Goal: Complete application form: Complete application form

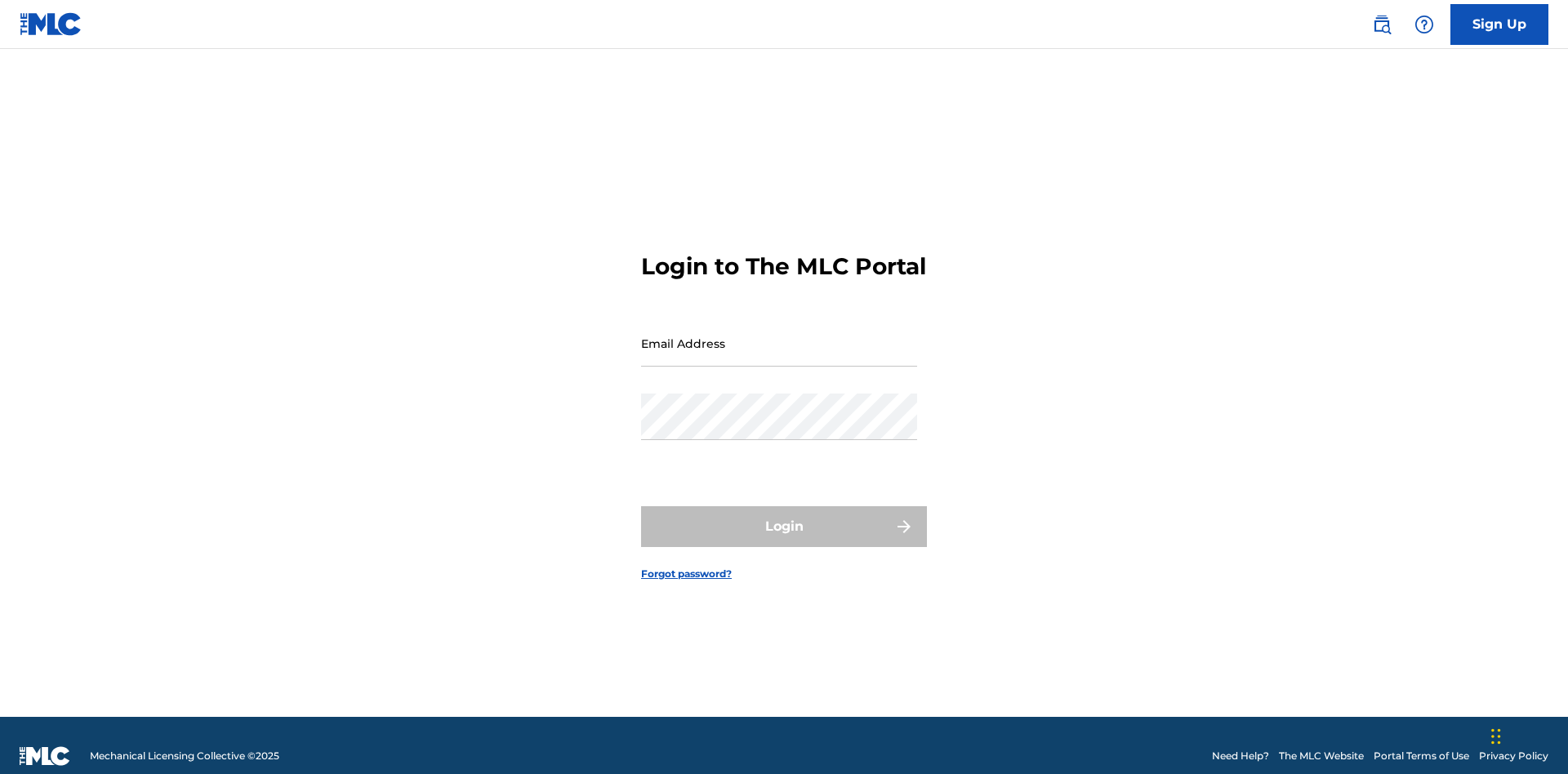
scroll to position [21, 0]
click at [1499, 24] on link "Sign Up" at bounding box center [1499, 24] width 98 height 41
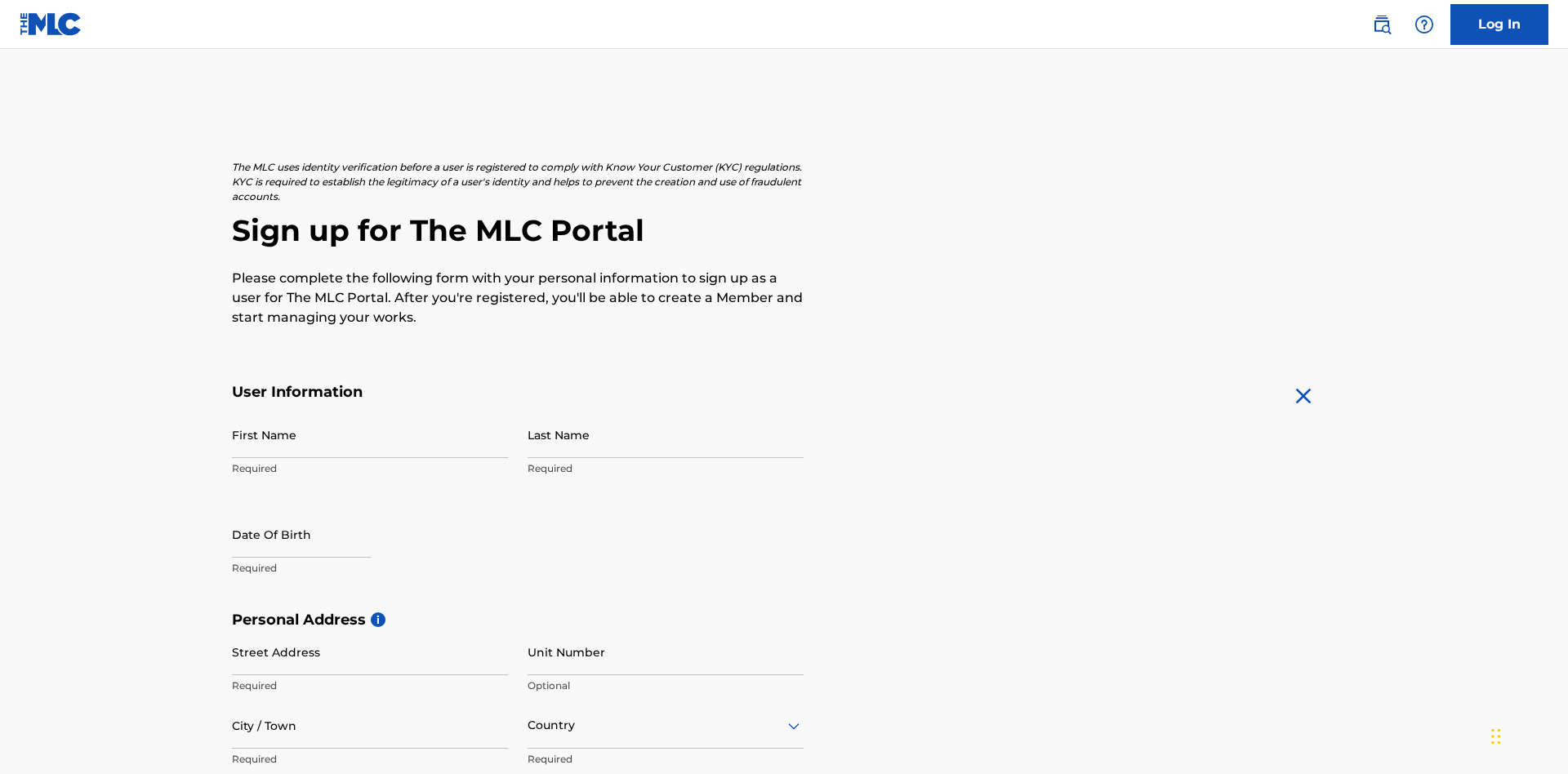
scroll to position [312, 0]
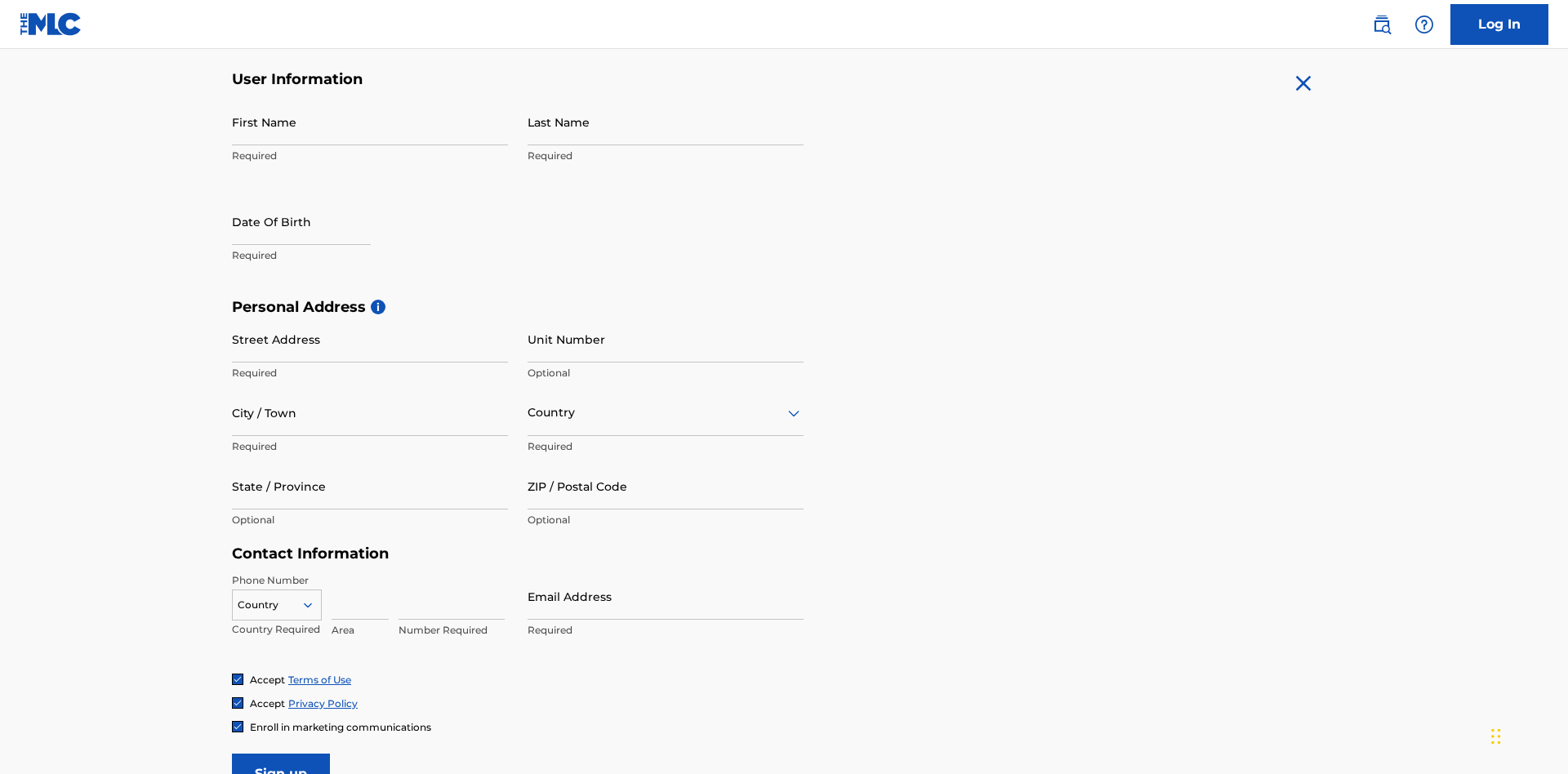
click at [370, 122] on input "First Name" at bounding box center [370, 122] width 276 height 47
type input "[PERSON_NAME]"
click at [665, 122] on input "Last Name" at bounding box center [666, 122] width 276 height 47
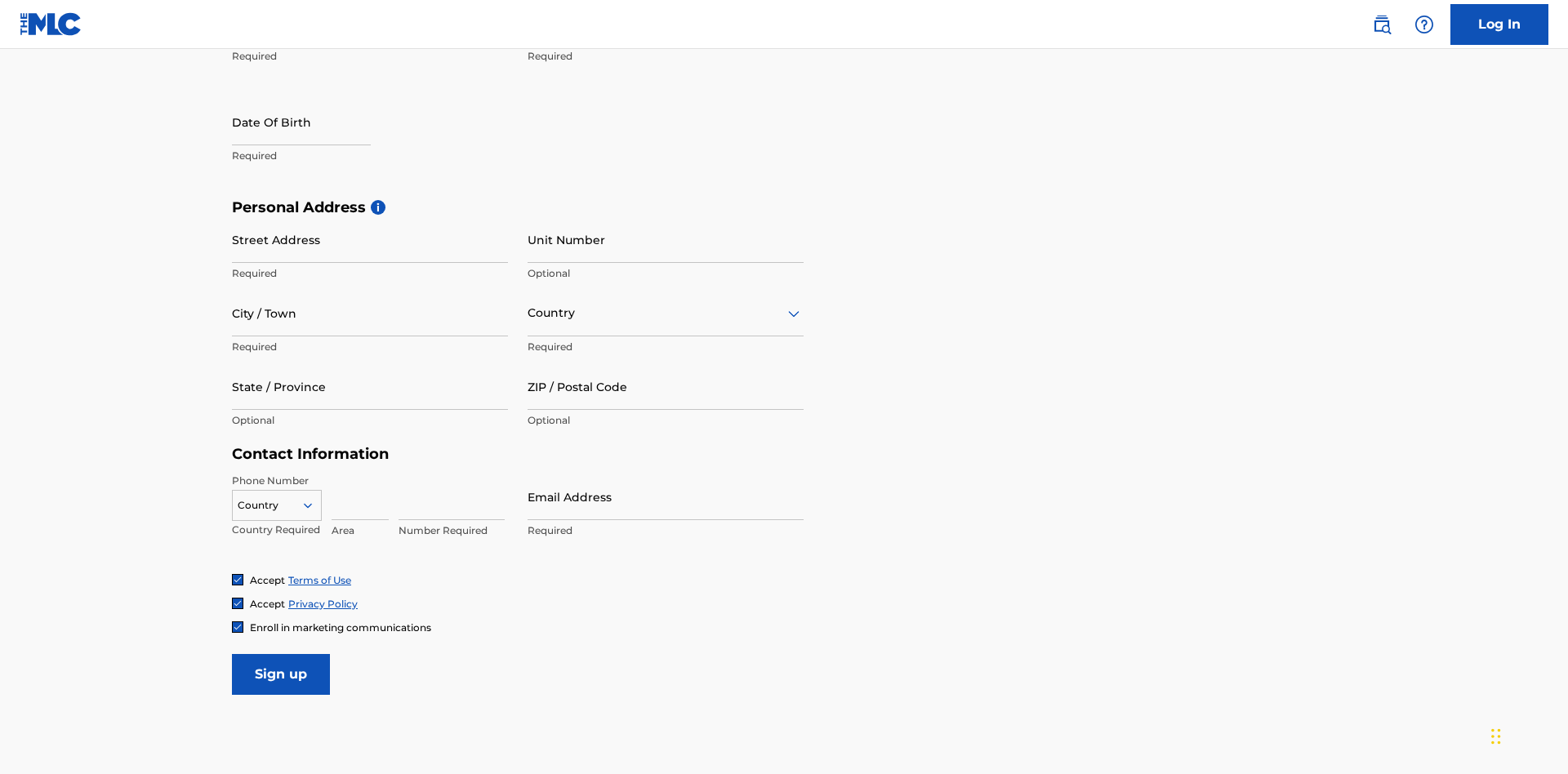
type input "Ribble"
click at [314, 123] on input "text" at bounding box center [301, 122] width 139 height 47
select select "7"
select select "2025"
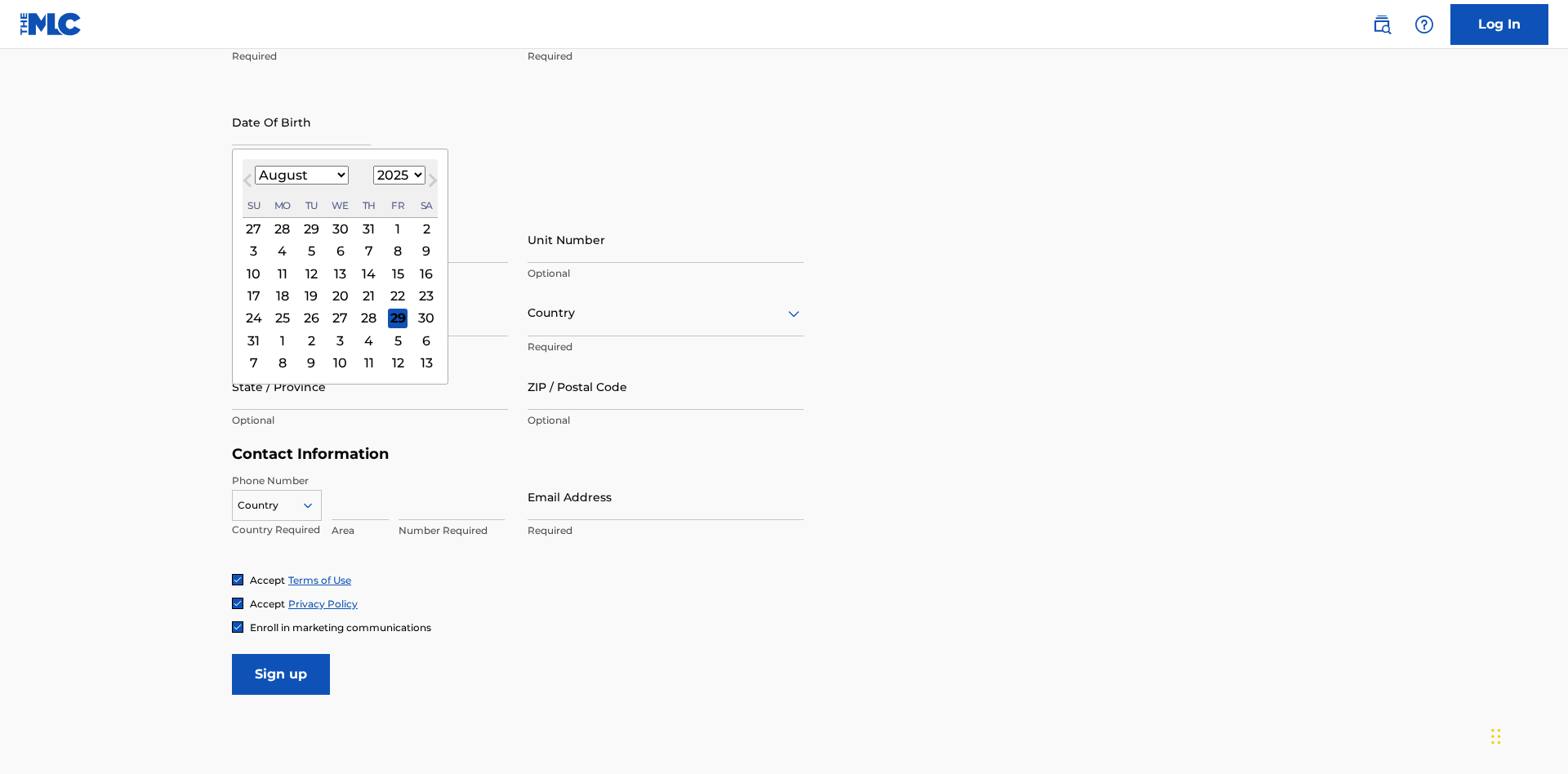
click at [300, 175] on select "January February March April May June July August September October November De…" at bounding box center [302, 175] width 94 height 18
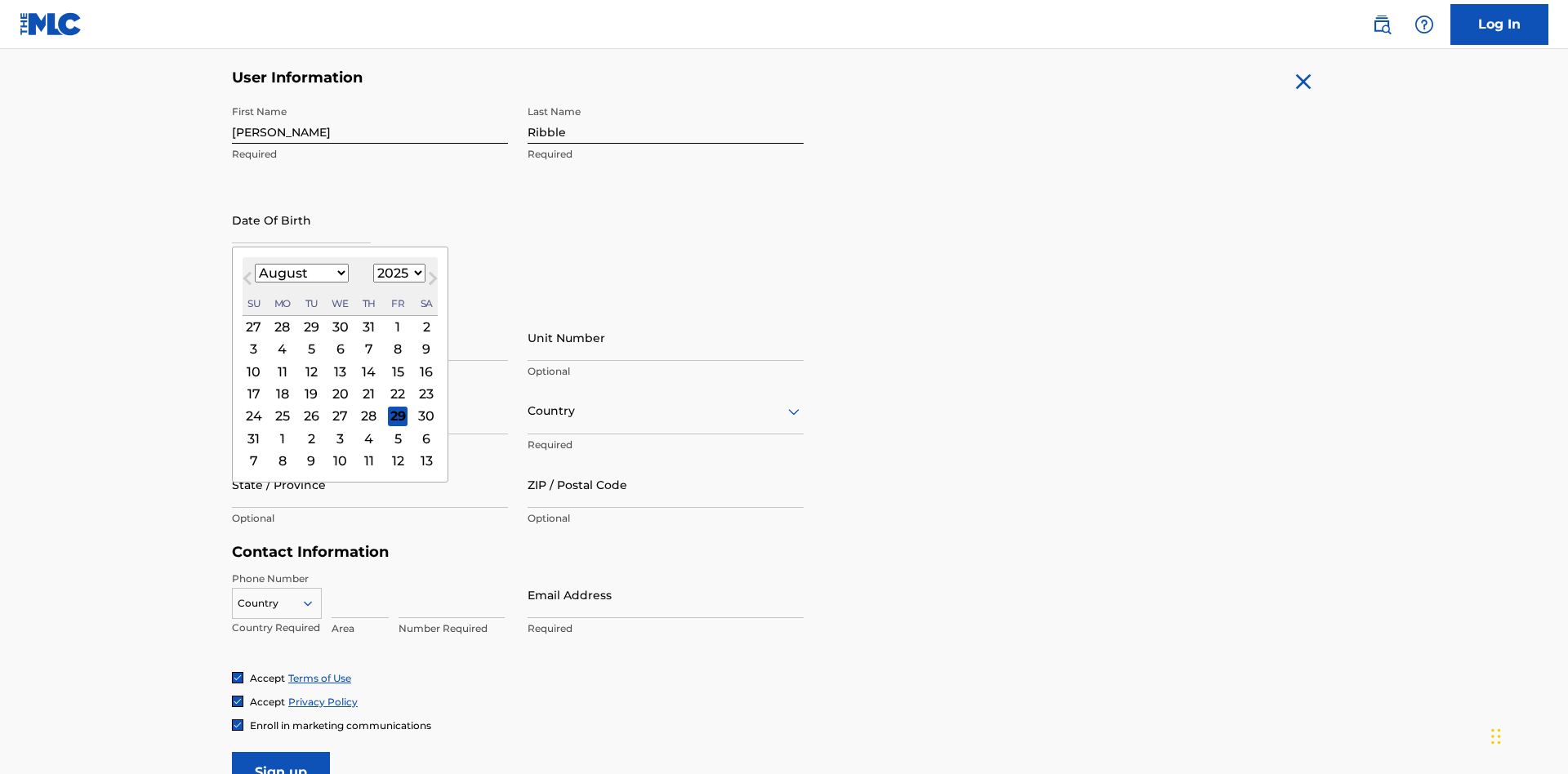
select select "0"
click at [397, 273] on select "1900 1901 1902 1903 1904 1905 1906 1907 1908 1909 1910 1911 1912 1913 1914 1915…" at bounding box center [399, 273] width 53 height 18
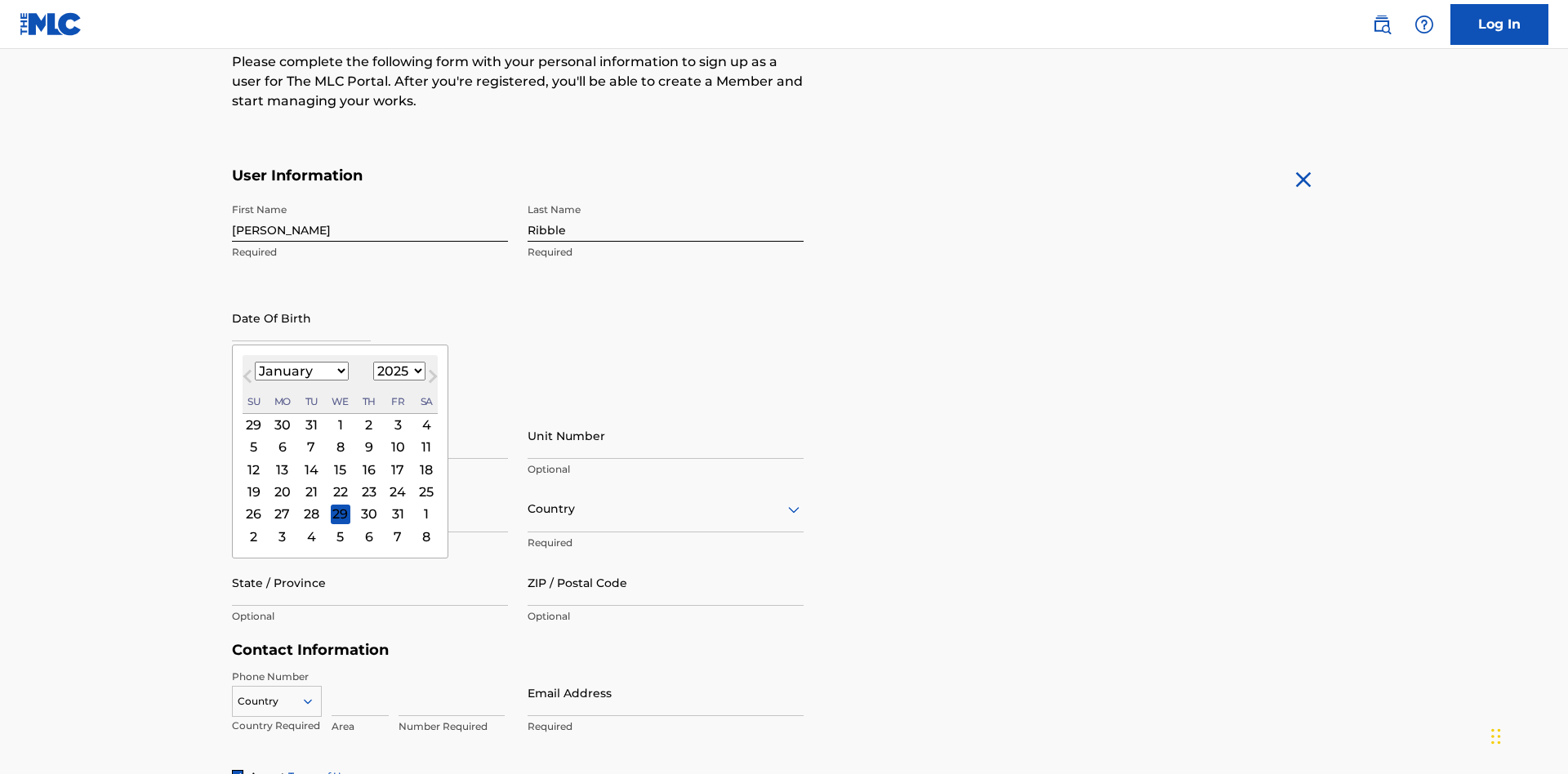
select select "1985"
click at [397, 370] on select "1900 1901 1902 1903 1904 1905 1906 1907 1908 1909 1910 1911 1912 1913 1914 1915…" at bounding box center [399, 371] width 53 height 18
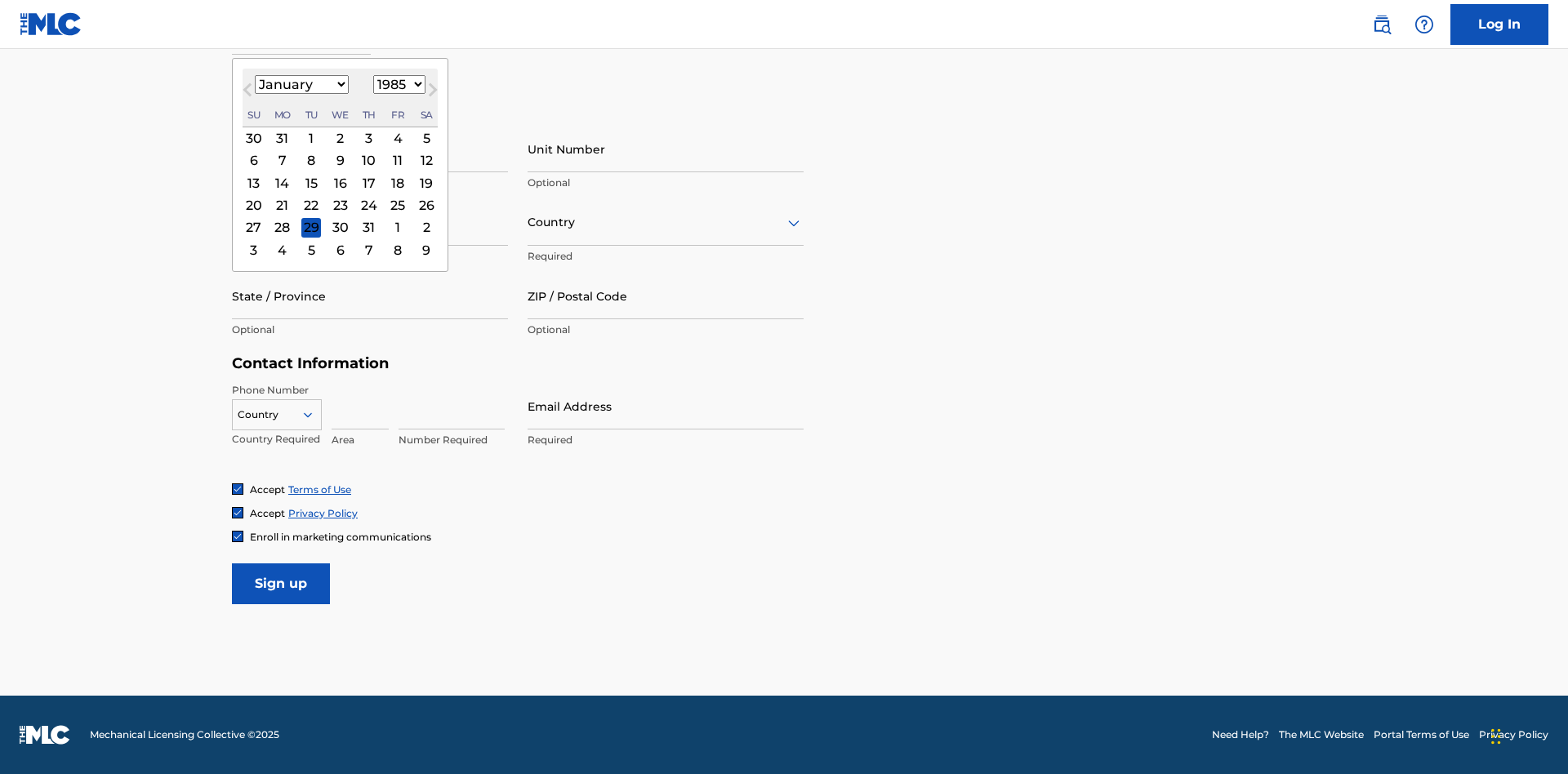
click at [310, 160] on div "8" at bounding box center [310, 160] width 19 height 19
type input "January 8 1985"
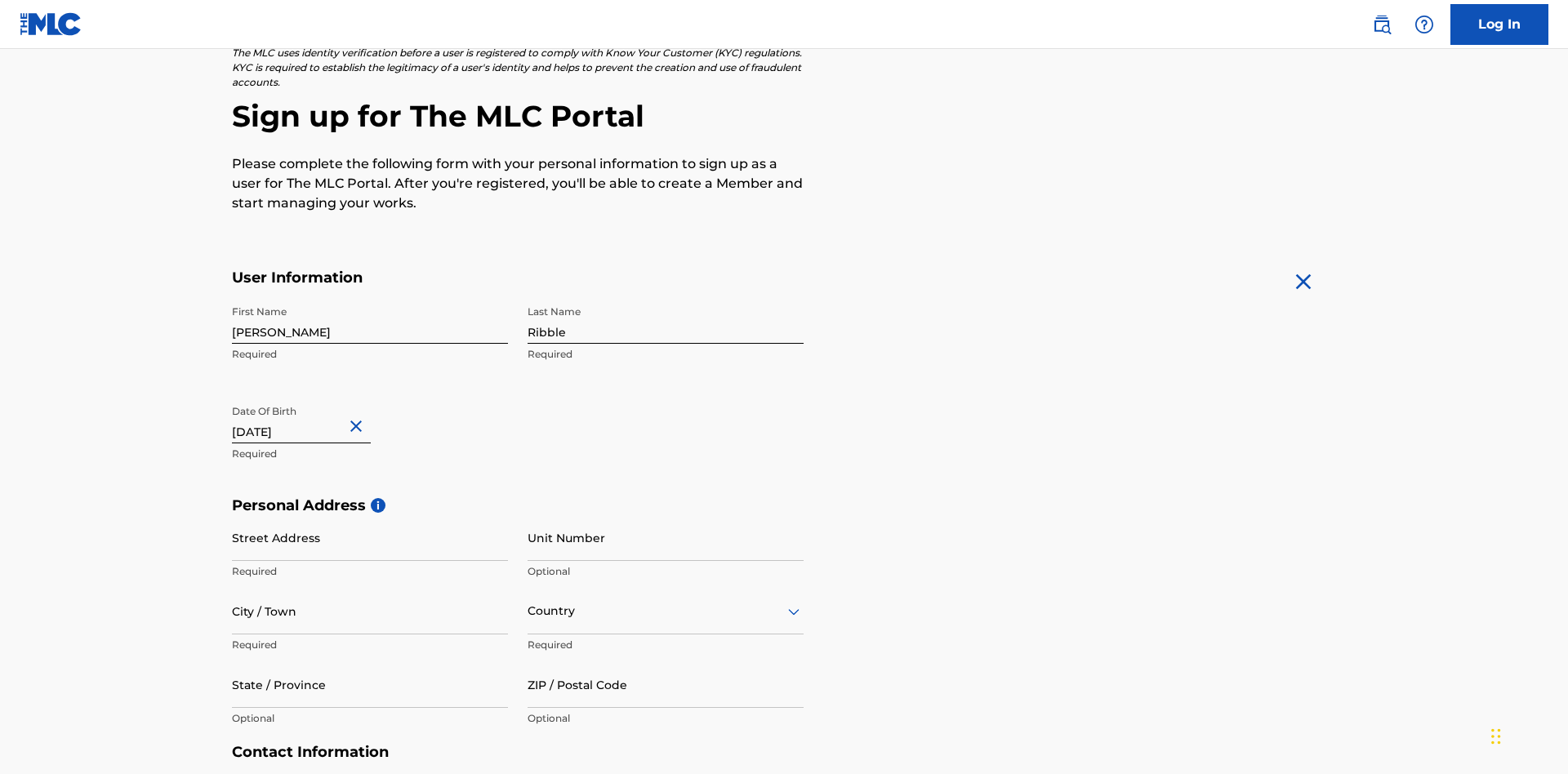
scroll to position [503, 0]
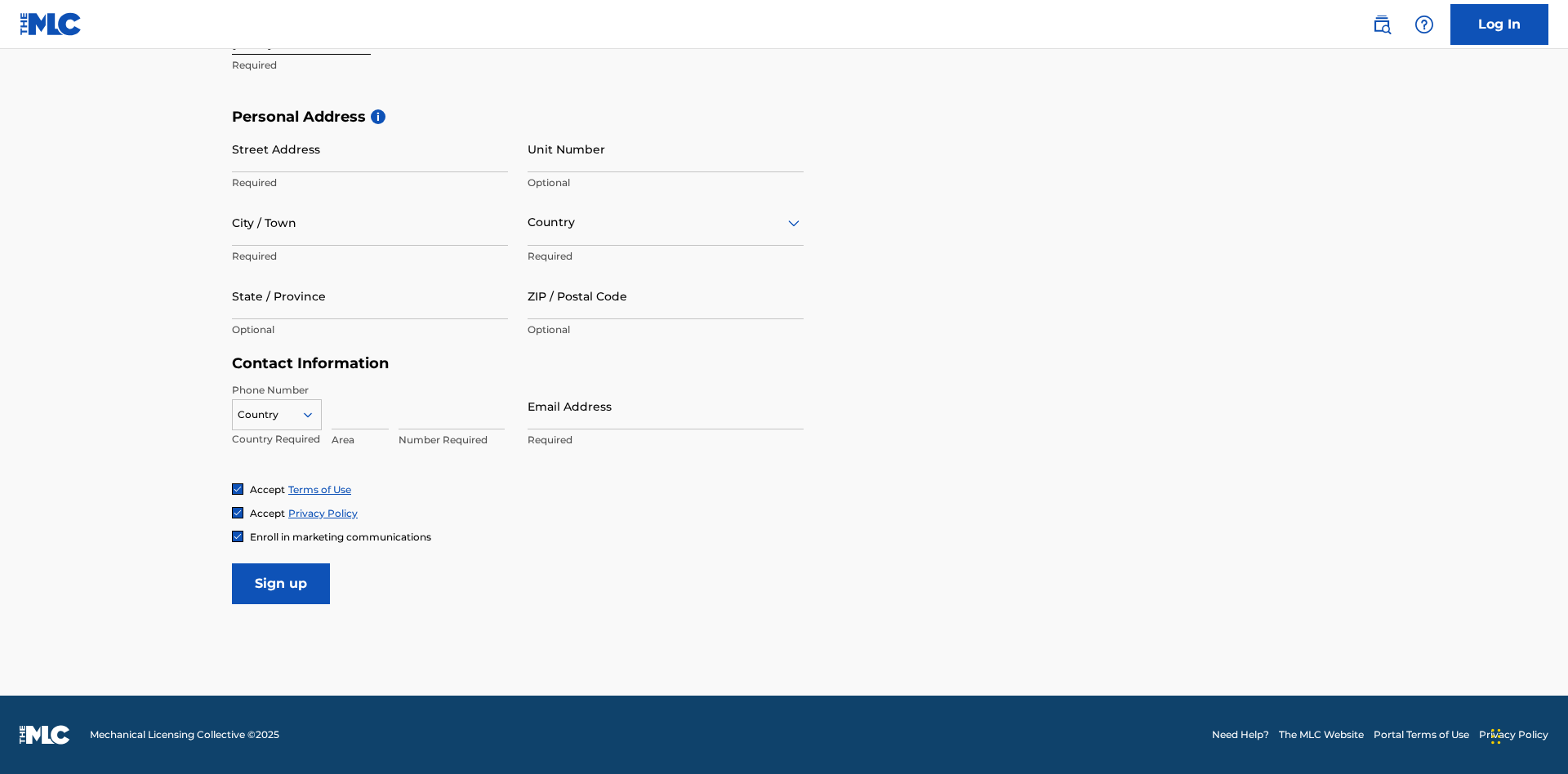
click at [370, 148] on input "Street Address" at bounding box center [370, 148] width 276 height 47
type input "9909 Elks Run Rd"
click at [370, 222] on input "City / Town" at bounding box center [370, 222] width 276 height 47
type input "Roseville"
click at [528, 222] on input "text" at bounding box center [530, 222] width 4 height 18
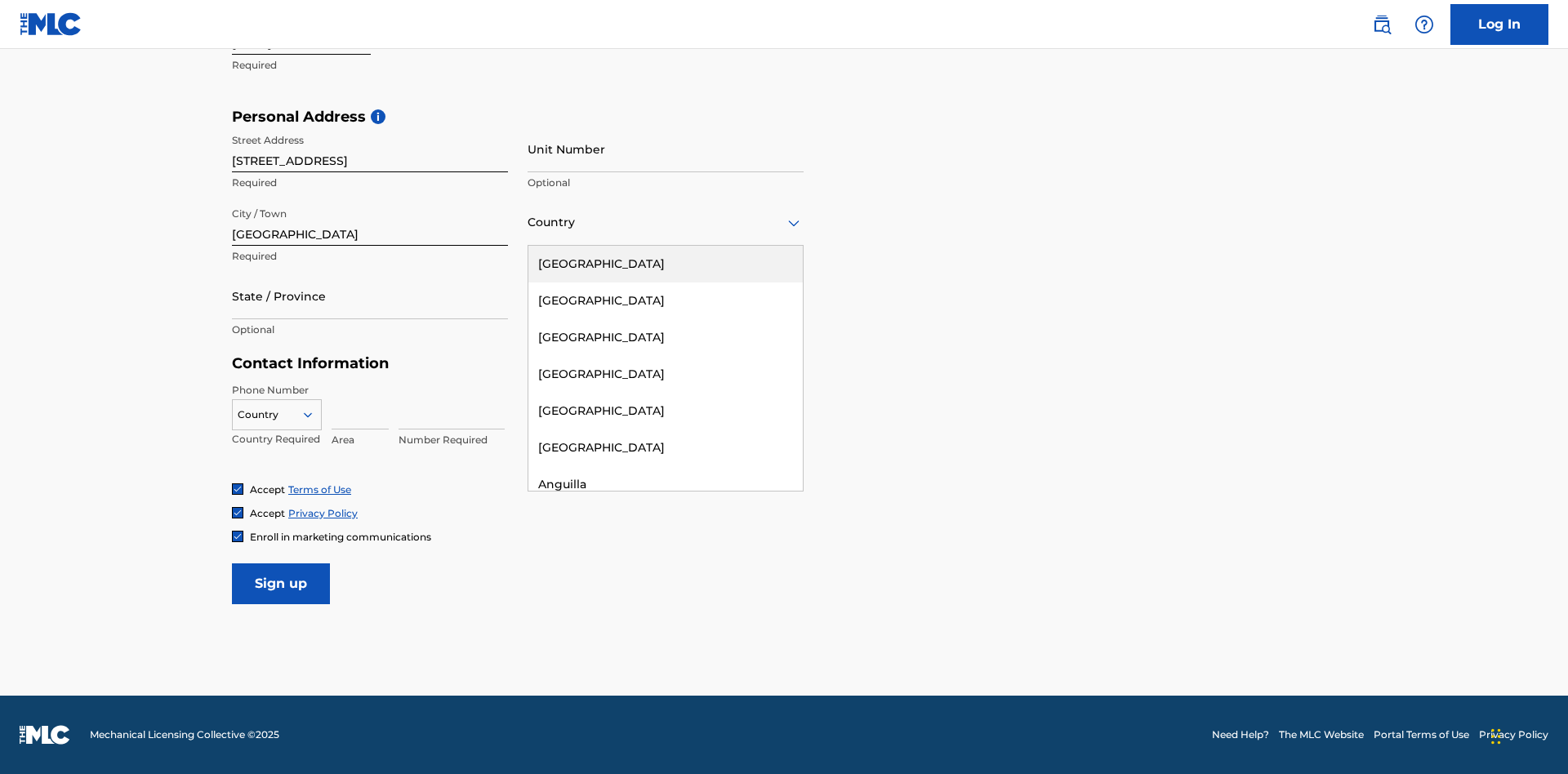
click at [665, 264] on div "United States" at bounding box center [665, 264] width 275 height 37
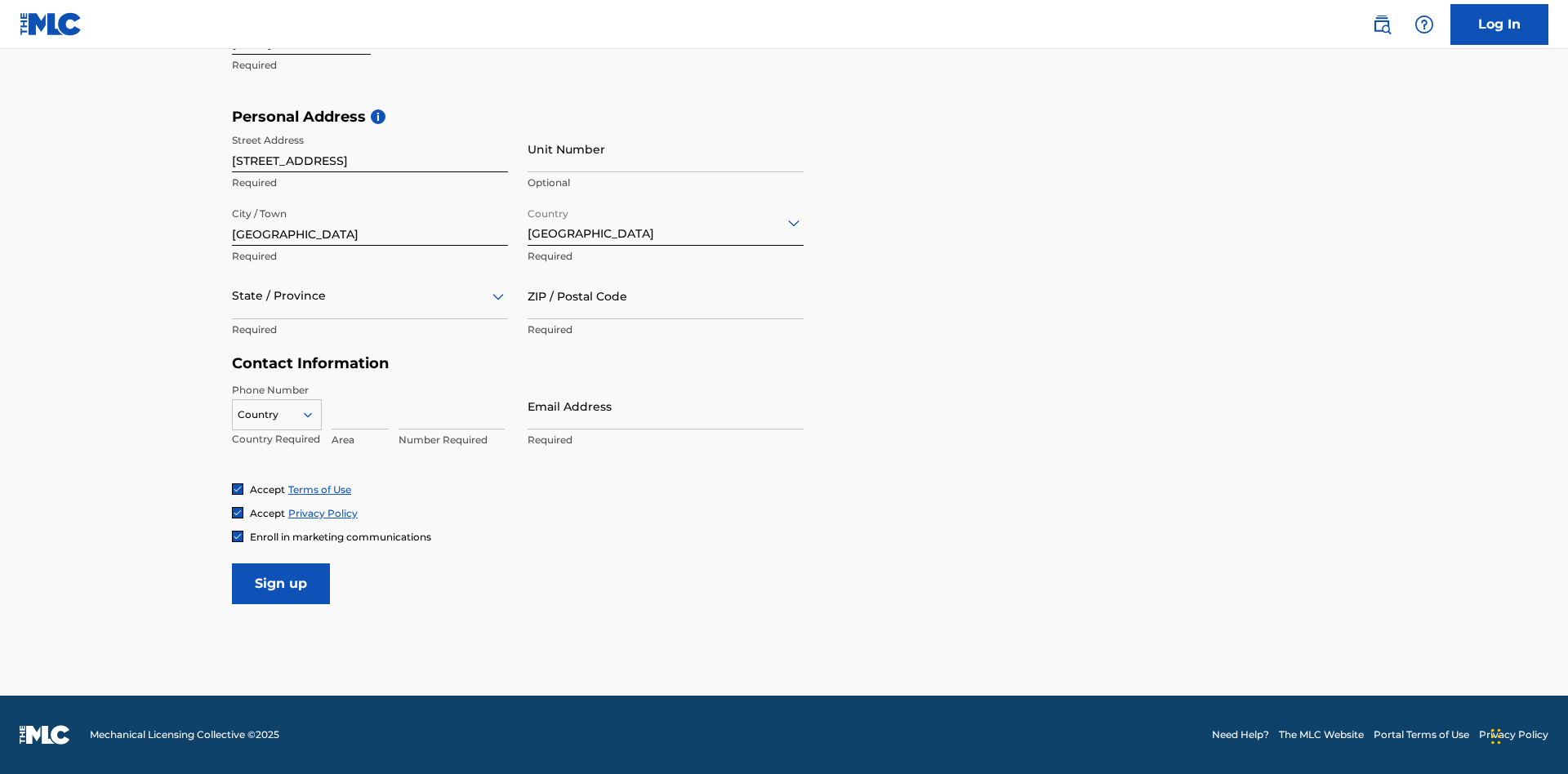
click at [370, 296] on div at bounding box center [370, 296] width 276 height 20
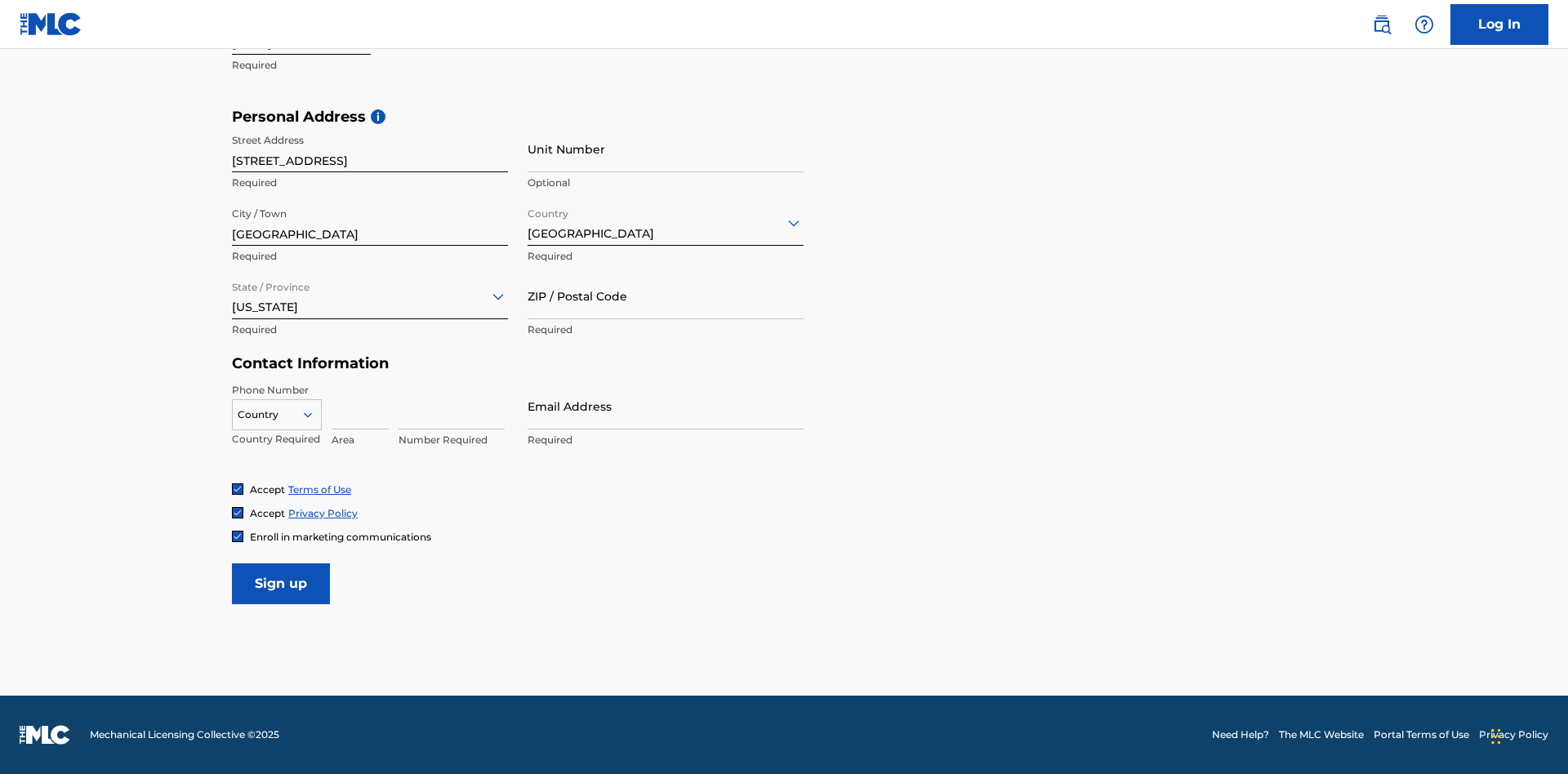
click at [665, 296] on input "ZIP / Postal Code" at bounding box center [666, 296] width 276 height 47
type input "43777"
click at [314, 414] on icon at bounding box center [308, 415] width 15 height 15
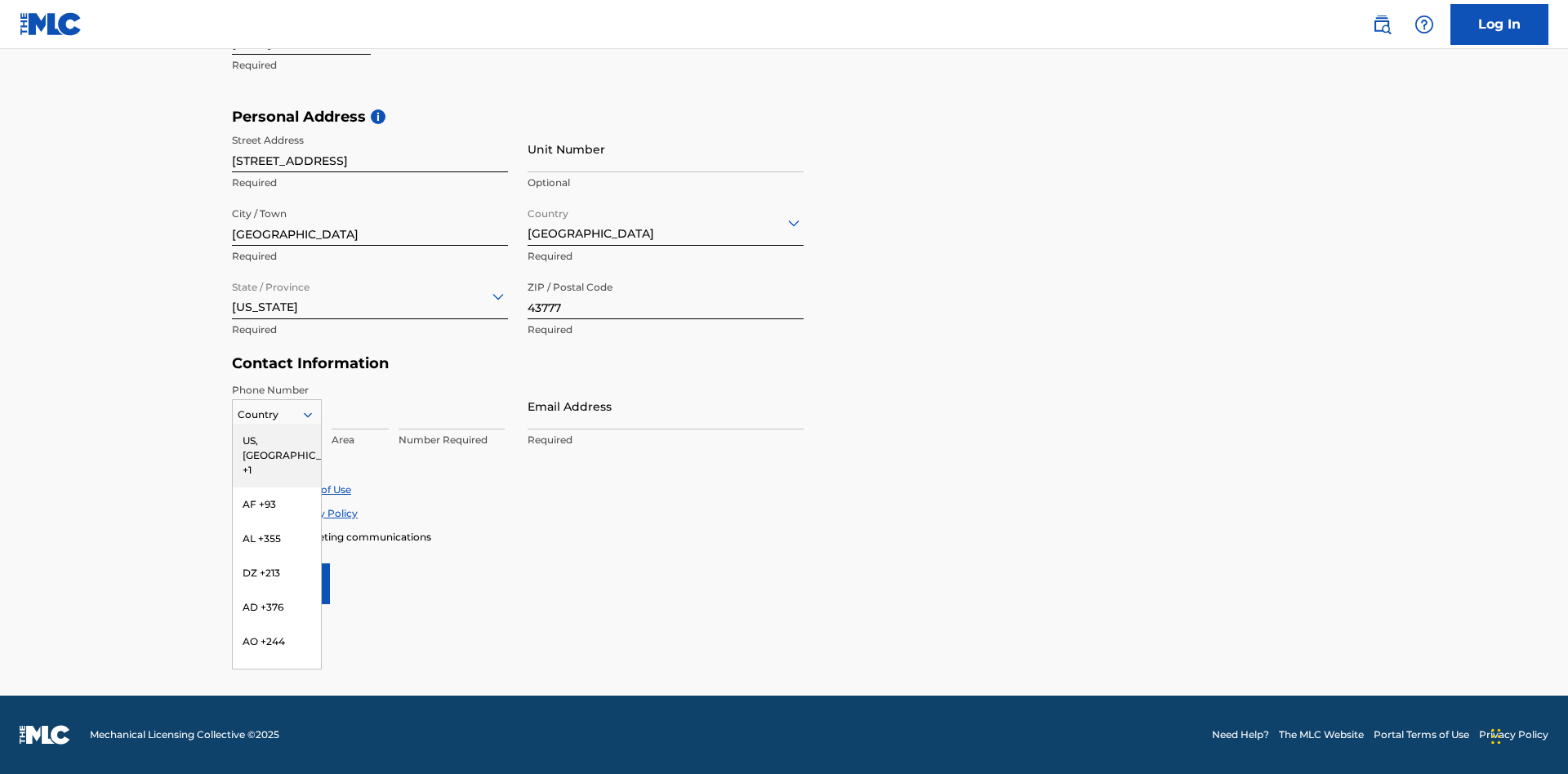
click at [276, 440] on div "US, CA +1" at bounding box center [277, 455] width 88 height 64
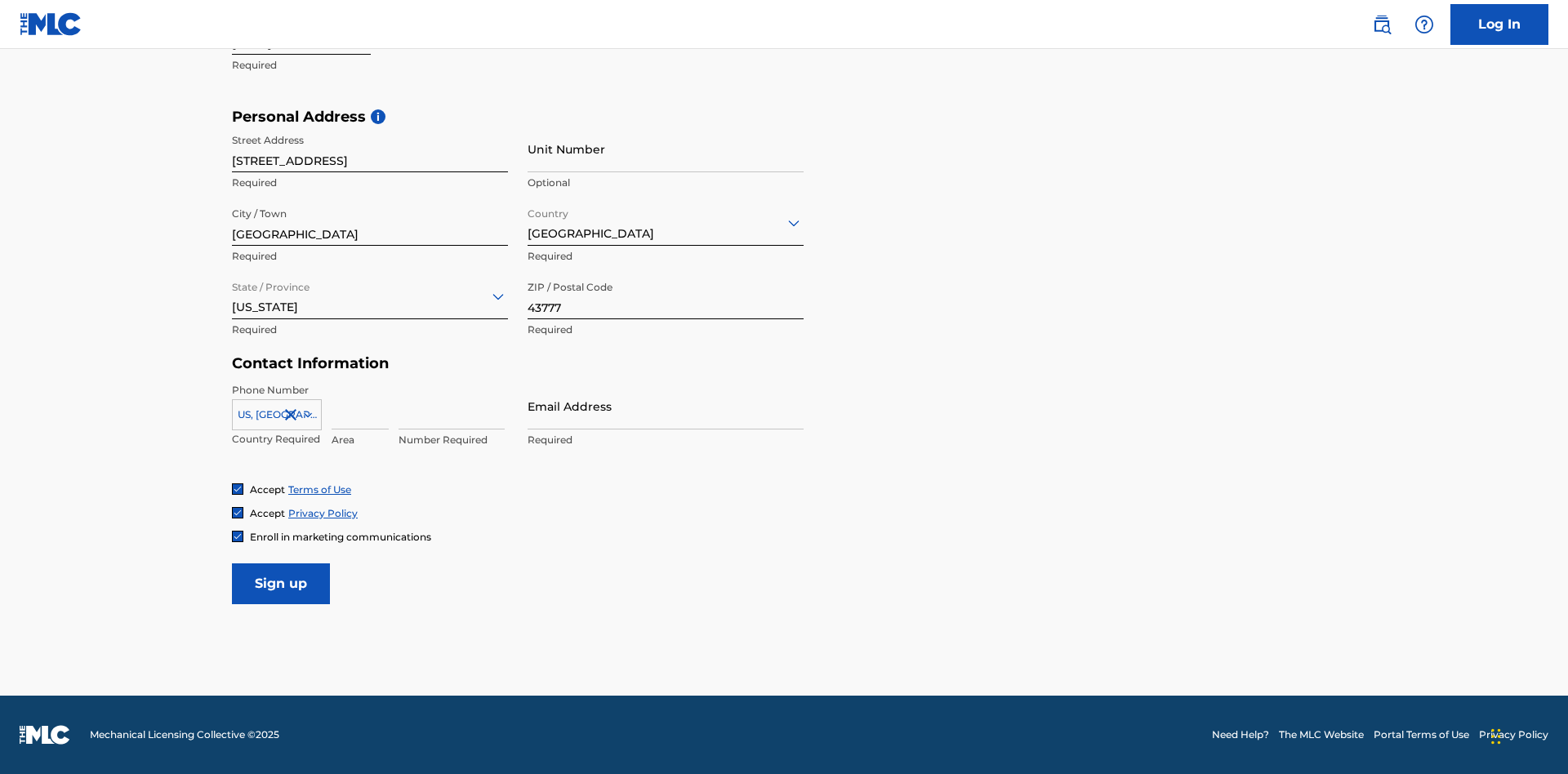
click at [360, 406] on input at bounding box center [360, 406] width 57 height 47
type input "740"
click at [451, 406] on input at bounding box center [451, 406] width 106 height 47
type input "8086351"
click at [665, 406] on input "Email Address" at bounding box center [666, 406] width 276 height 47
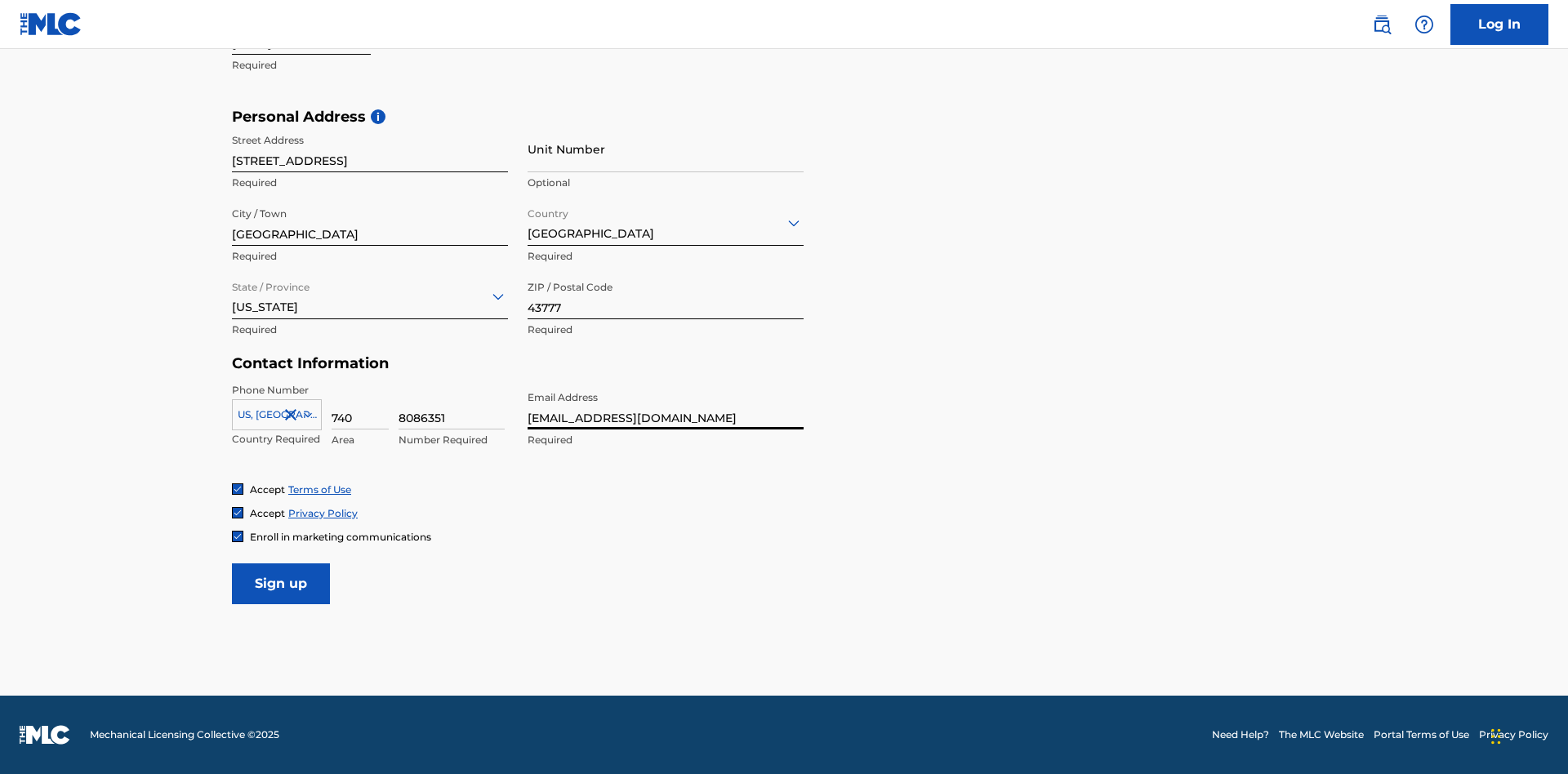
scroll to position [0, 50]
type input "[EMAIL_ADDRESS][DOMAIN_NAME]"
click at [281, 583] on input "Sign up" at bounding box center [281, 584] width 98 height 41
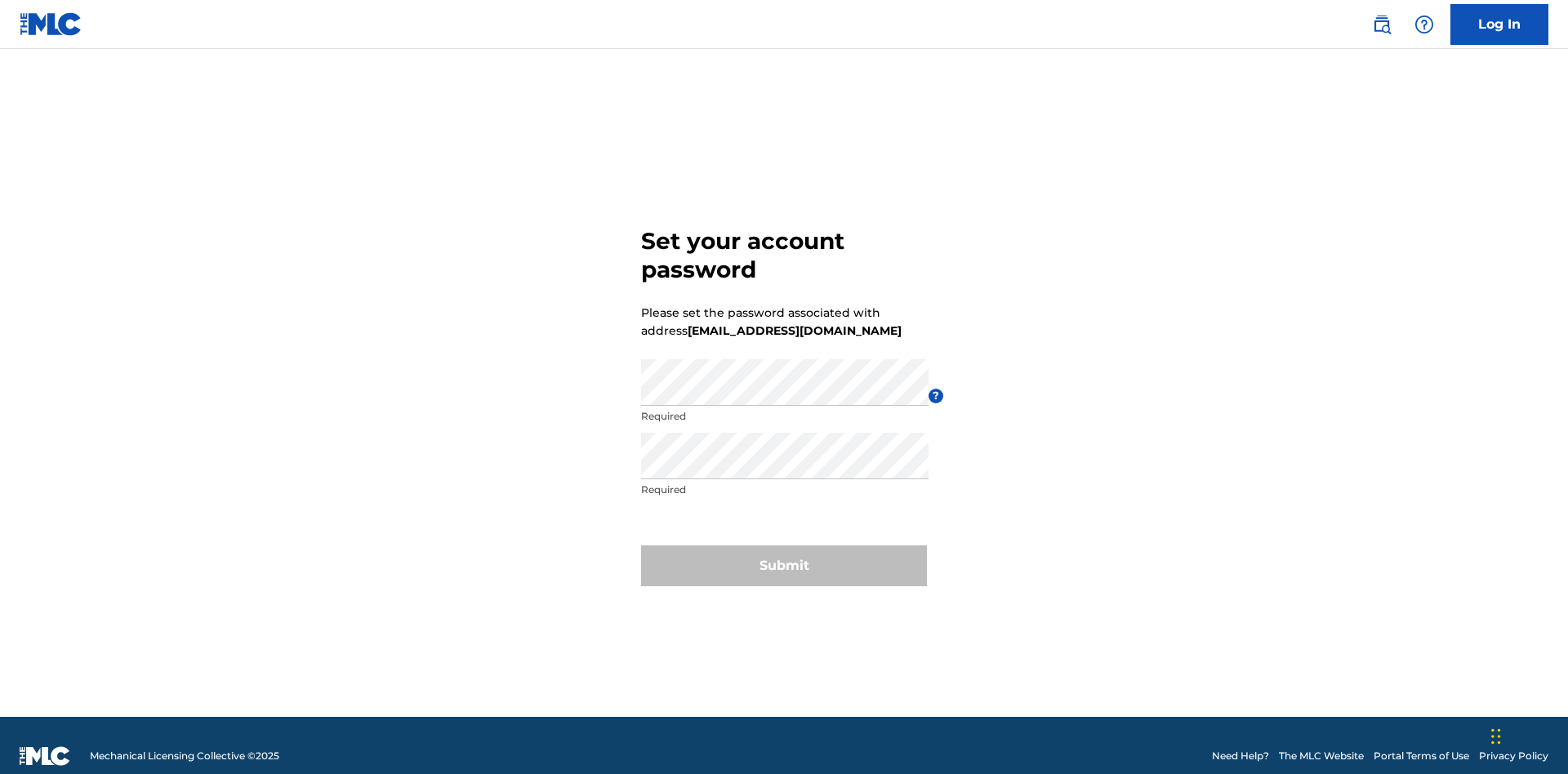
scroll to position [21, 0]
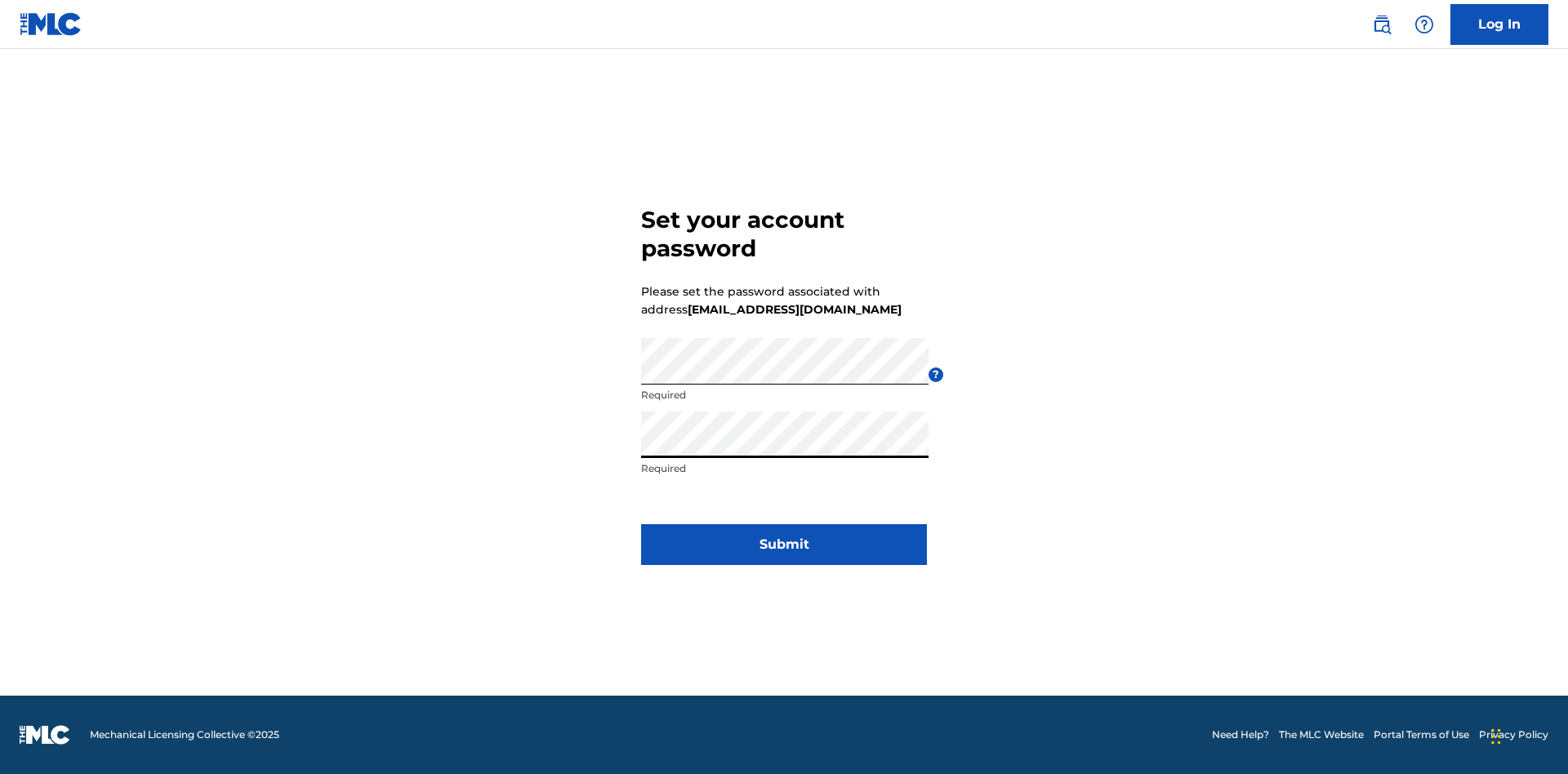
click at [784, 555] on button "Submit" at bounding box center [784, 545] width 286 height 41
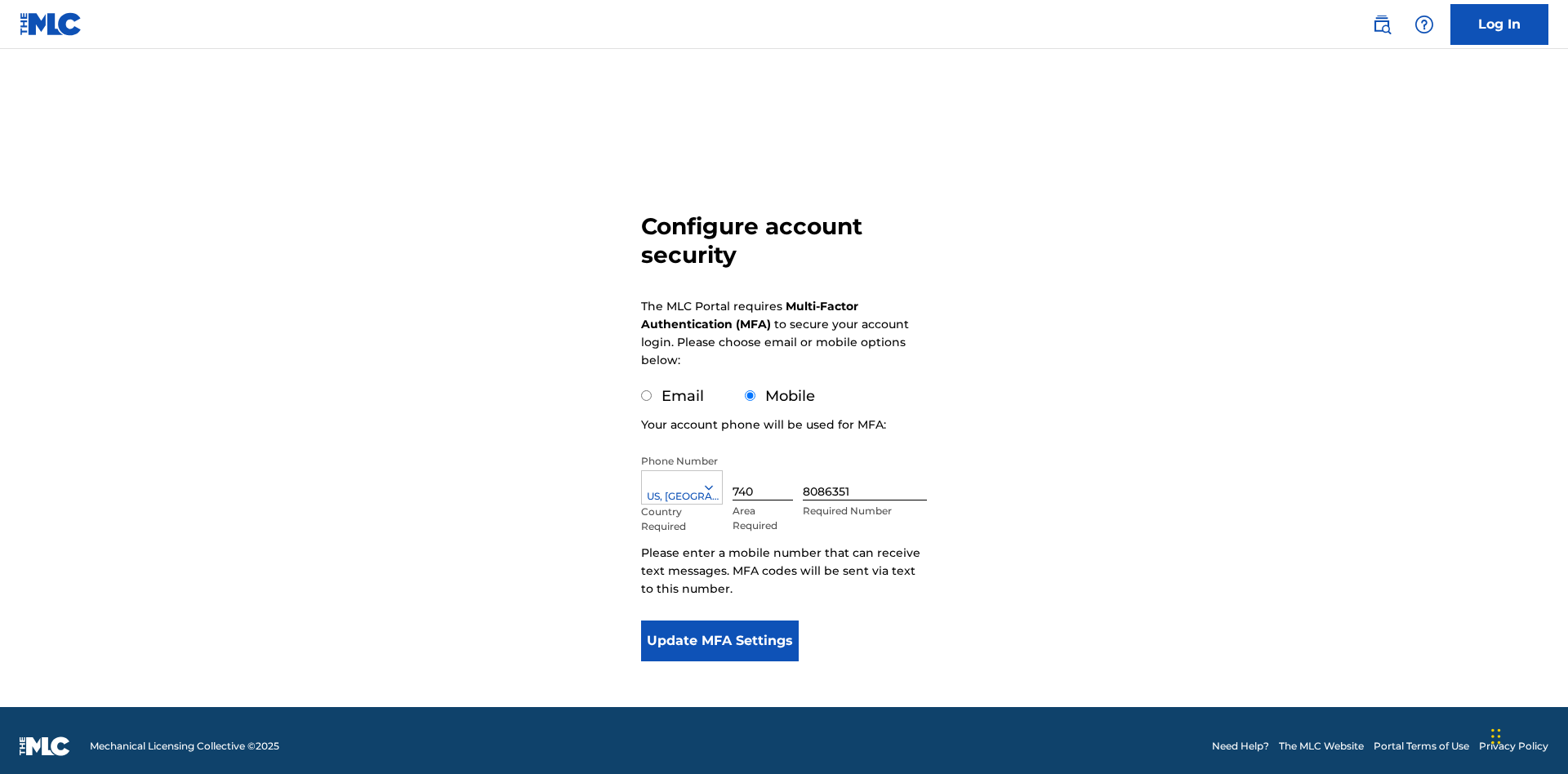
scroll to position [17, 0]
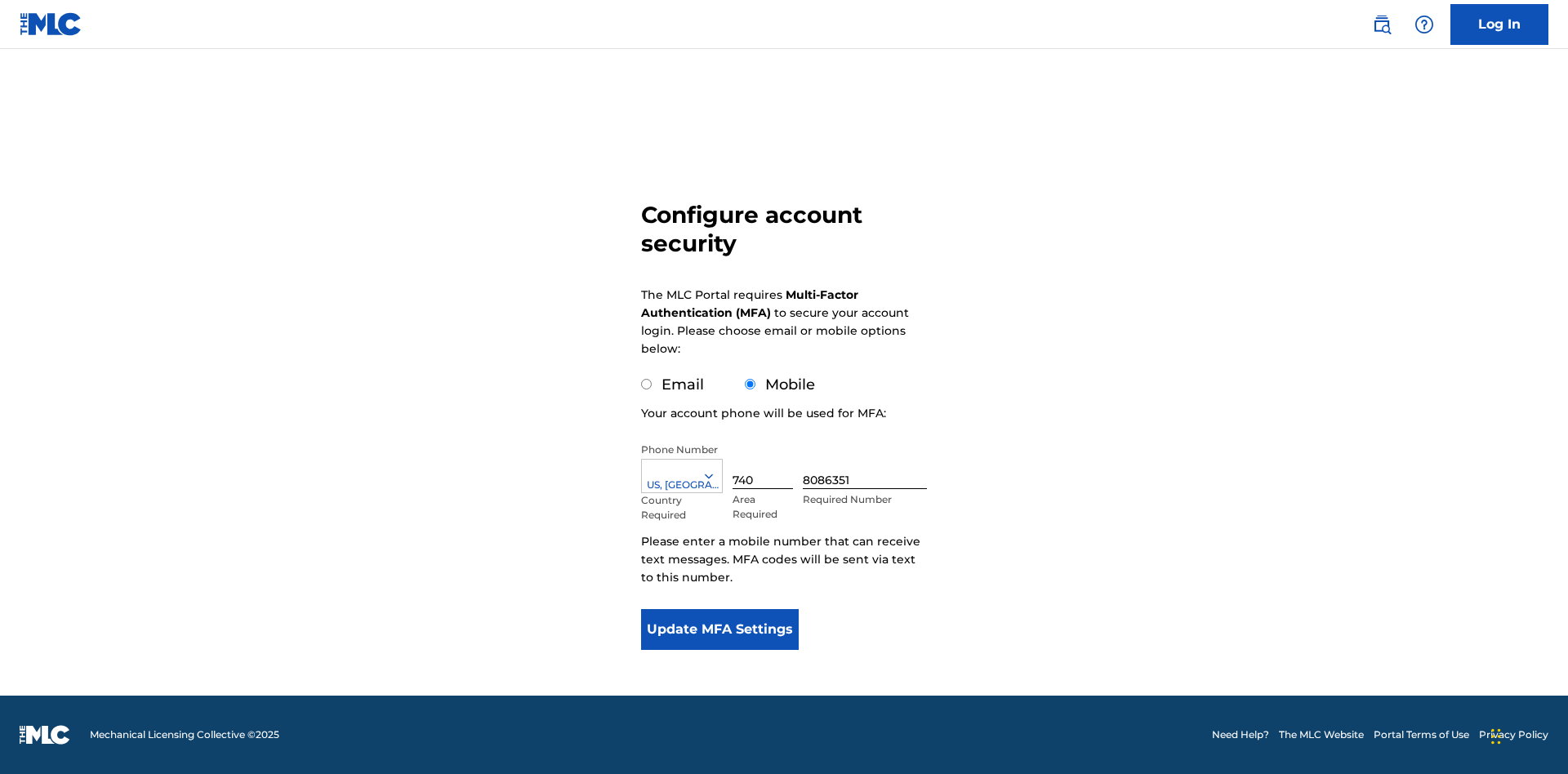
click at [647, 384] on input "Email" at bounding box center [647, 384] width 11 height 11
radio input "true"
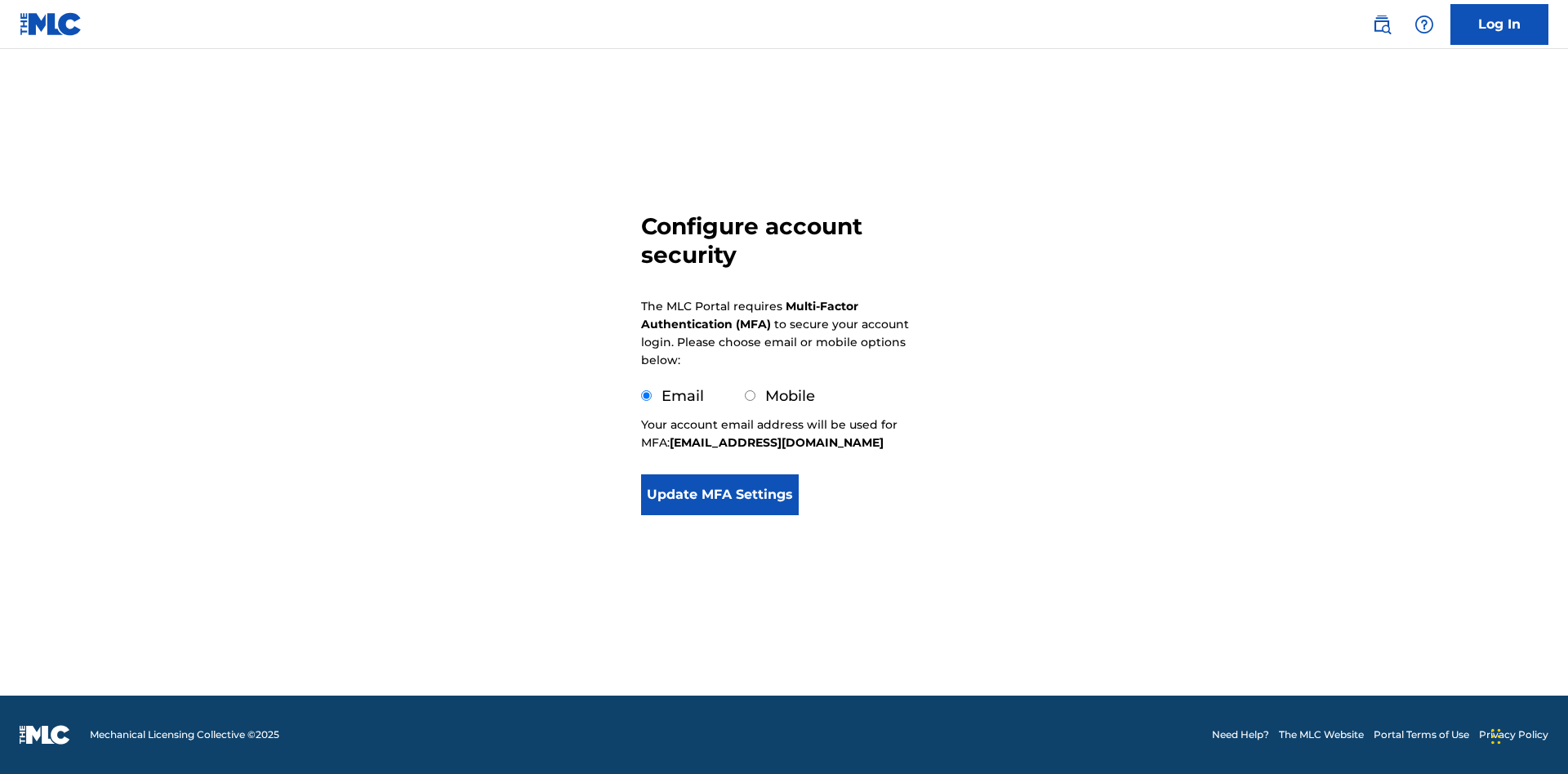
scroll to position [0, 0]
click at [720, 515] on button "Update MFA Settings" at bounding box center [720, 495] width 158 height 41
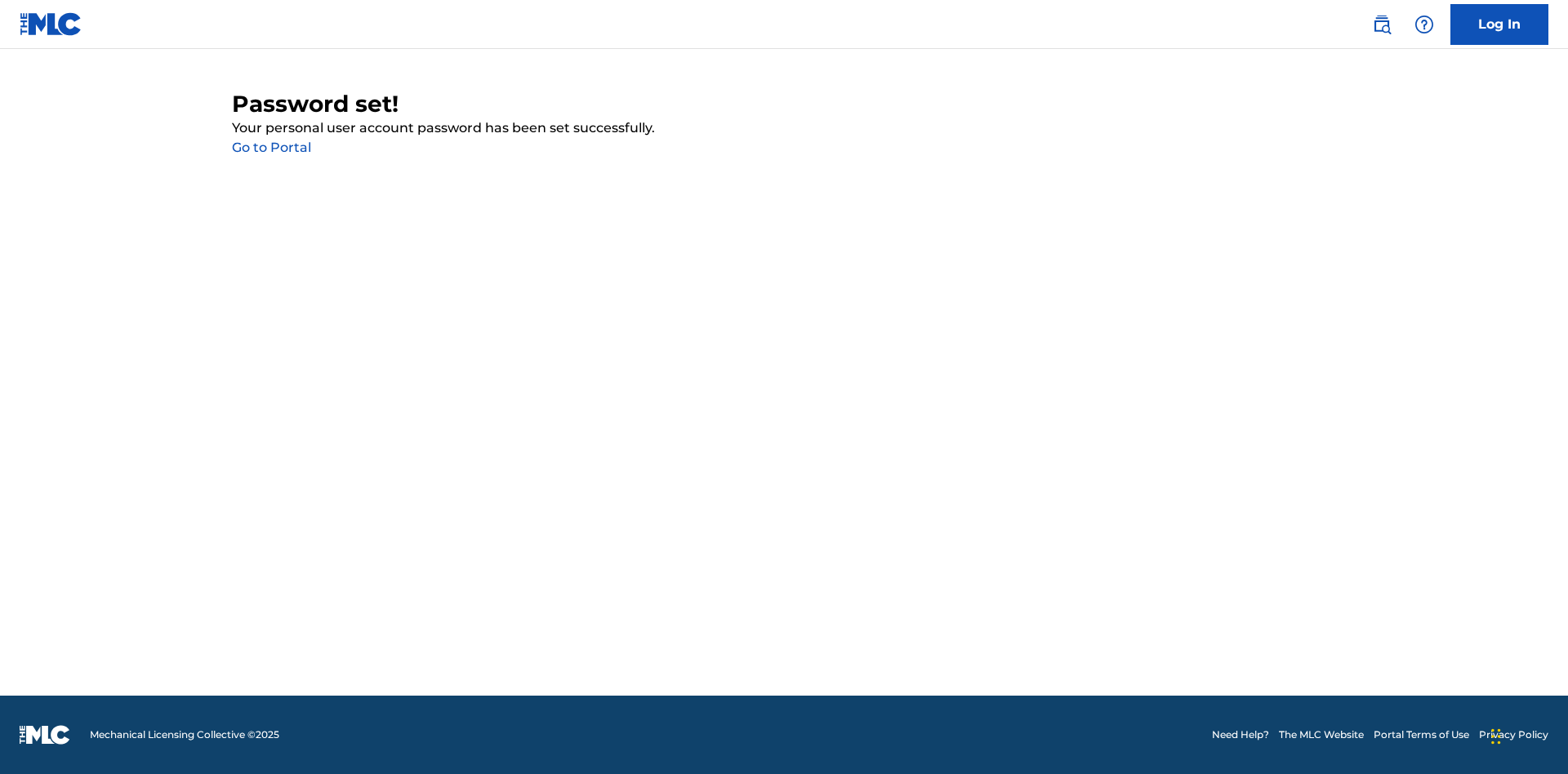
click at [271, 147] on link "Go to Portal" at bounding box center [272, 147] width 79 height 16
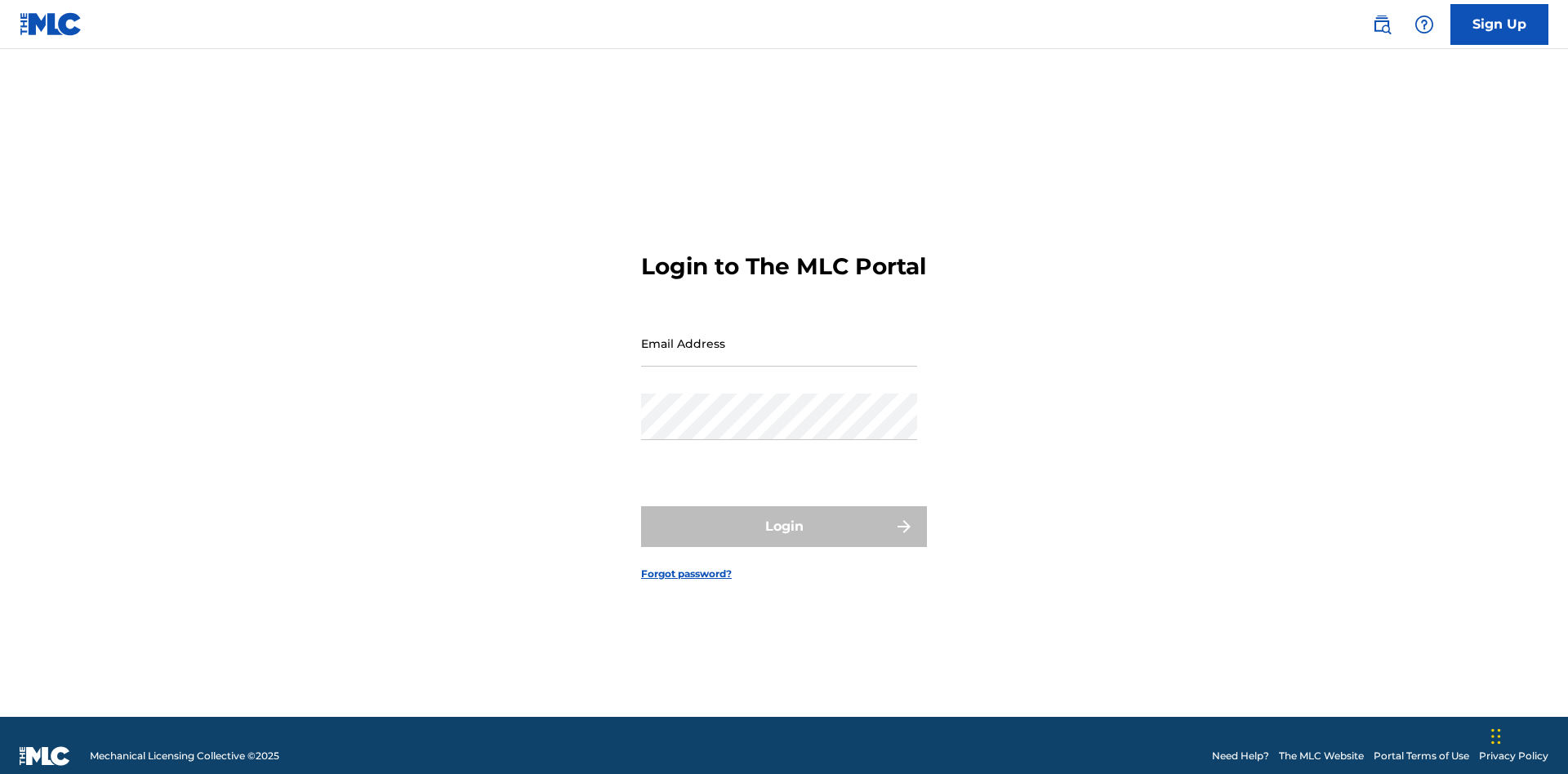
scroll to position [21, 0]
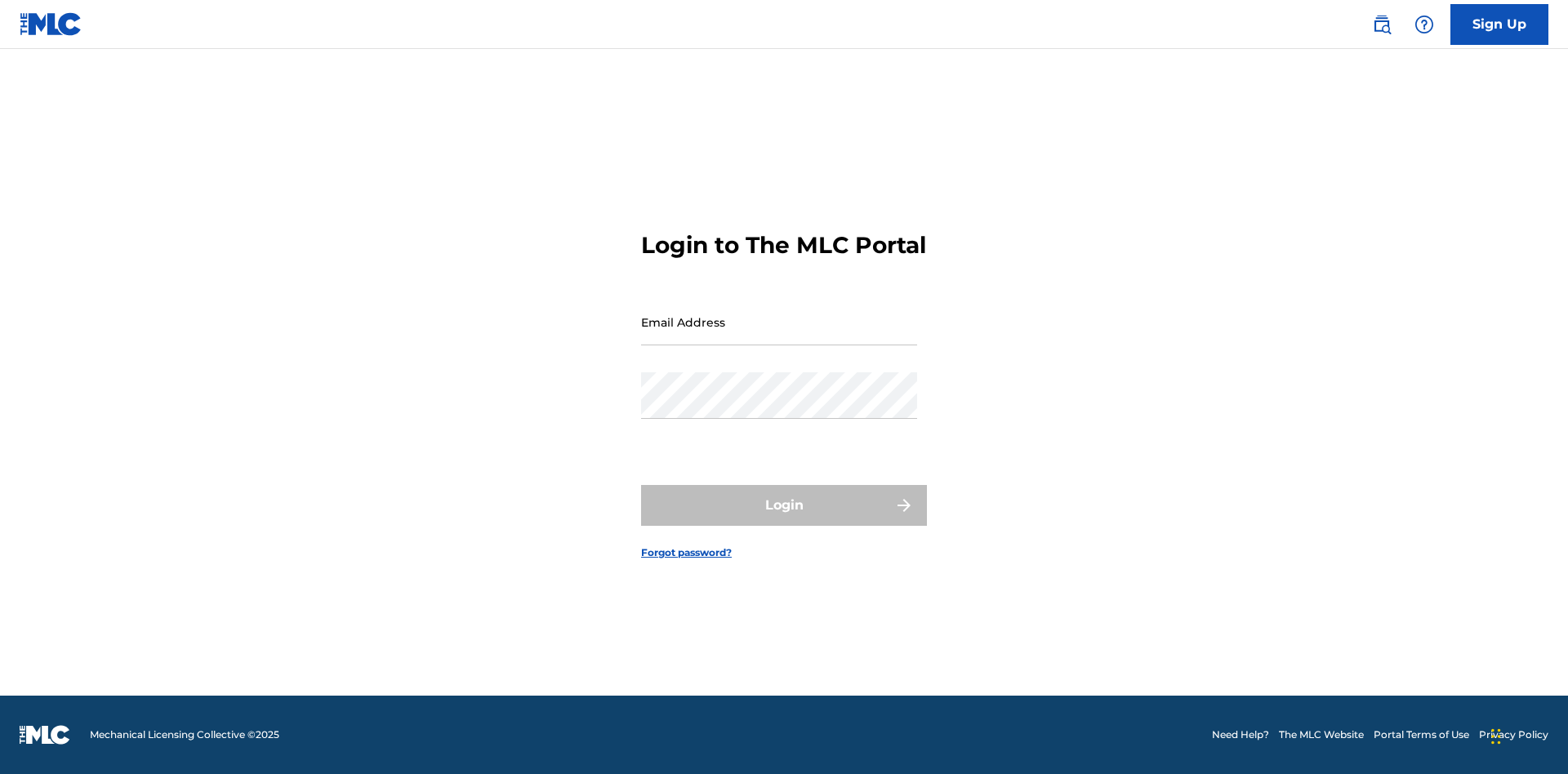
click at [779, 335] on input "Email Address" at bounding box center [779, 322] width 276 height 47
type input "[EMAIL_ADDRESS][DOMAIN_NAME]"
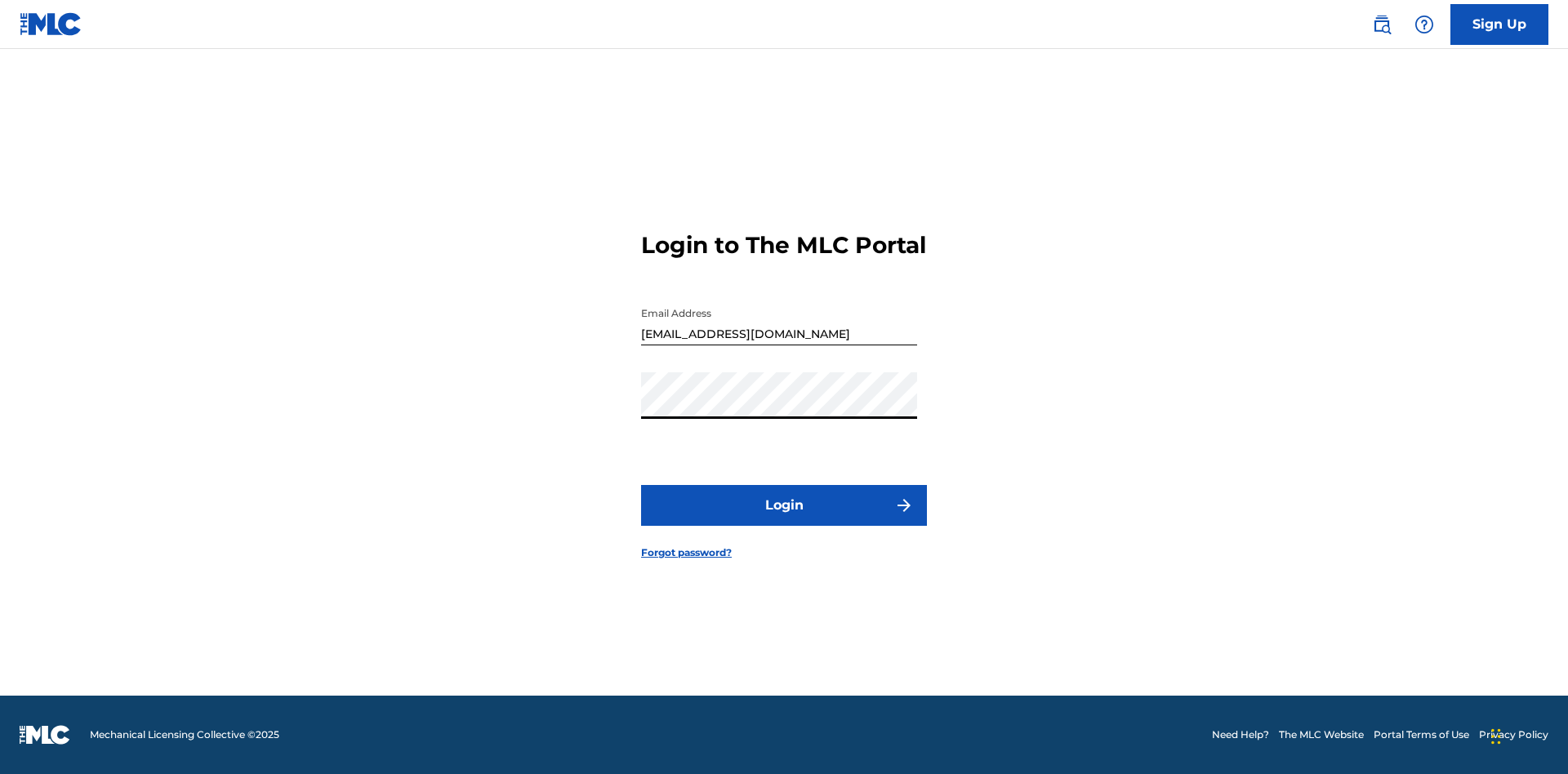
click at [784, 520] on button "Login" at bounding box center [784, 505] width 286 height 41
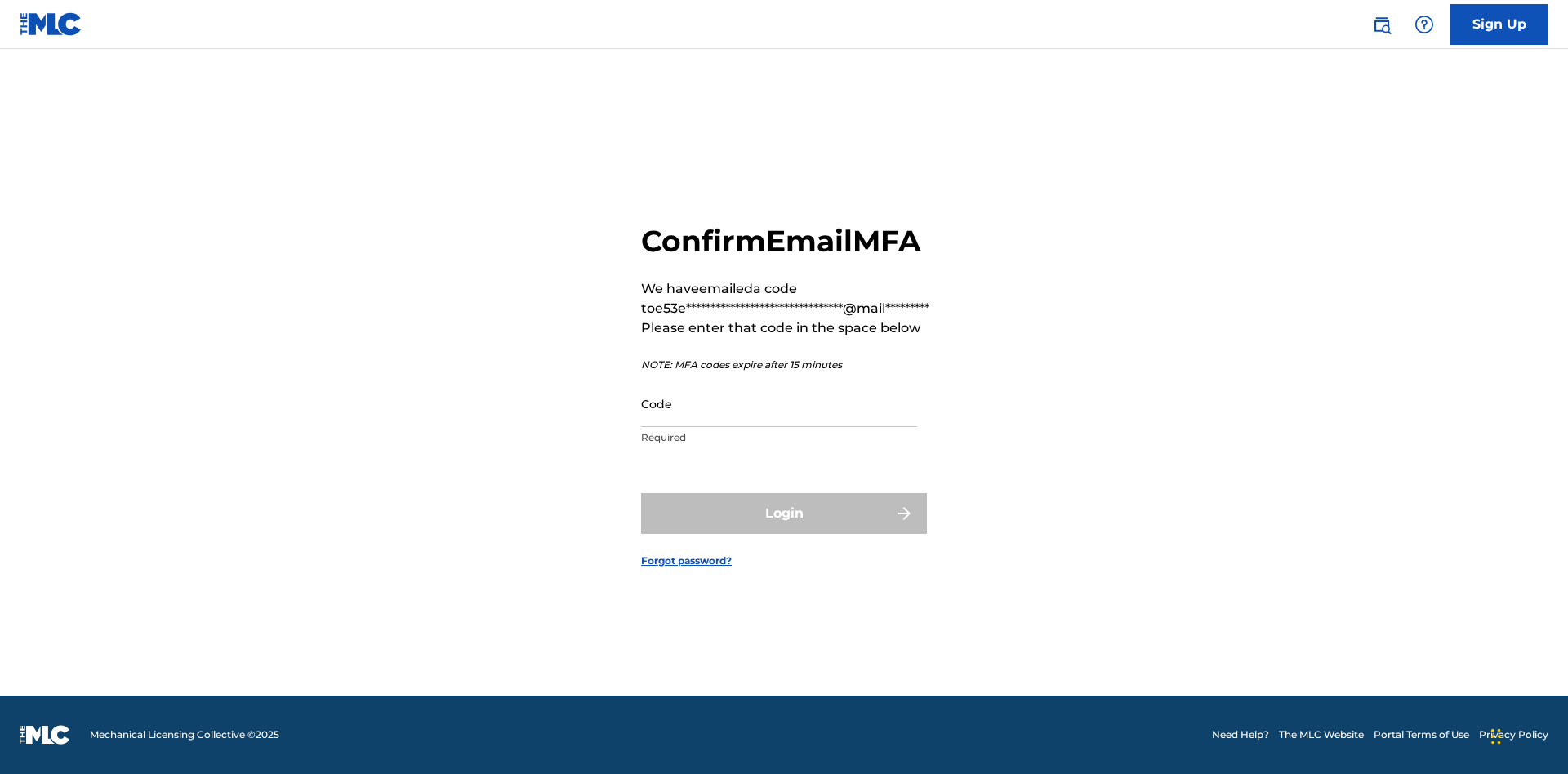
click at [779, 404] on input "Code" at bounding box center [779, 404] width 276 height 47
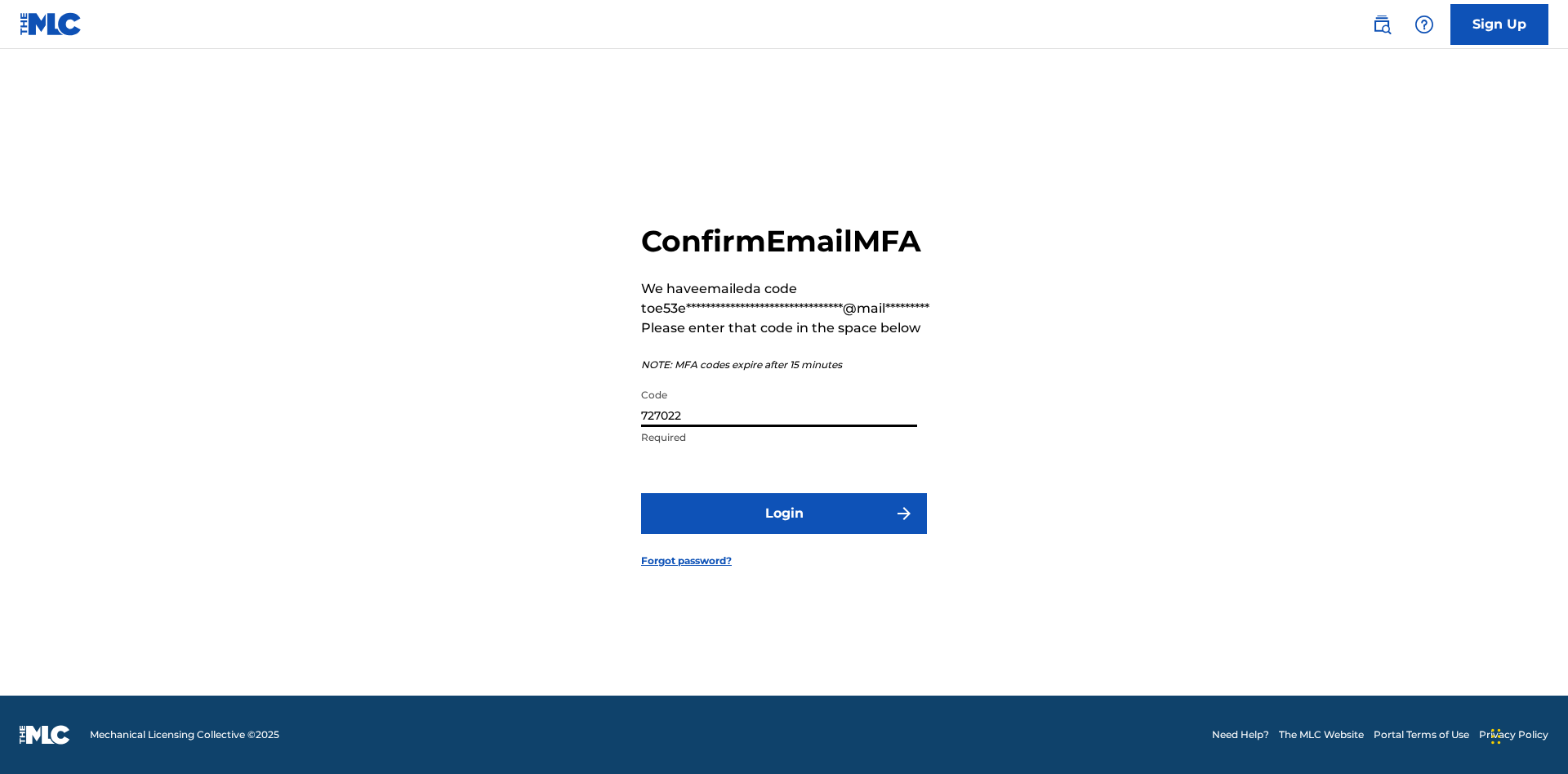
type input "727022"
click at [784, 513] on button "Login" at bounding box center [784, 513] width 286 height 41
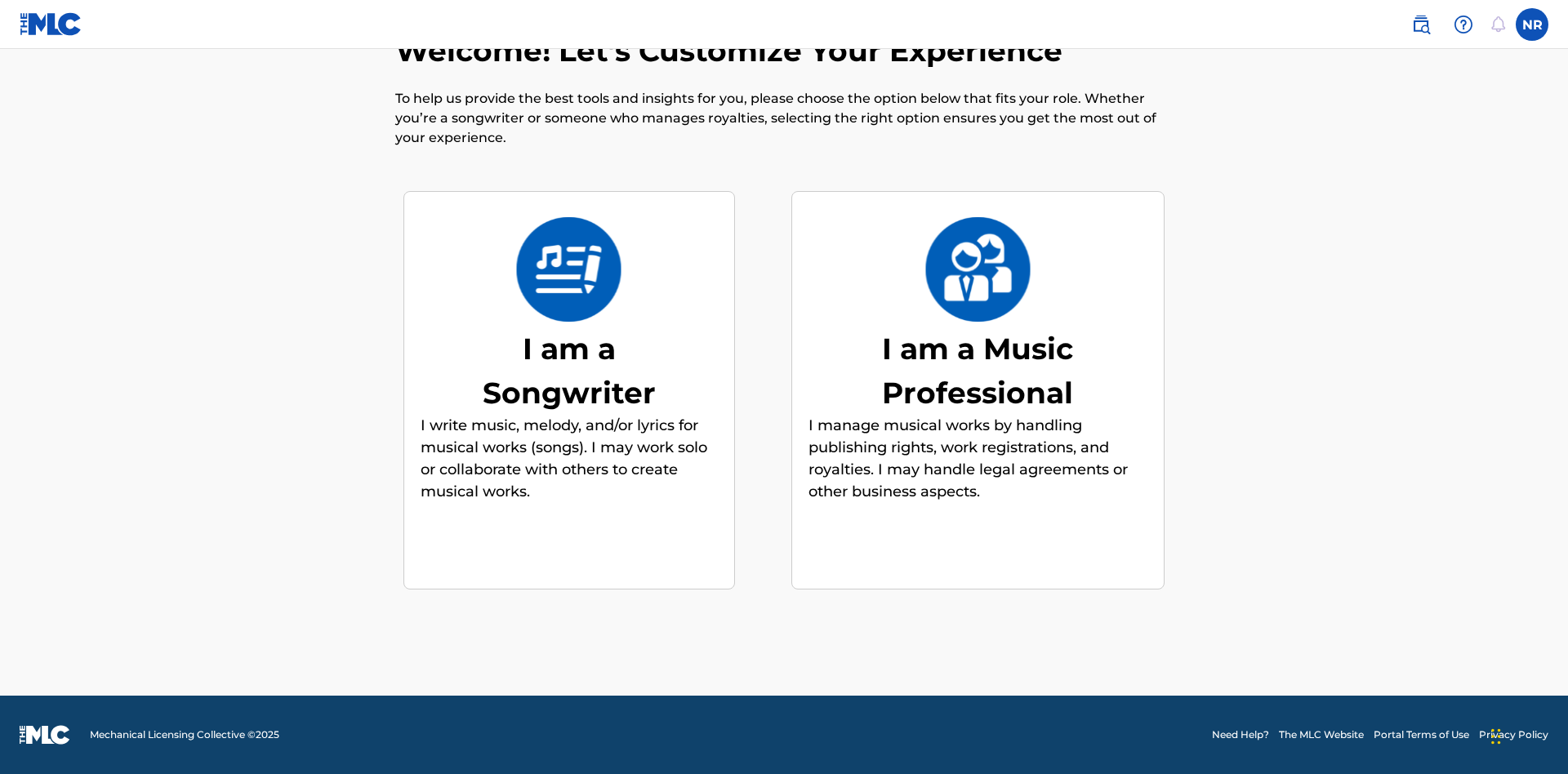
click at [568, 370] on div "I am a Songwriter" at bounding box center [569, 371] width 245 height 88
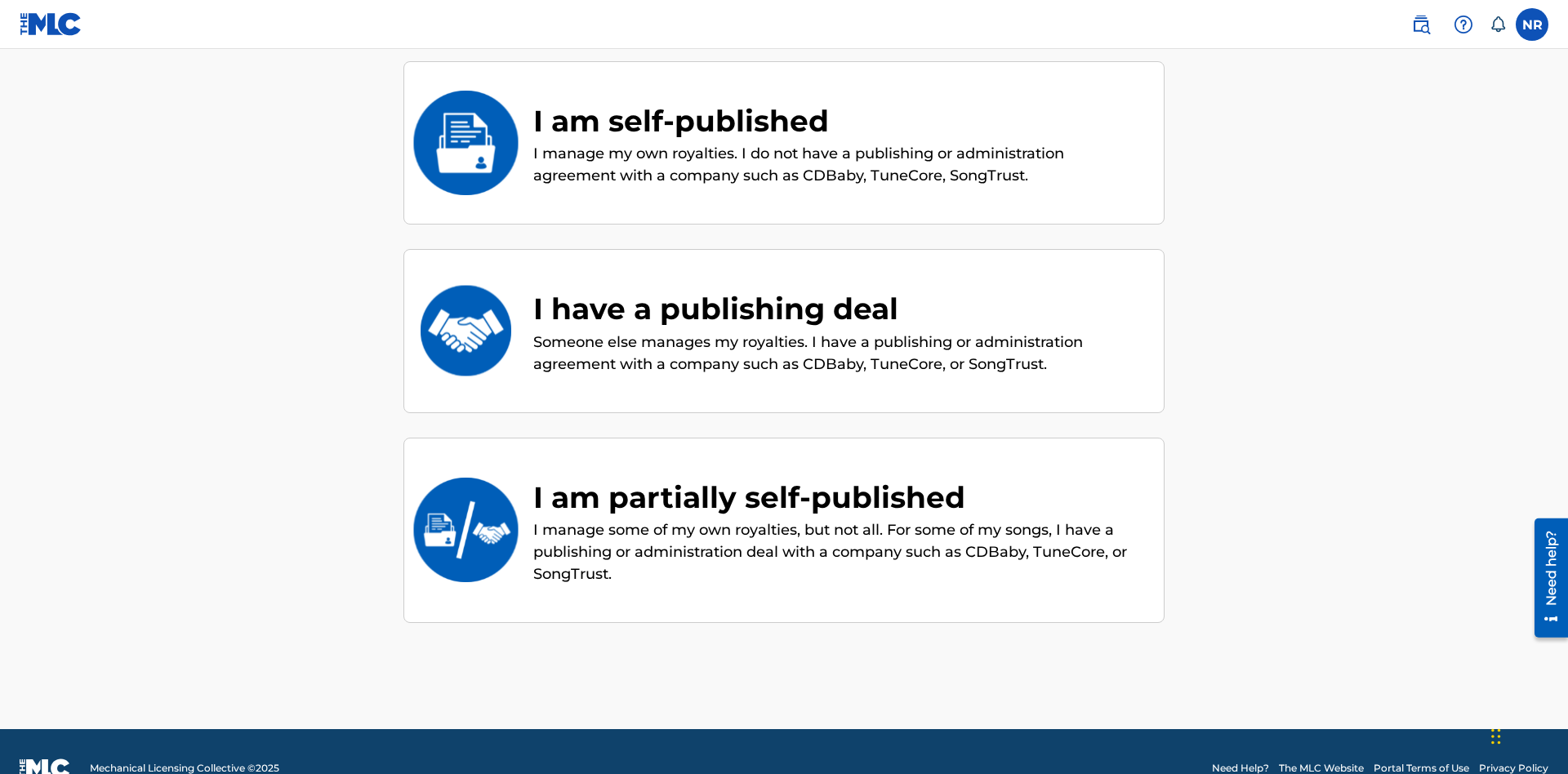
click at [840, 120] on div "I am self-published" at bounding box center [840, 121] width 614 height 44
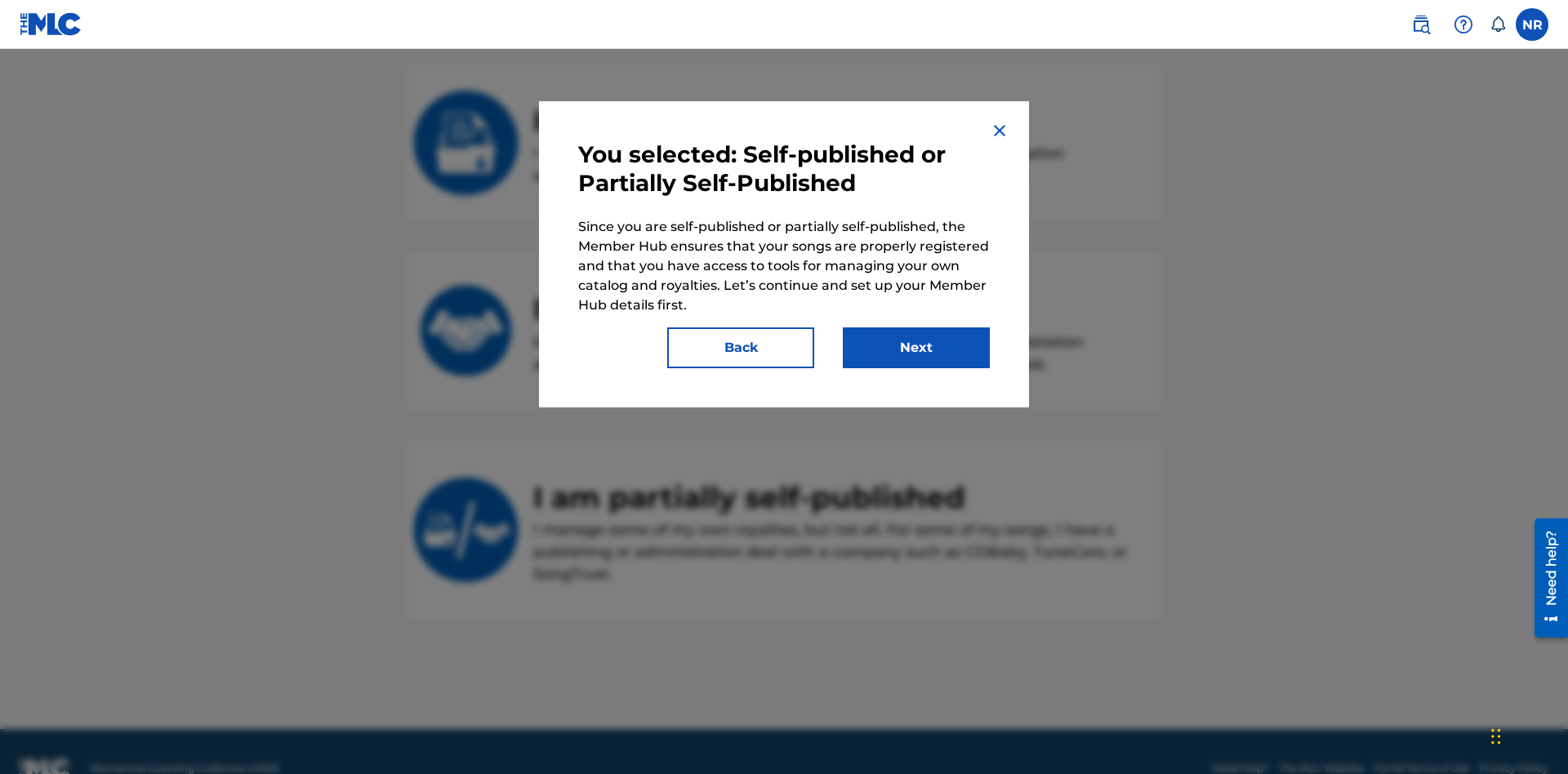
scroll to position [221, 0]
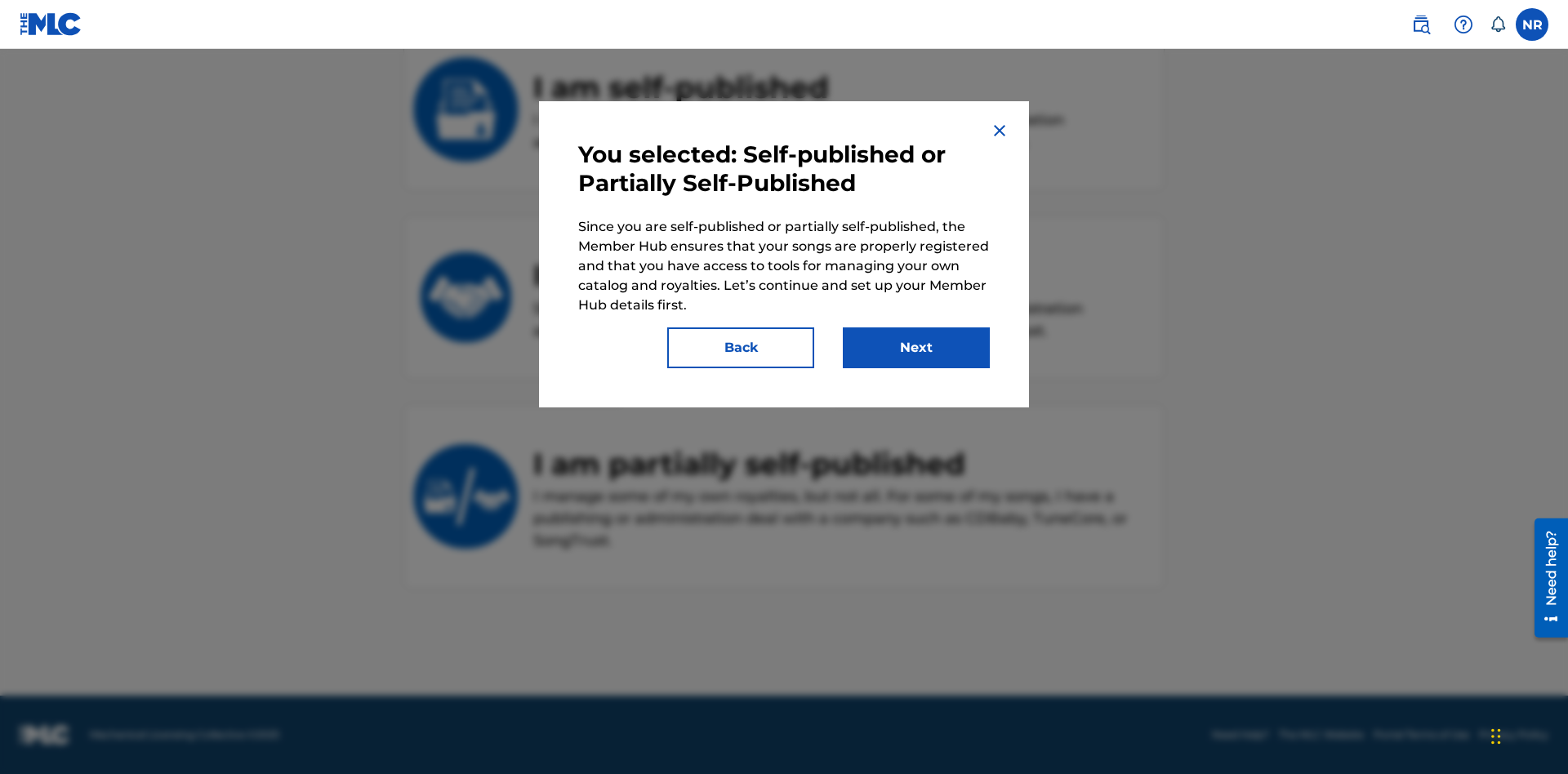
click at [916, 348] on button "Next" at bounding box center [917, 347] width 147 height 41
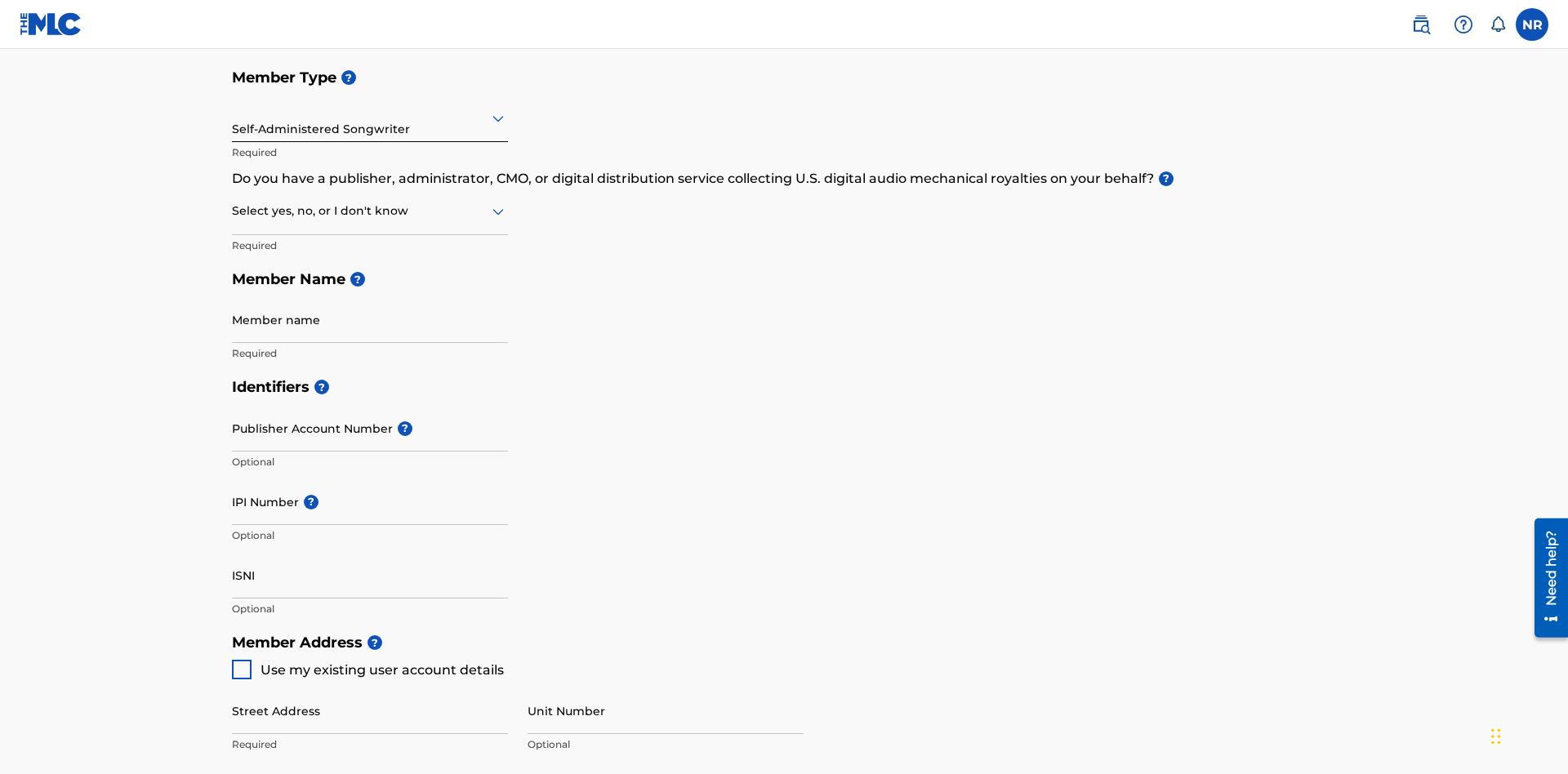
scroll to position [184, 0]
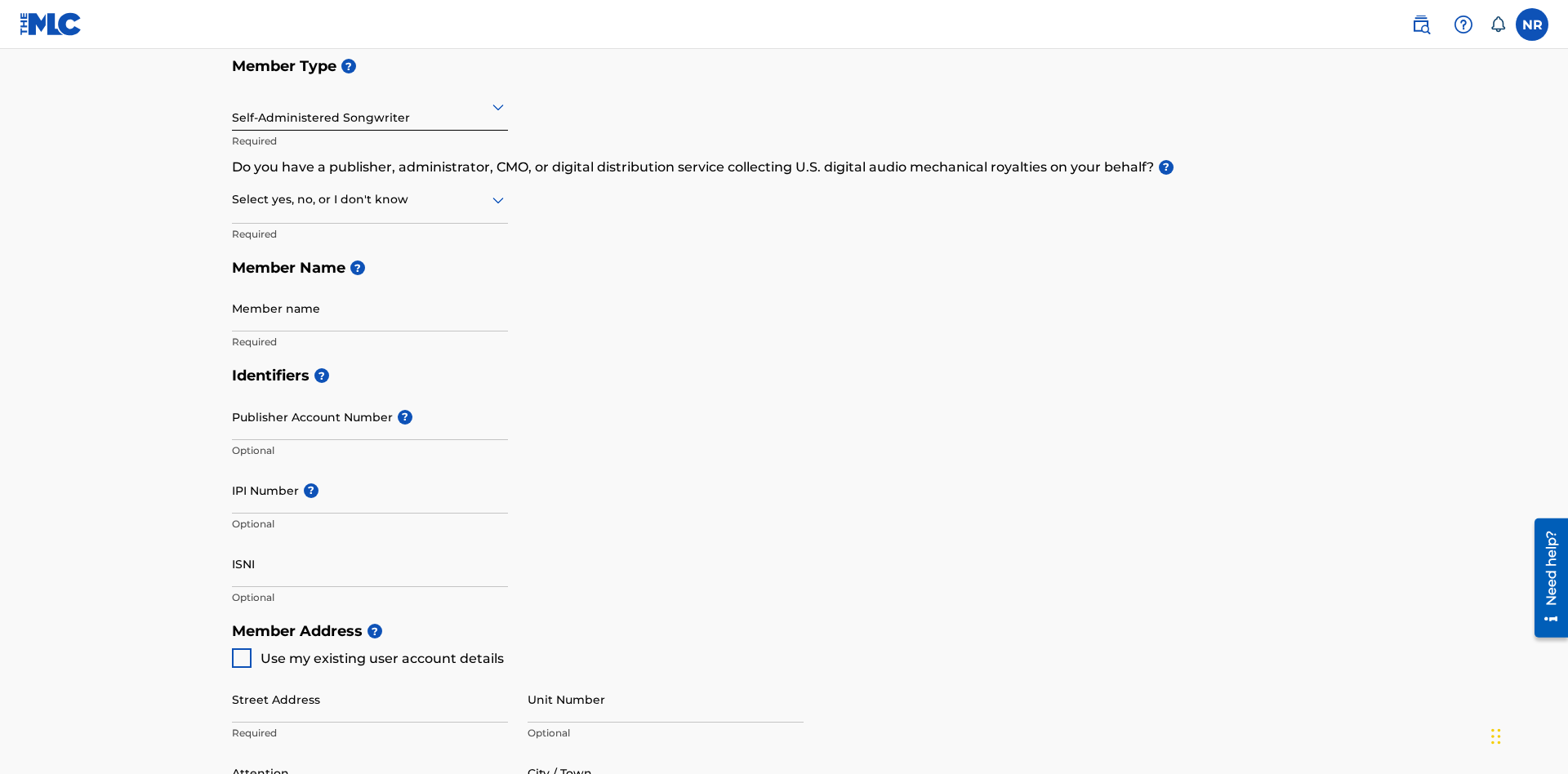
click at [233, 106] on input "text" at bounding box center [234, 106] width 4 height 18
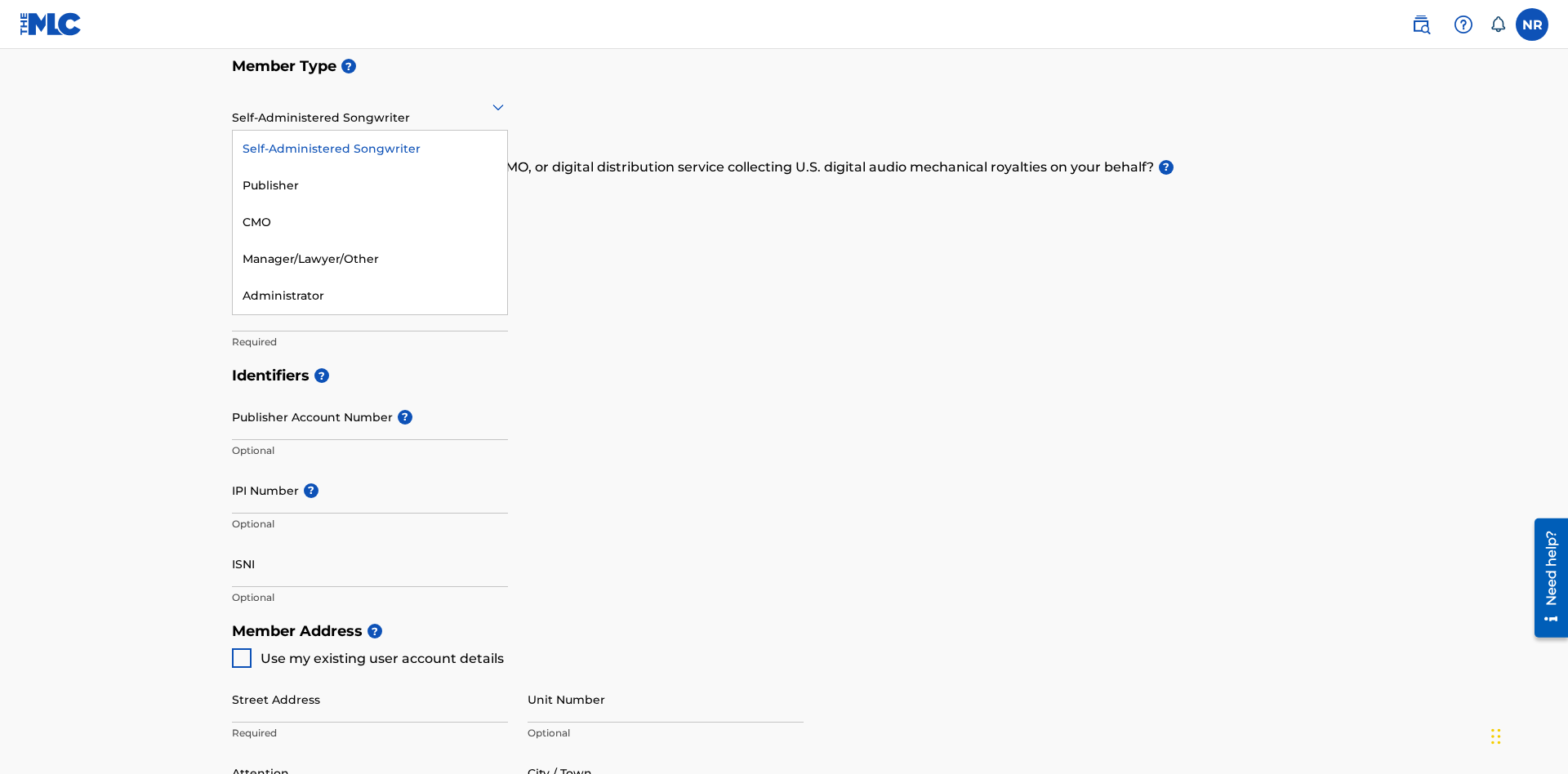
click at [370, 185] on div "Publisher" at bounding box center [370, 186] width 275 height 37
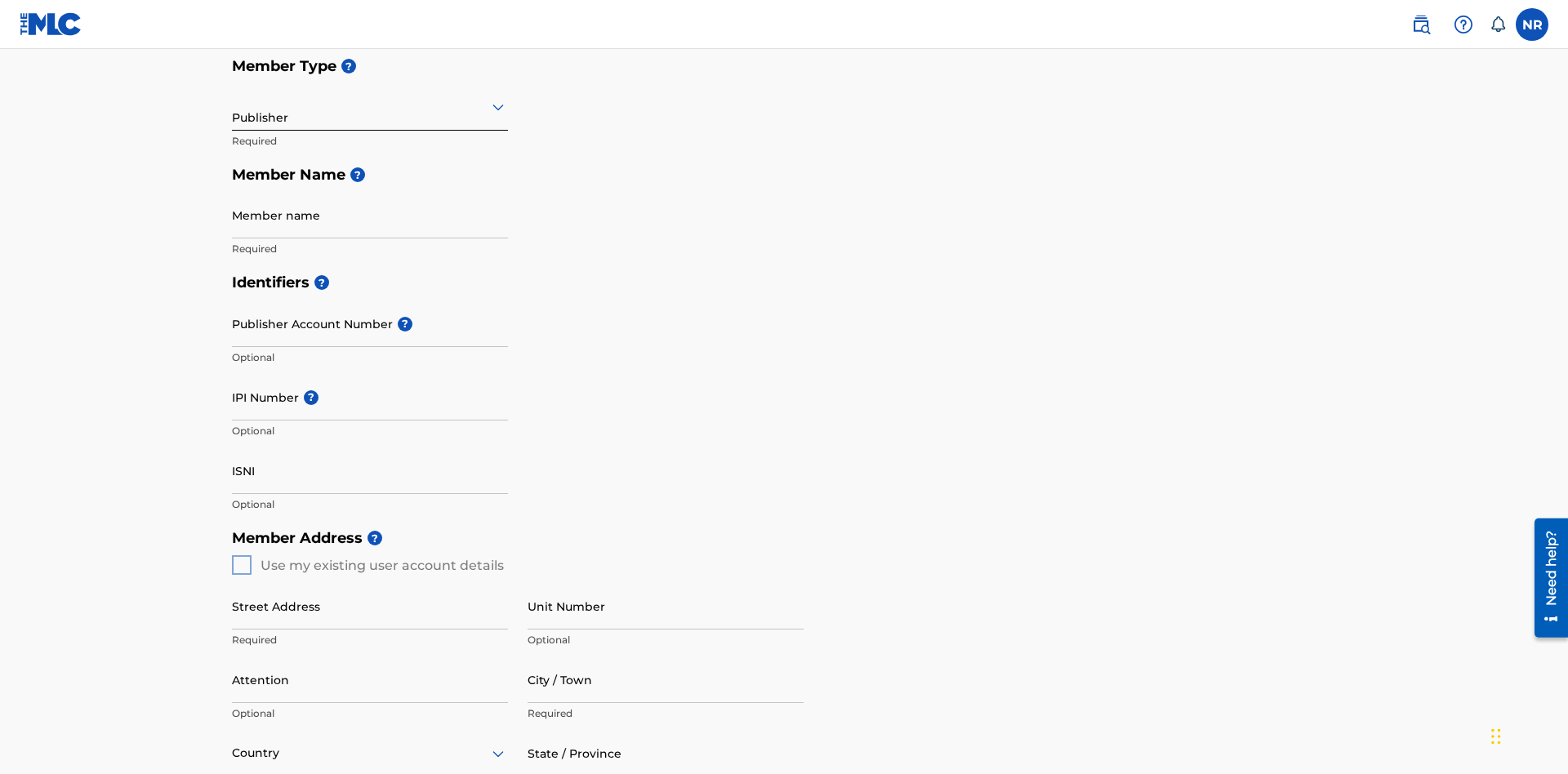
click at [233, 106] on input "text" at bounding box center [234, 106] width 4 height 18
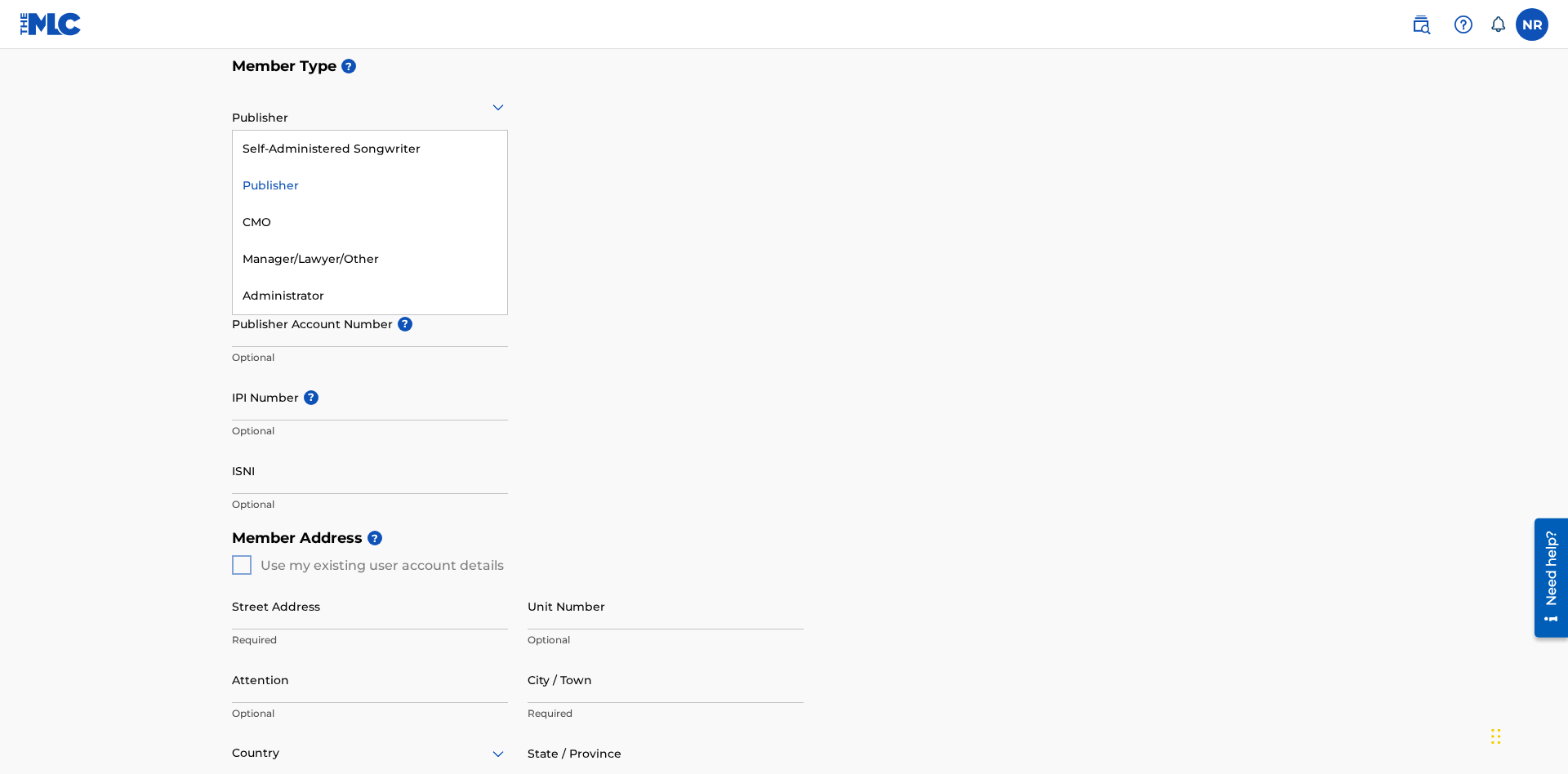
click at [370, 222] on div "CMO" at bounding box center [370, 223] width 275 height 37
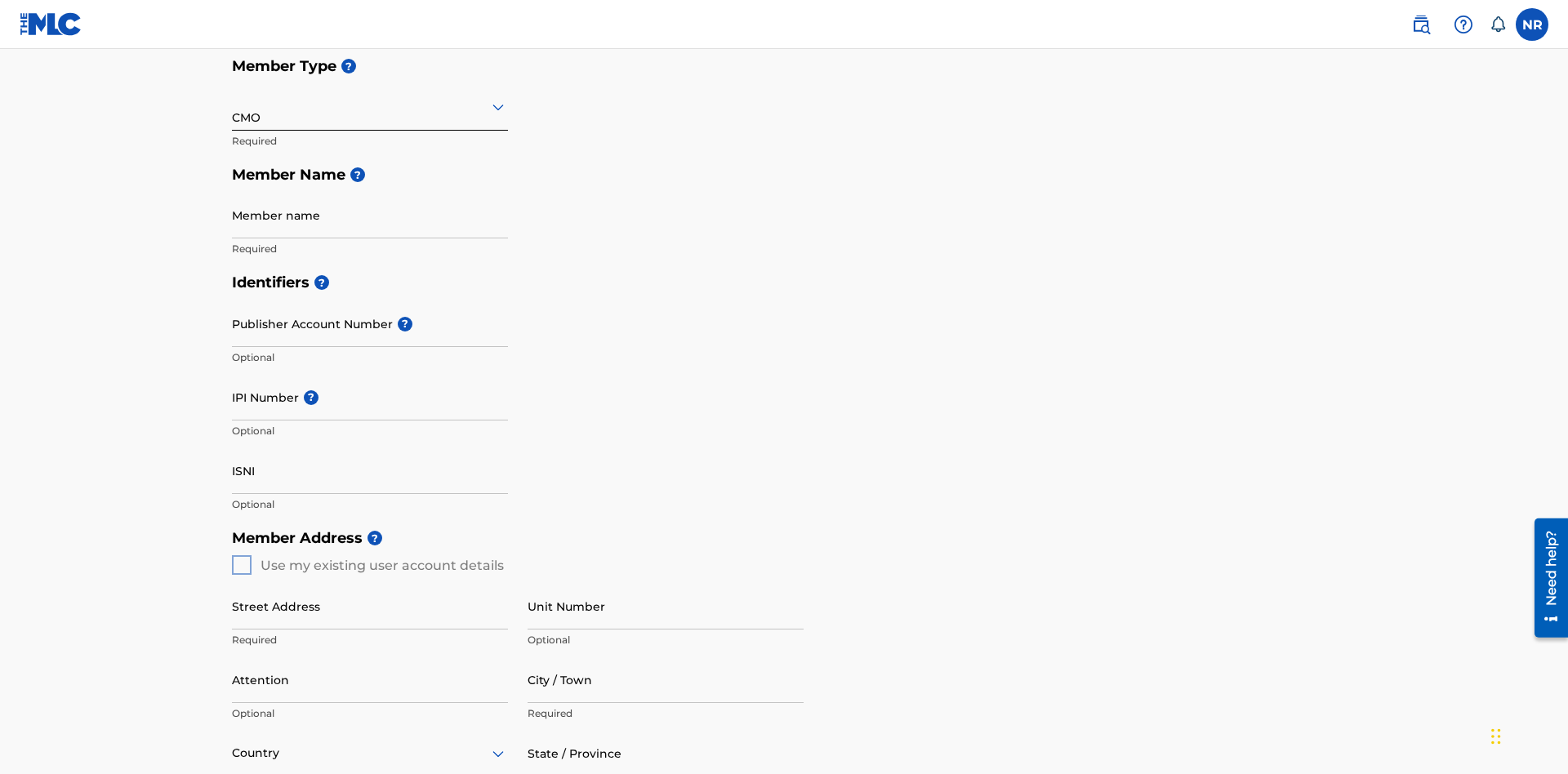
click at [233, 106] on input "text" at bounding box center [234, 106] width 4 height 18
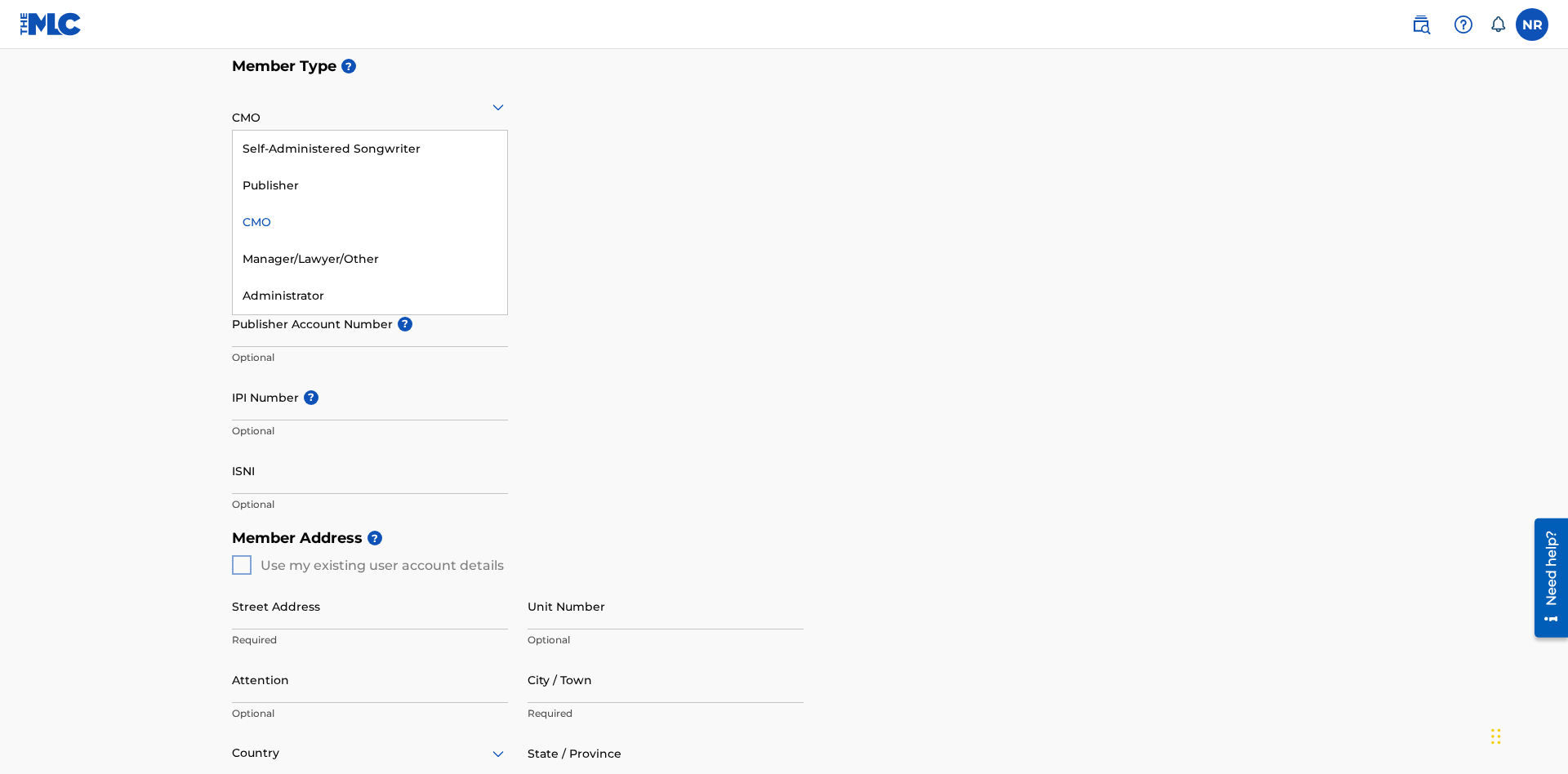
click at [370, 259] on div "Manager/Lawyer/Other" at bounding box center [370, 259] width 275 height 37
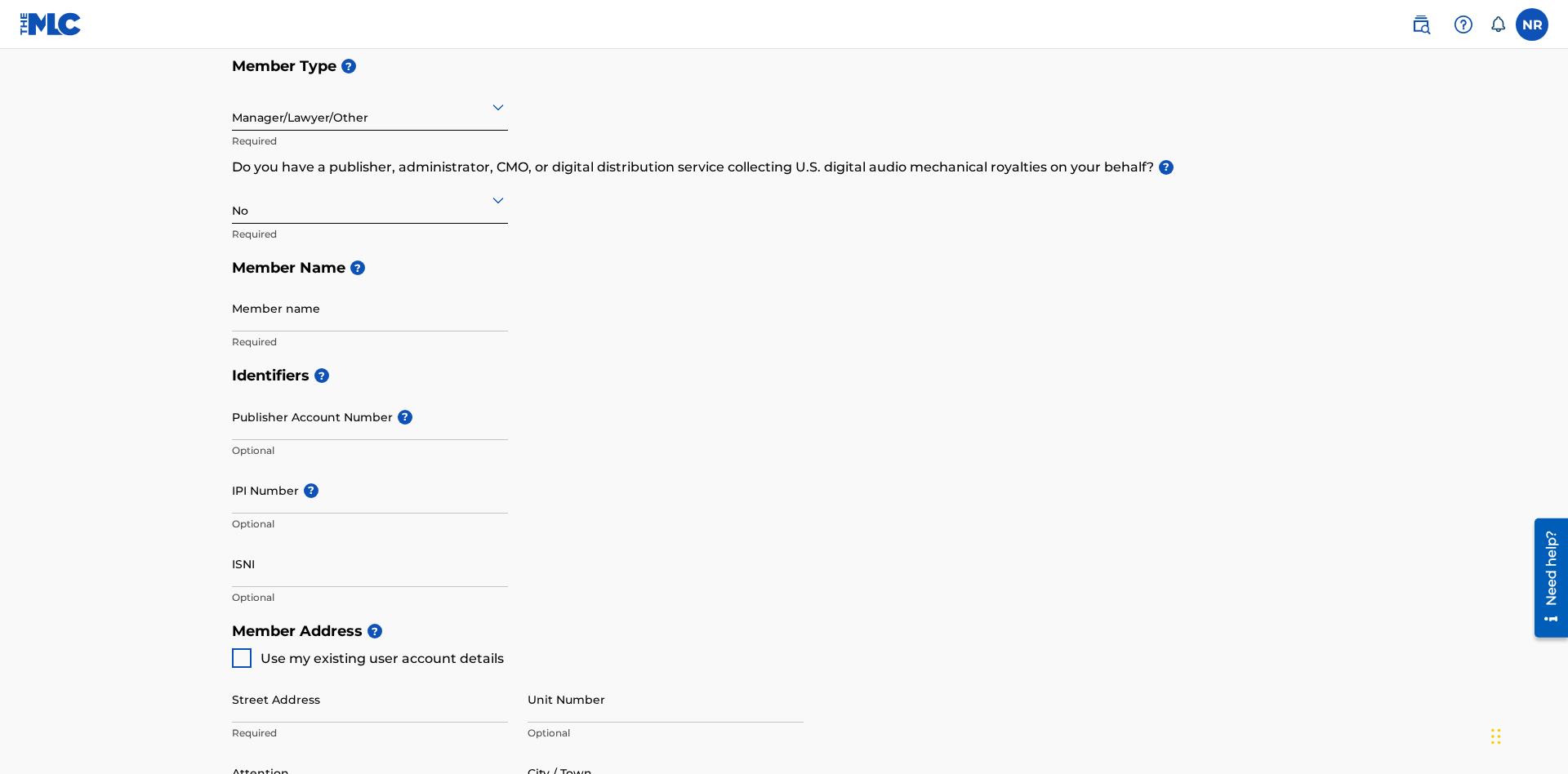
click at [233, 106] on input "text" at bounding box center [234, 106] width 4 height 18
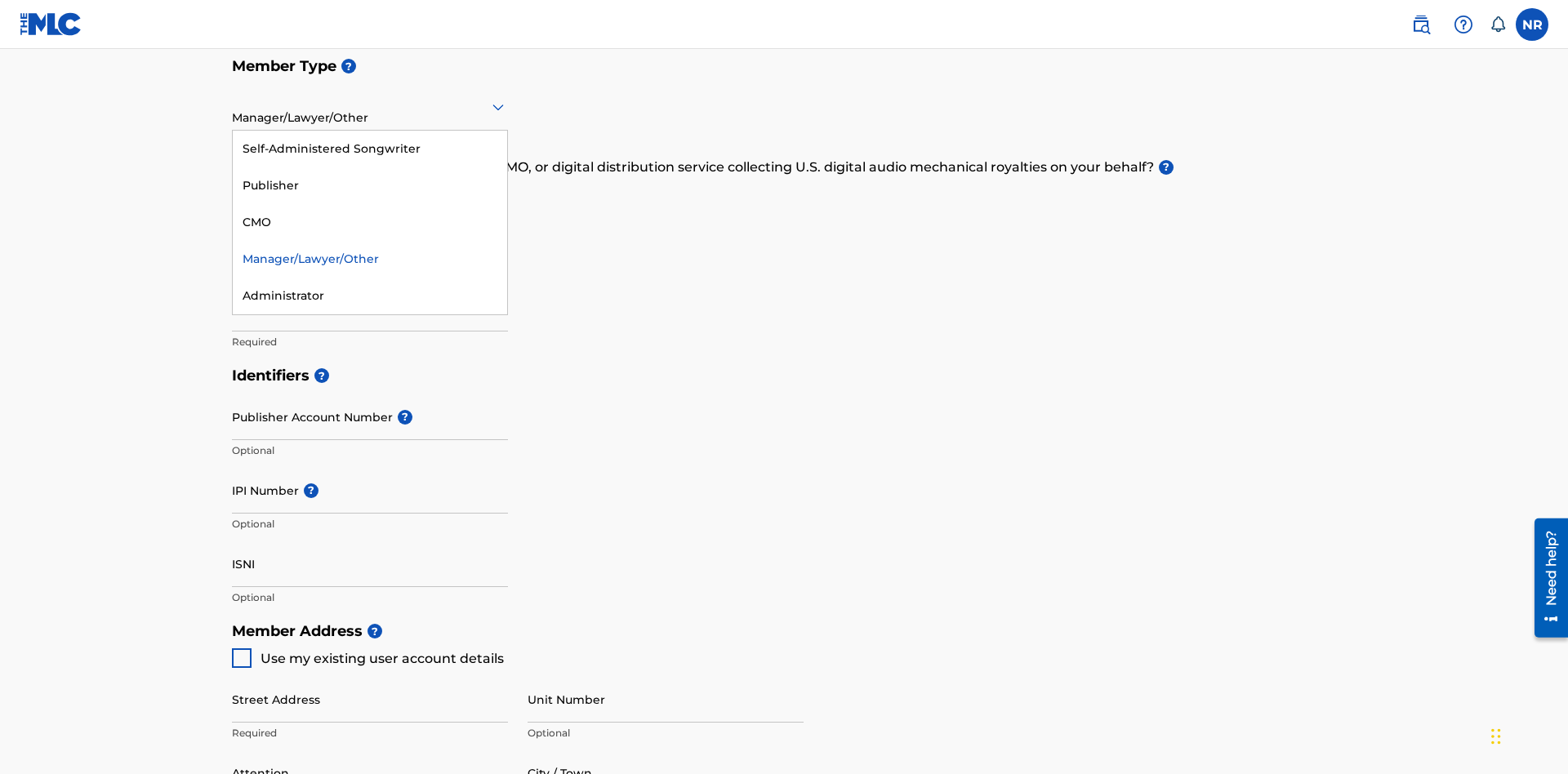
click at [370, 296] on div "Administrator" at bounding box center [370, 296] width 275 height 37
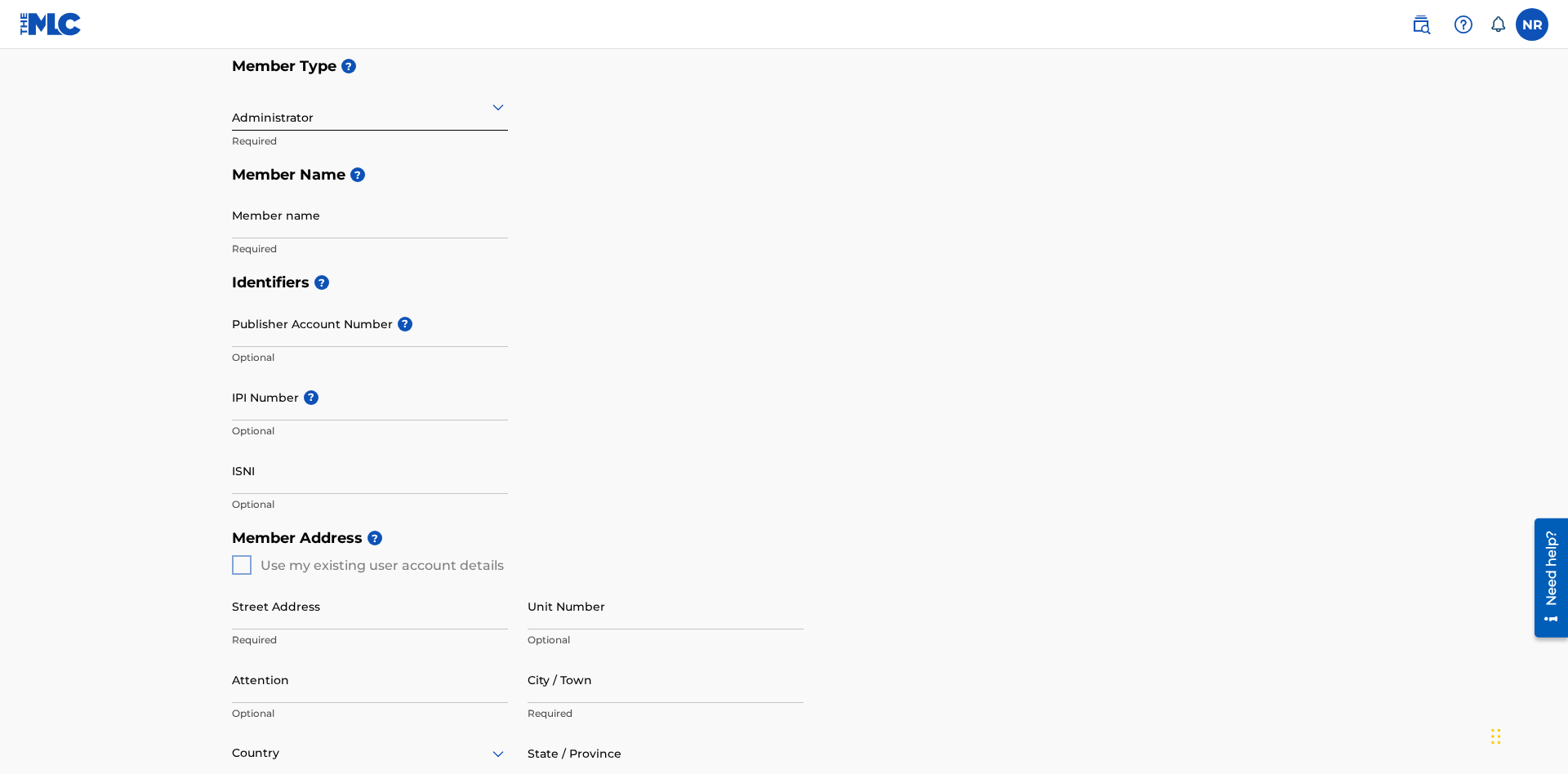
click at [233, 106] on input "text" at bounding box center [234, 106] width 4 height 18
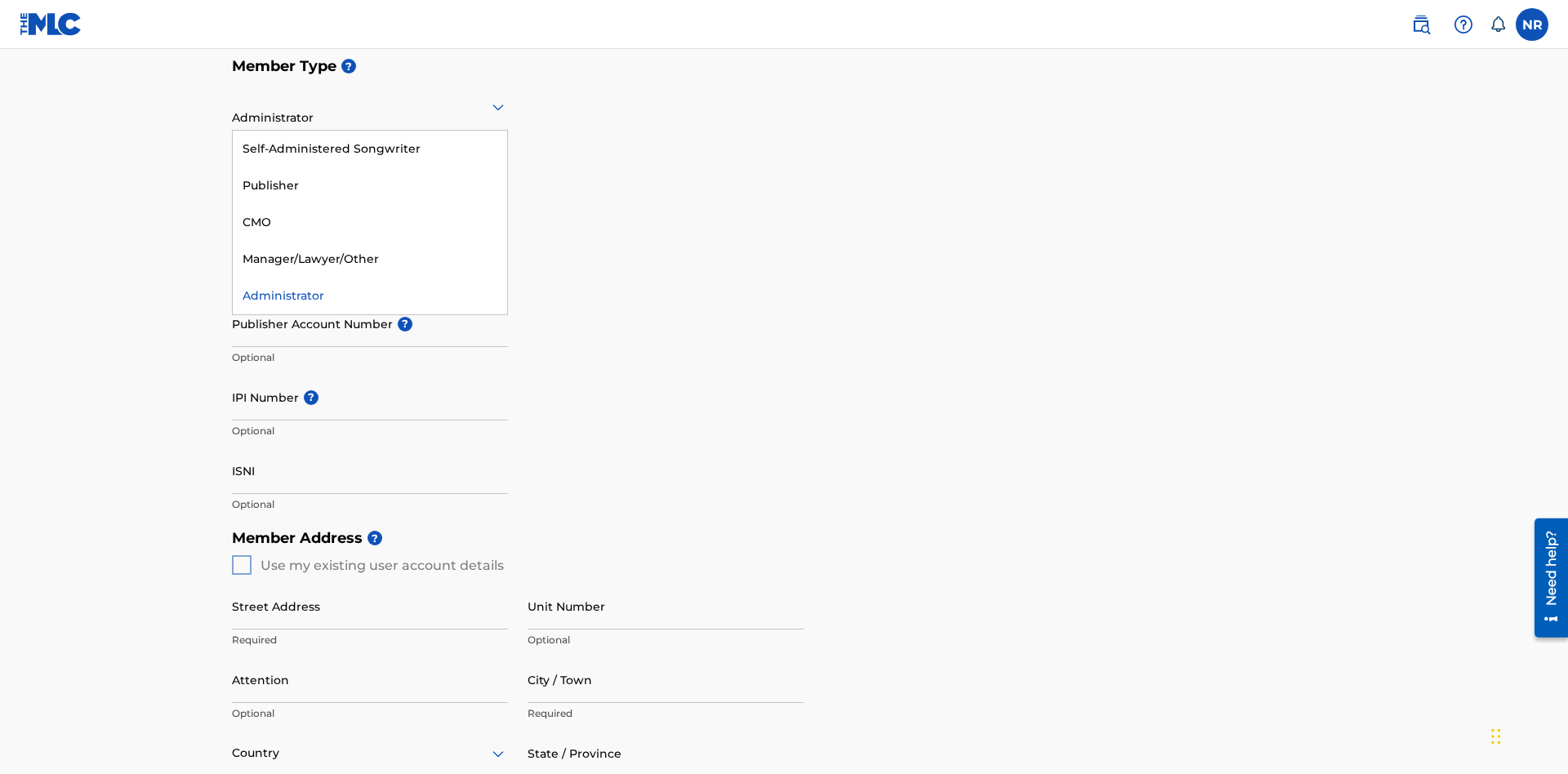
click at [370, 148] on div "Self-Administered Songwriter" at bounding box center [370, 149] width 275 height 37
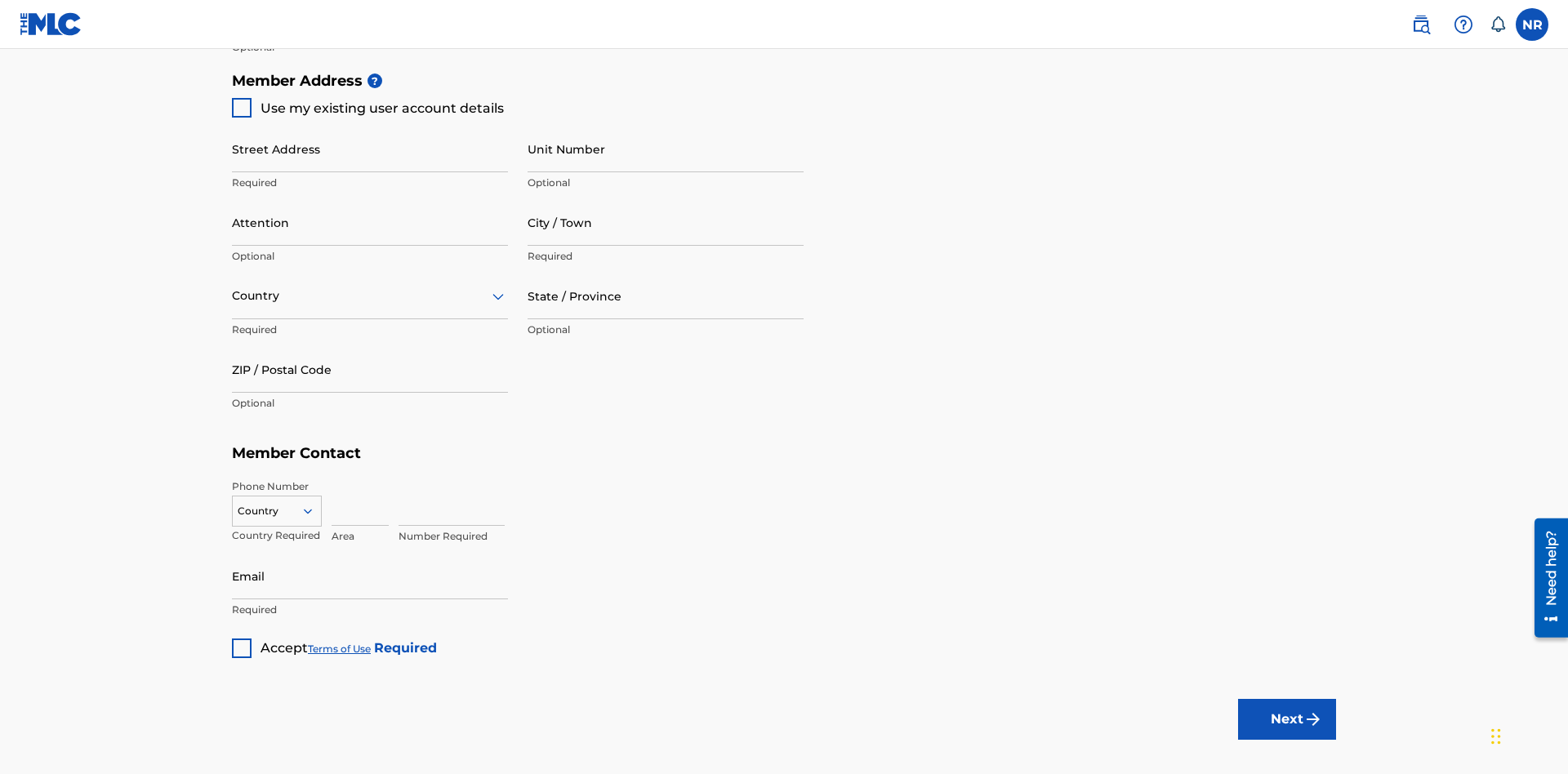
scroll to position [277, 0]
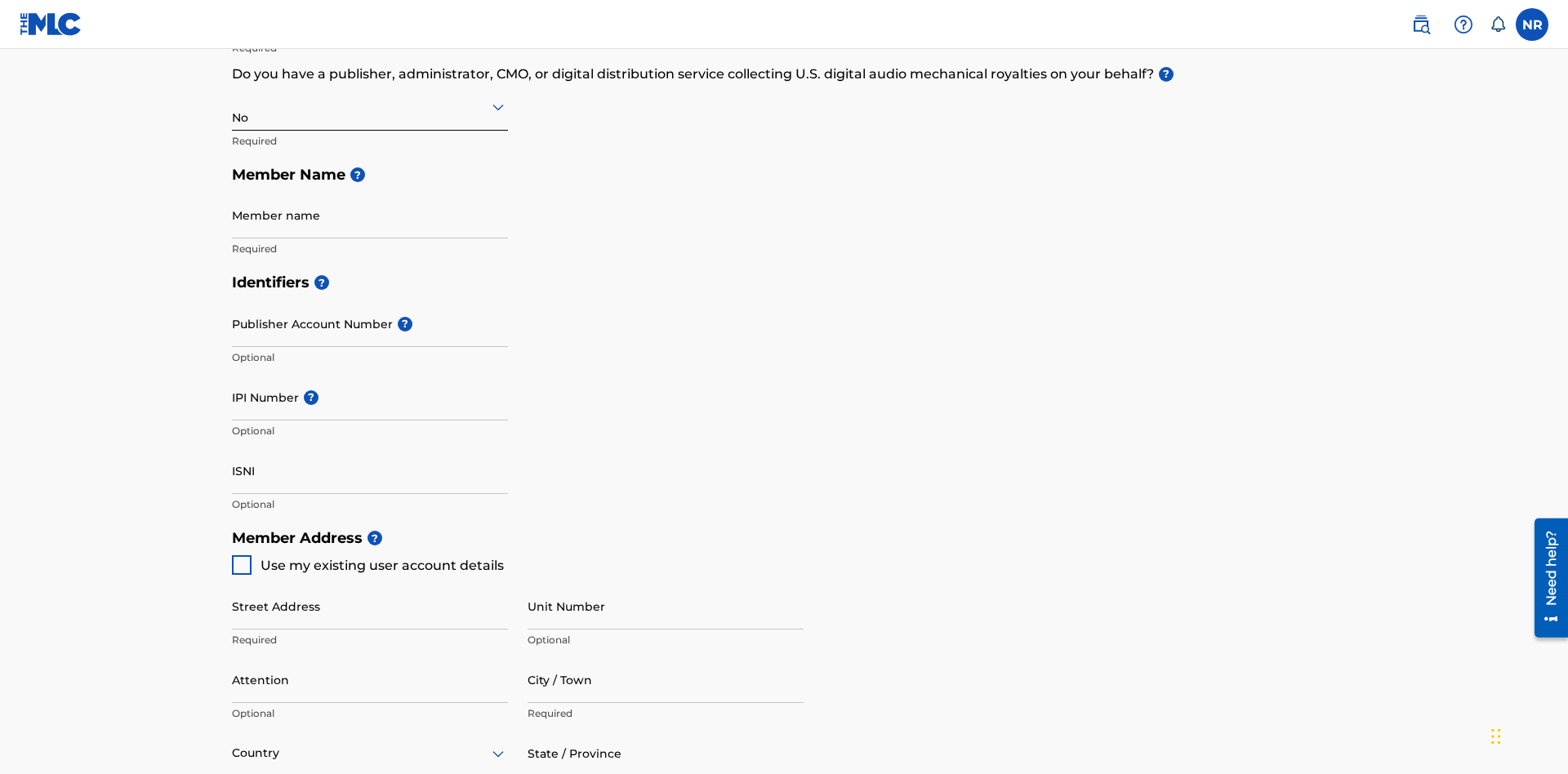
click at [233, 106] on input "text" at bounding box center [234, 106] width 4 height 18
click at [370, 148] on div "Yes" at bounding box center [370, 149] width 275 height 37
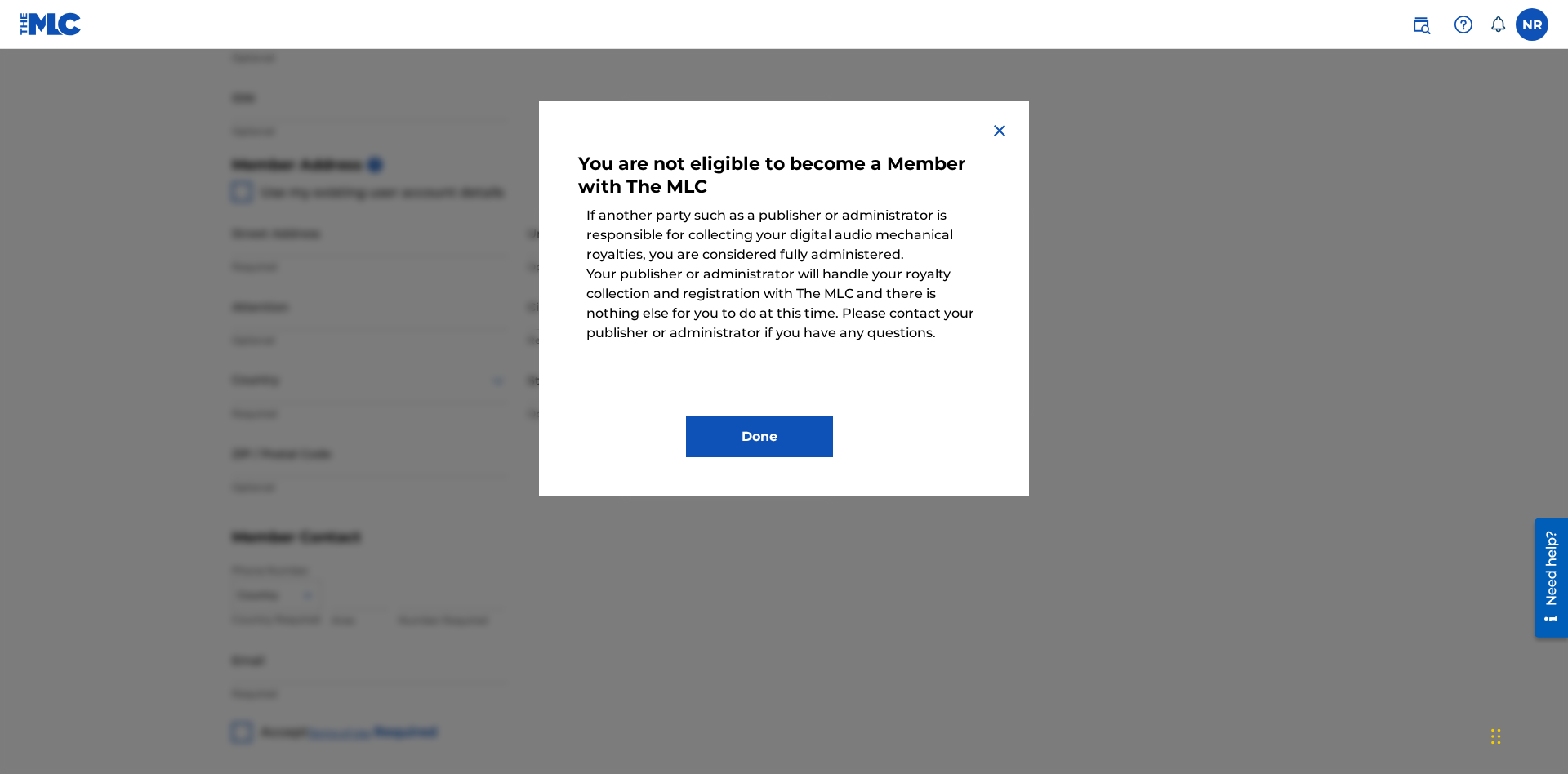
click at [759, 437] on button "Done" at bounding box center [760, 437] width 147 height 41
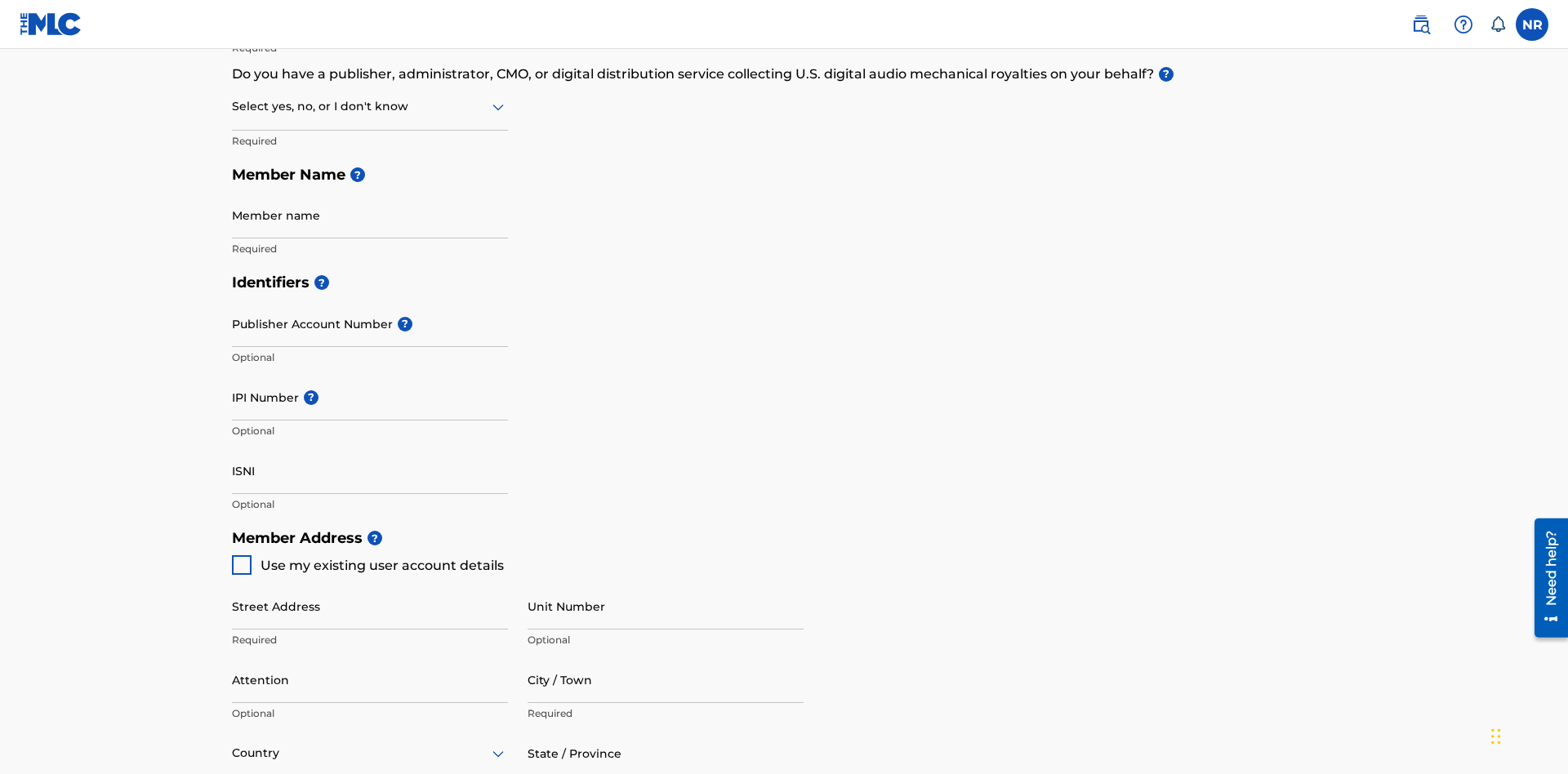
click at [233, 106] on input "text" at bounding box center [234, 106] width 4 height 18
click at [370, 222] on div "I don't know" at bounding box center [370, 223] width 275 height 37
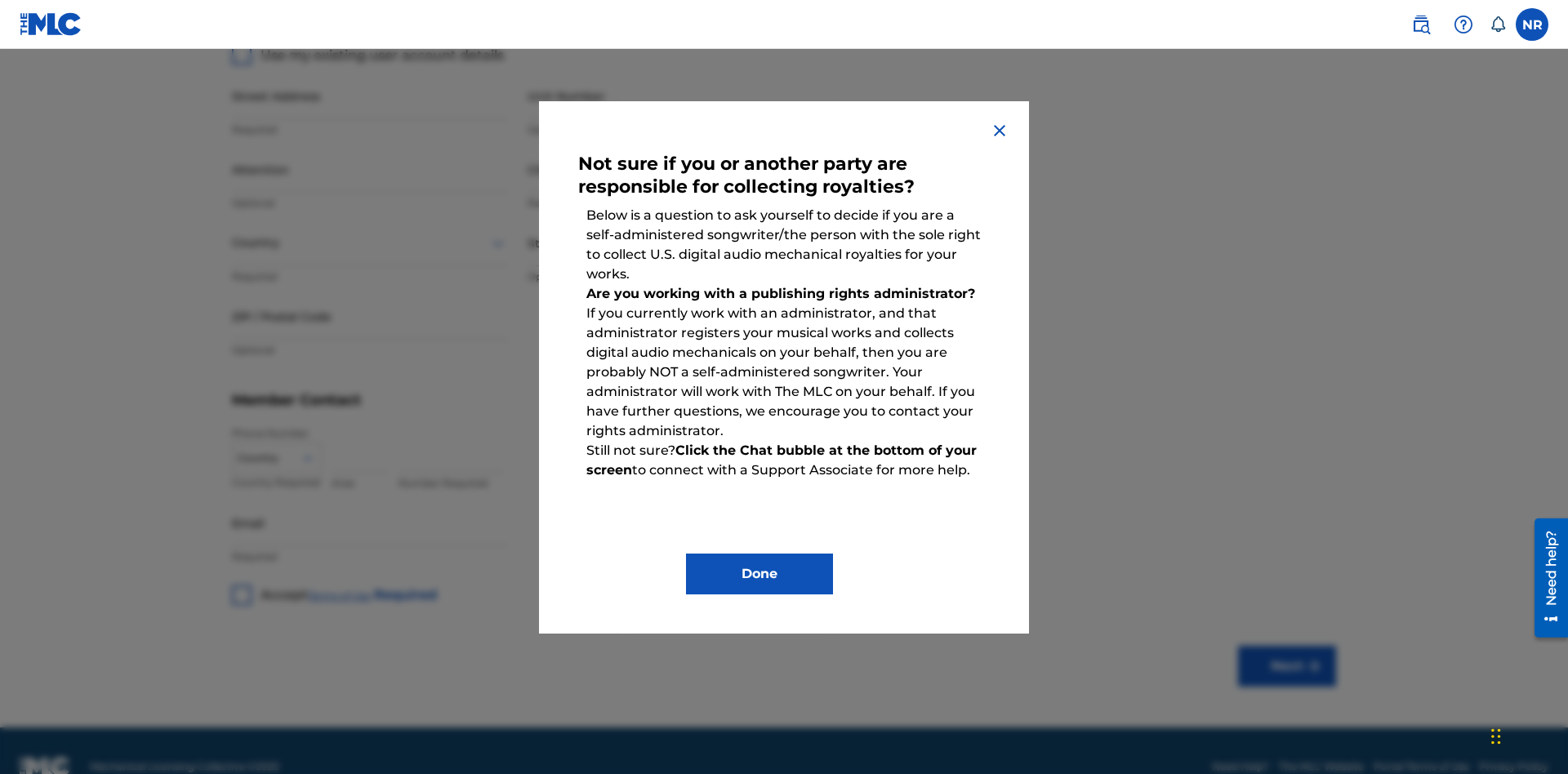
click at [759, 574] on button "Done" at bounding box center [760, 574] width 147 height 41
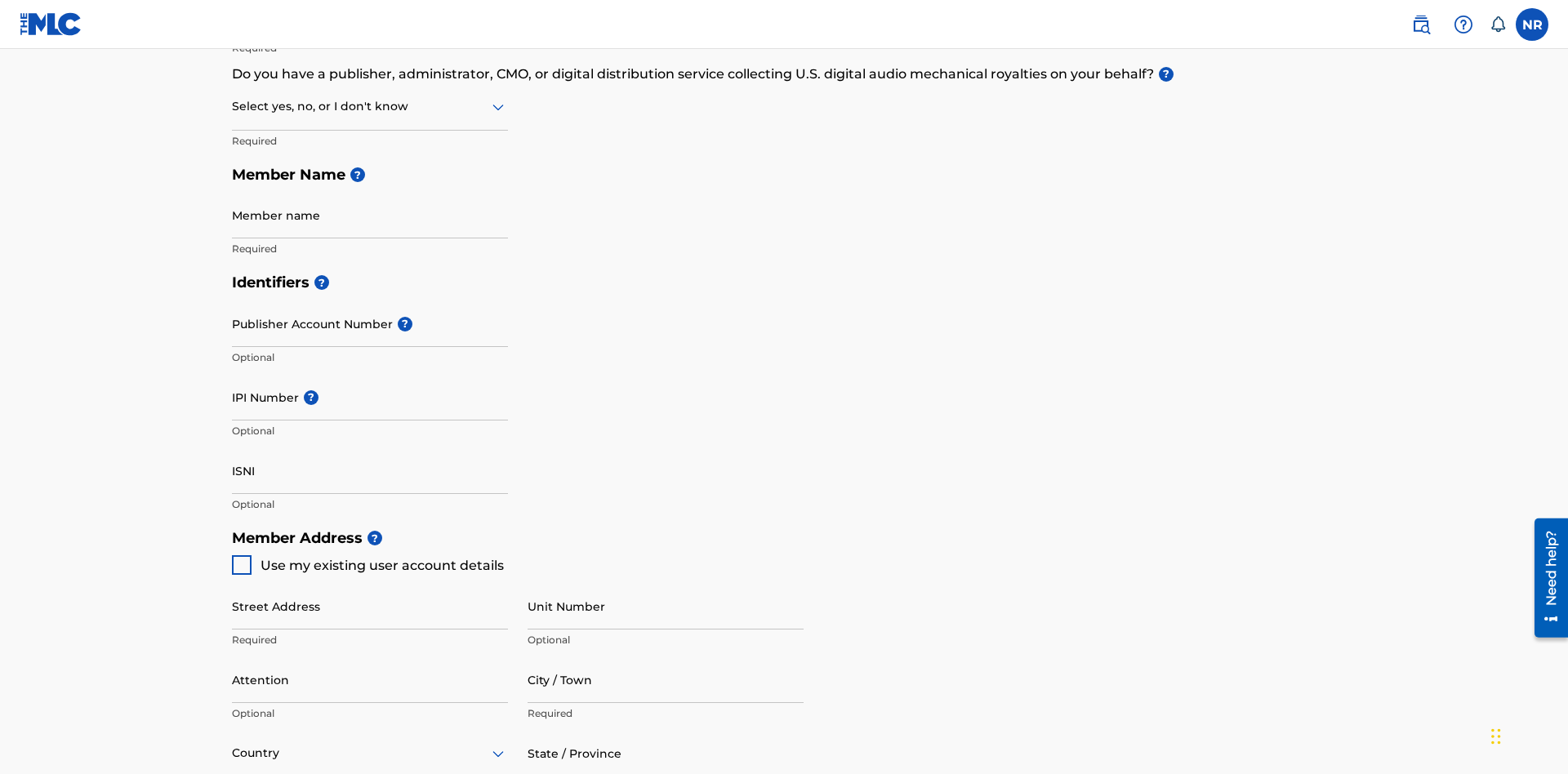
click at [233, 106] on input "text" at bounding box center [234, 106] width 4 height 18
click at [370, 185] on div "No" at bounding box center [370, 186] width 275 height 37
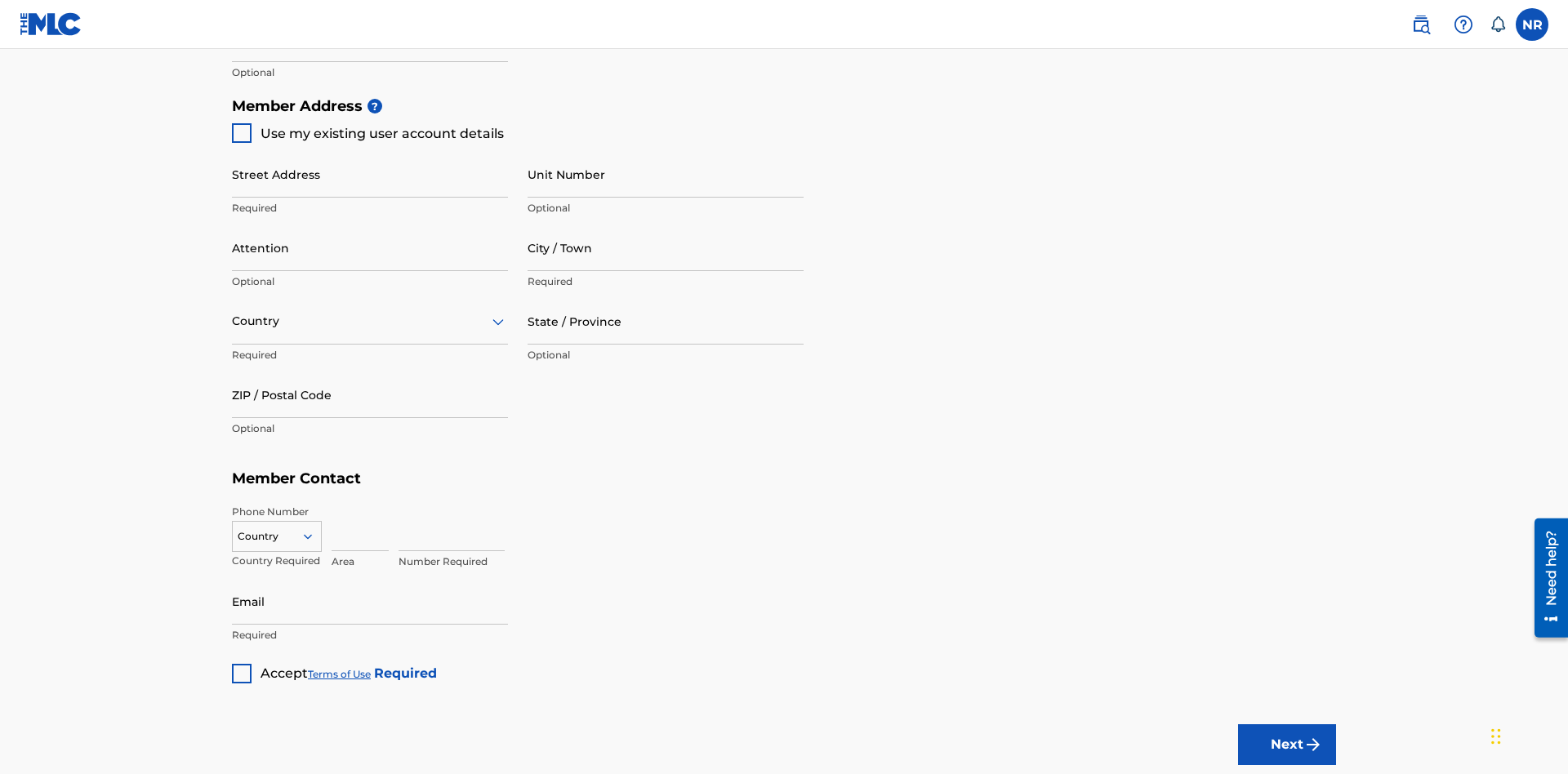
scroll to position [371, 0]
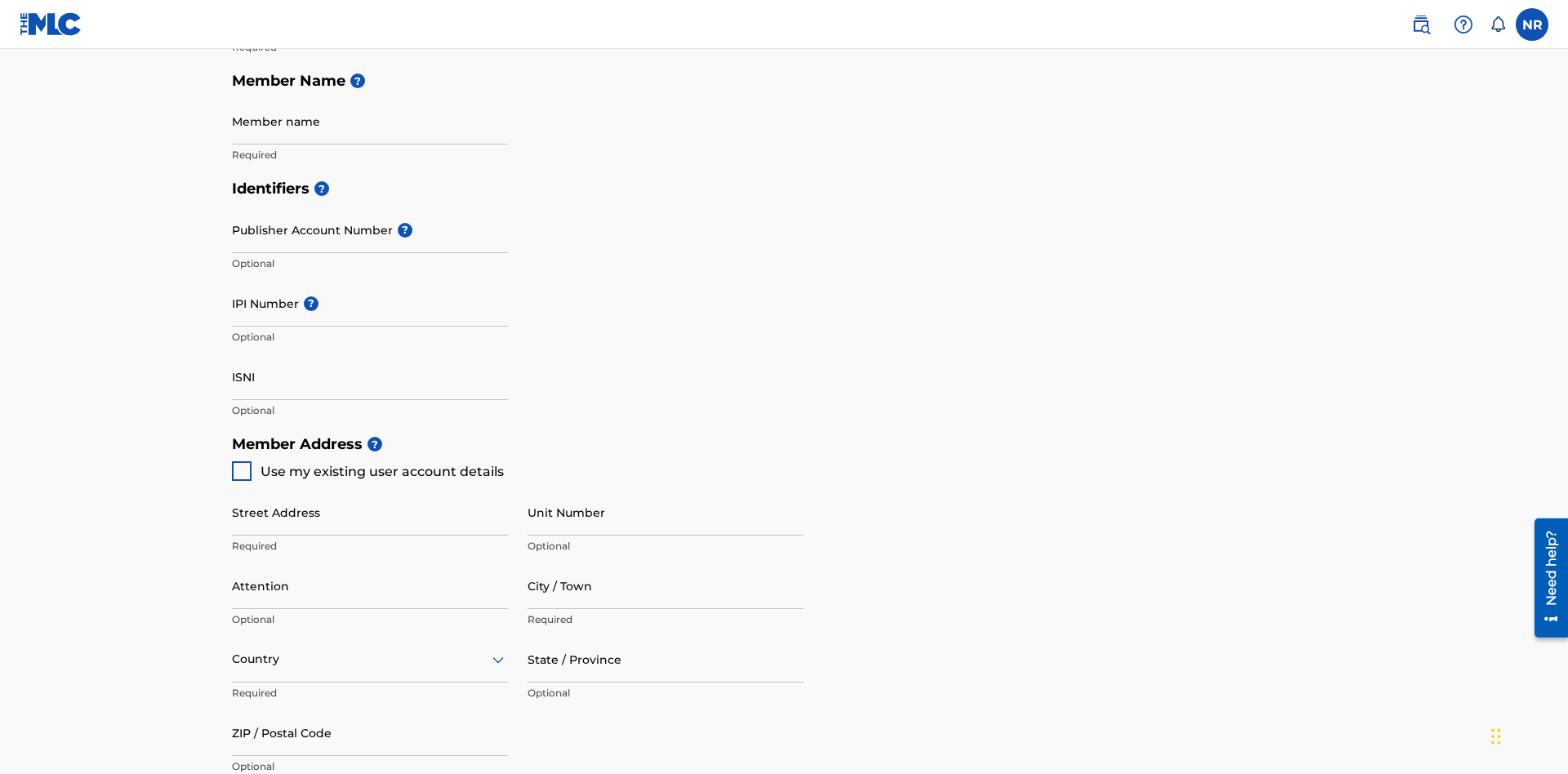
click at [370, 121] on input "Member name" at bounding box center [370, 121] width 276 height 47
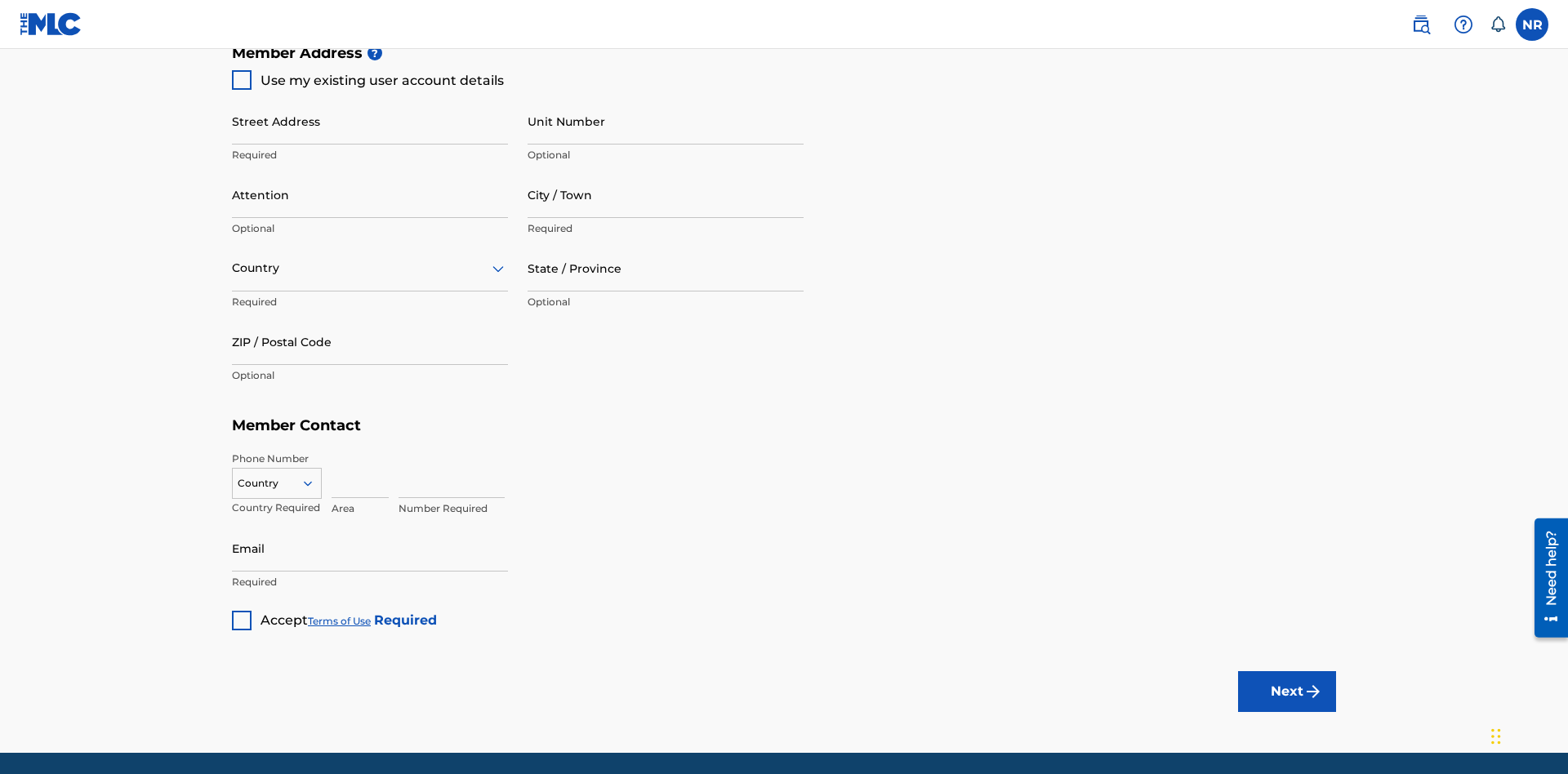
type input "Z2025.08.29.02.30.23"
click at [370, 121] on input "Street Address" at bounding box center [370, 121] width 276 height 47
type input "123 Main St"
click at [665, 121] on input "Unit Number" at bounding box center [666, 121] width 276 height 47
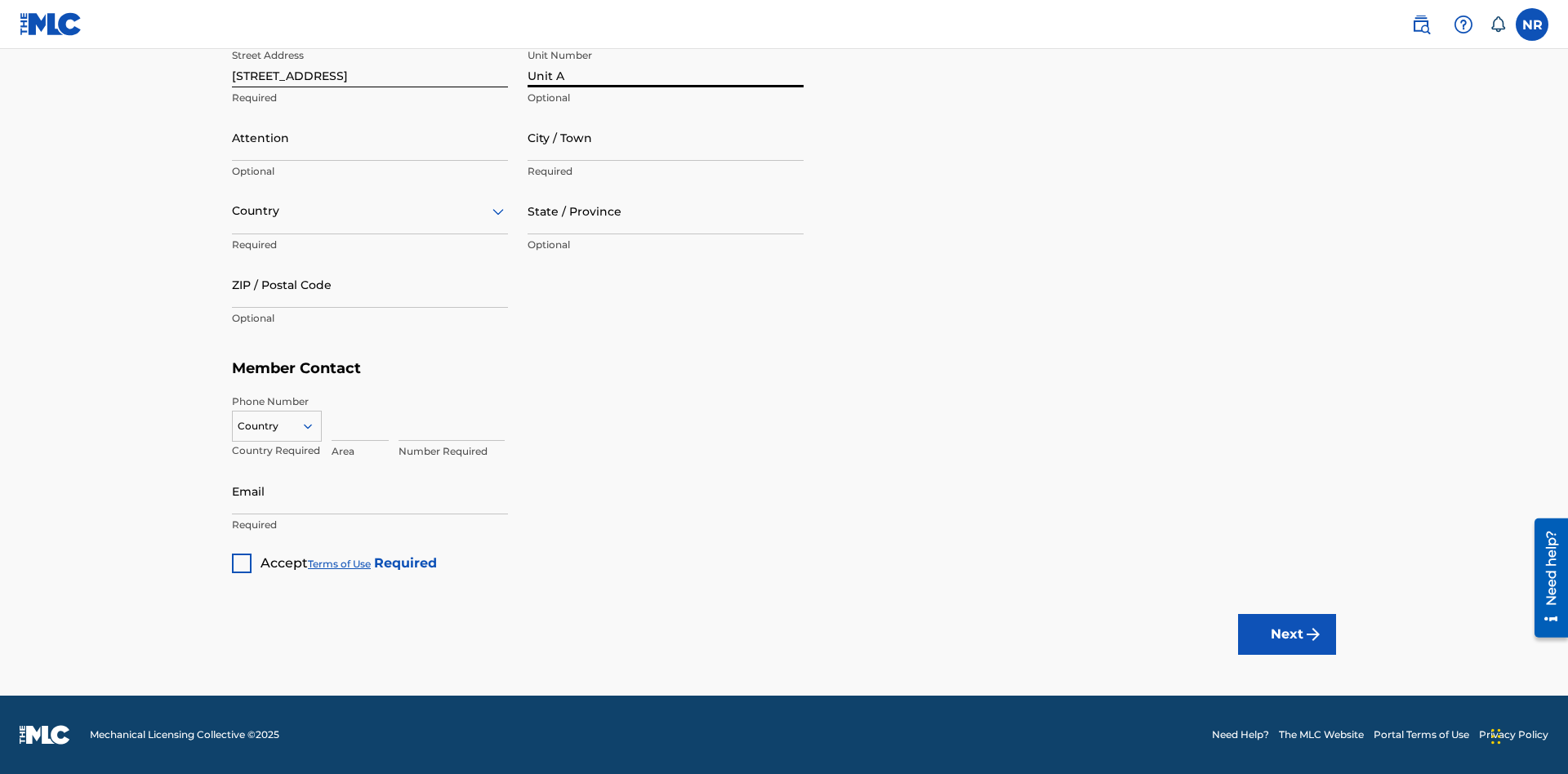
type input "Unit A"
click at [370, 137] on input "Attention" at bounding box center [370, 137] width 276 height 47
type input "Steve"
click at [665, 137] on input "City / Town" at bounding box center [666, 137] width 276 height 47
type input "London"
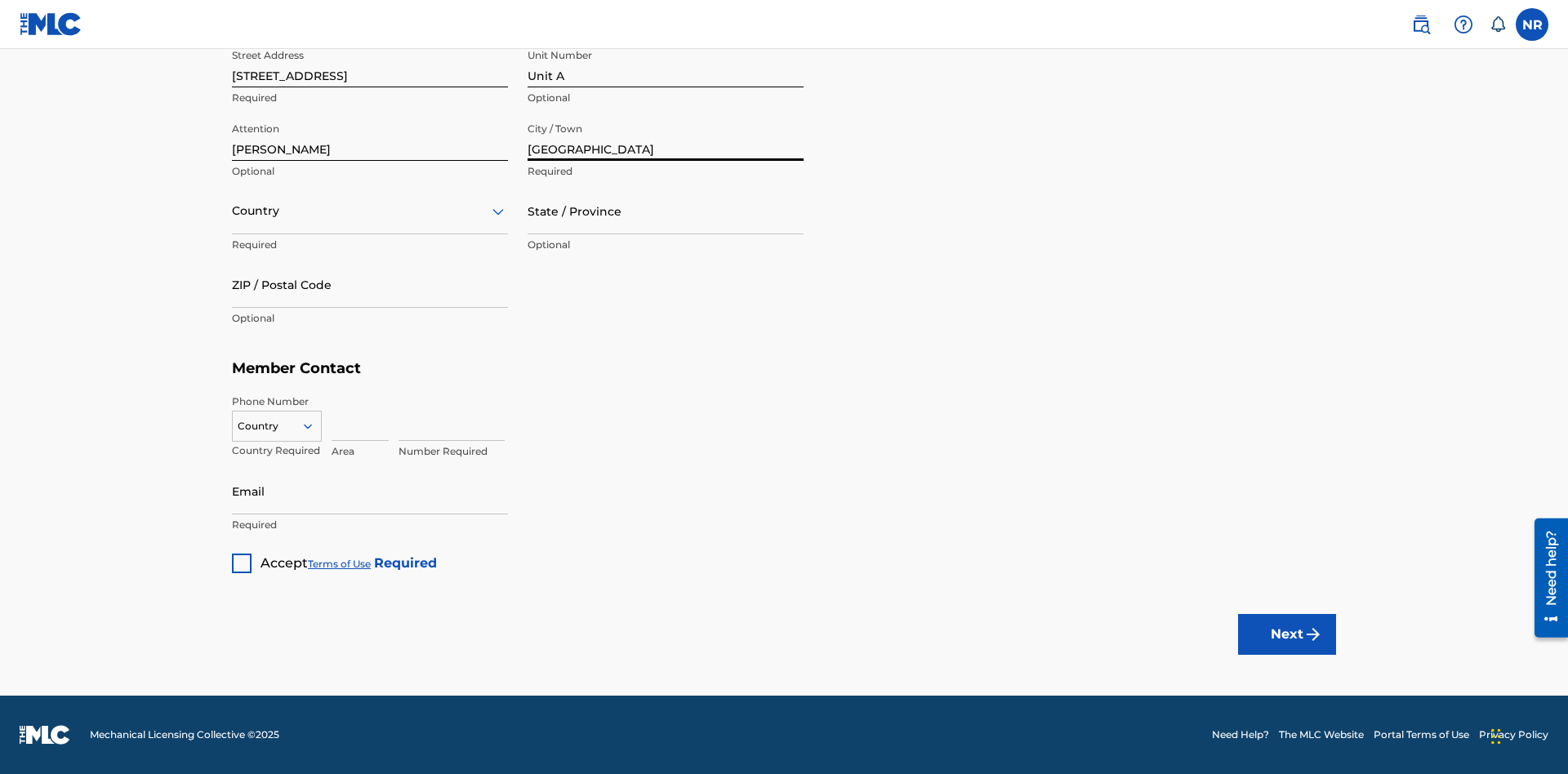
click at [233, 211] on input "text" at bounding box center [234, 211] width 4 height 18
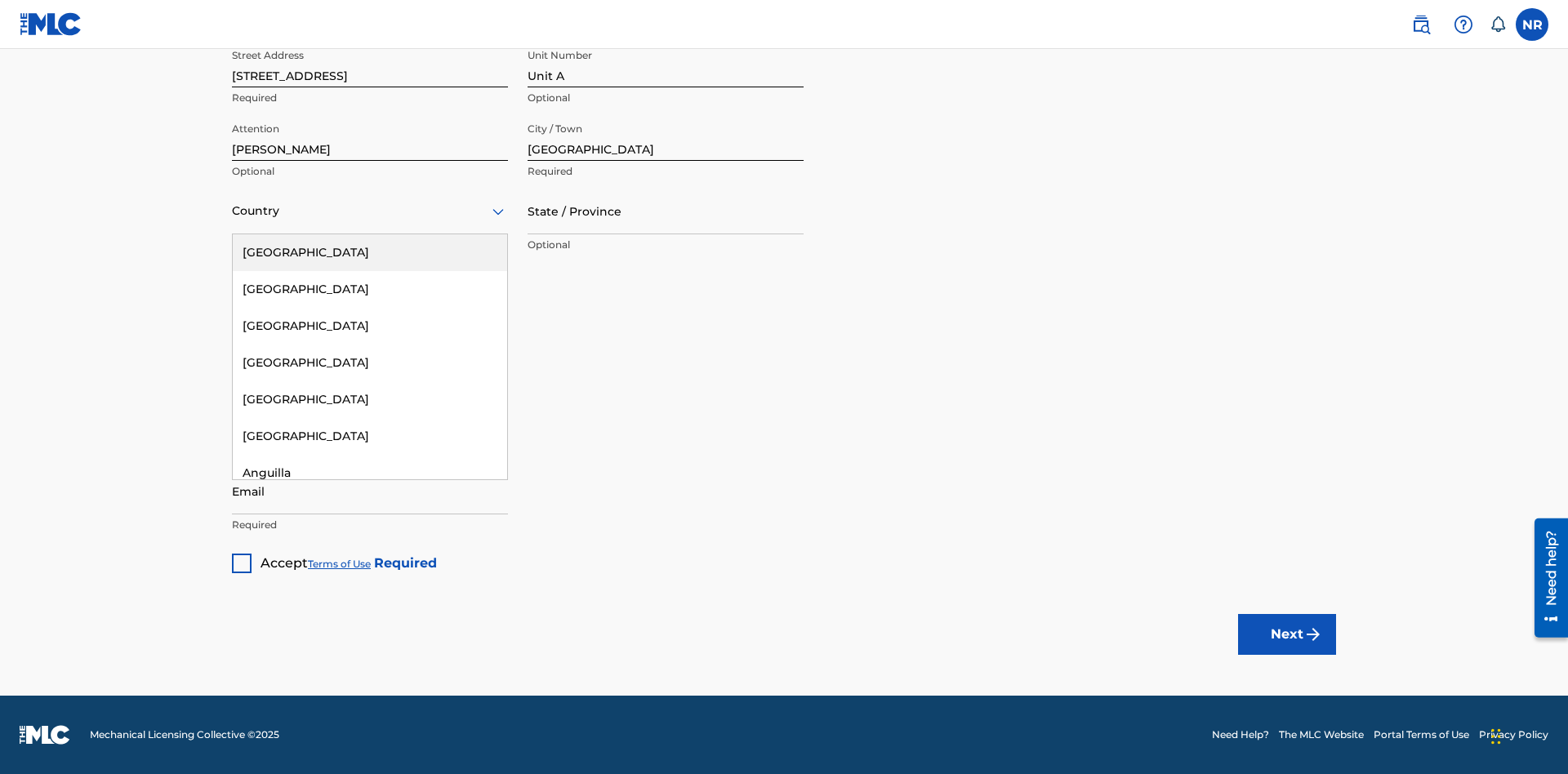
click at [370, 252] on div "United States" at bounding box center [370, 252] width 275 height 37
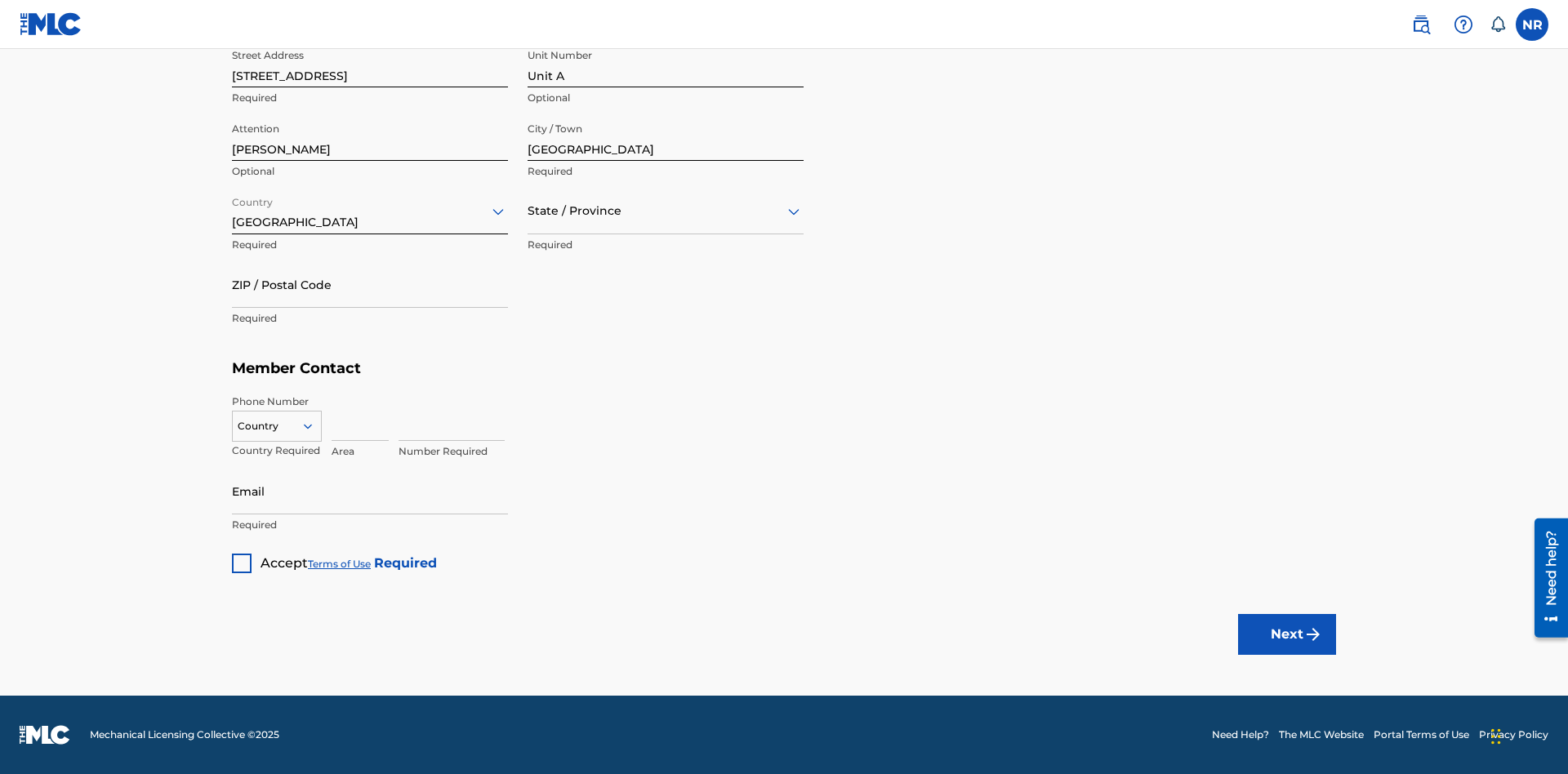
click at [528, 211] on input "text" at bounding box center [530, 211] width 4 height 18
click at [370, 284] on input "ZIP / Postal Code" at bounding box center [370, 285] width 276 height 47
type input "43140"
click at [314, 426] on icon at bounding box center [308, 427] width 15 height 15
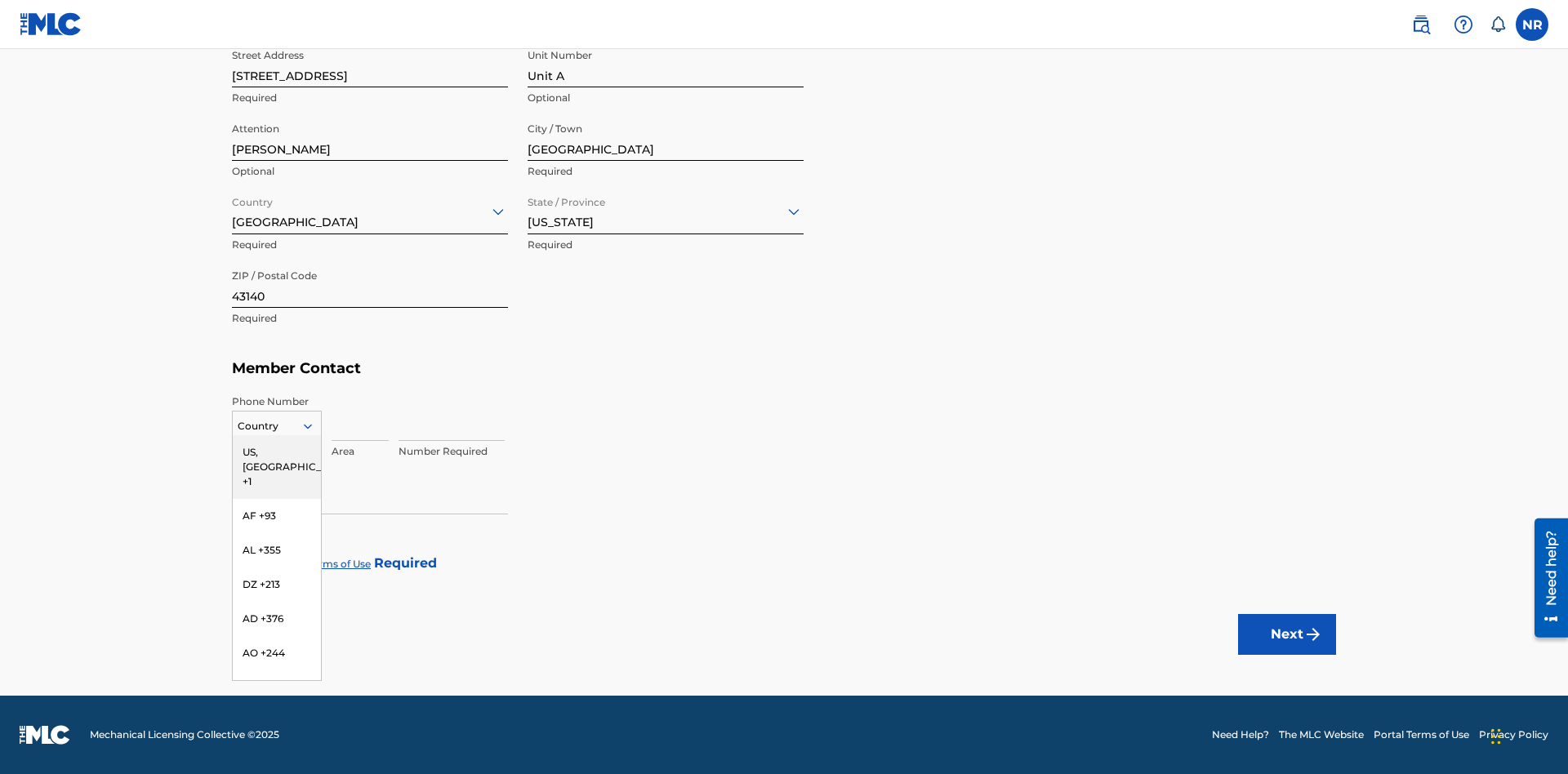
click at [276, 452] on div "US, CA +1" at bounding box center [277, 466] width 88 height 64
click at [360, 417] on input at bounding box center [360, 417] width 57 height 47
type input "740"
click at [451, 417] on input at bounding box center [451, 417] width 106 height 47
type input "8675309"
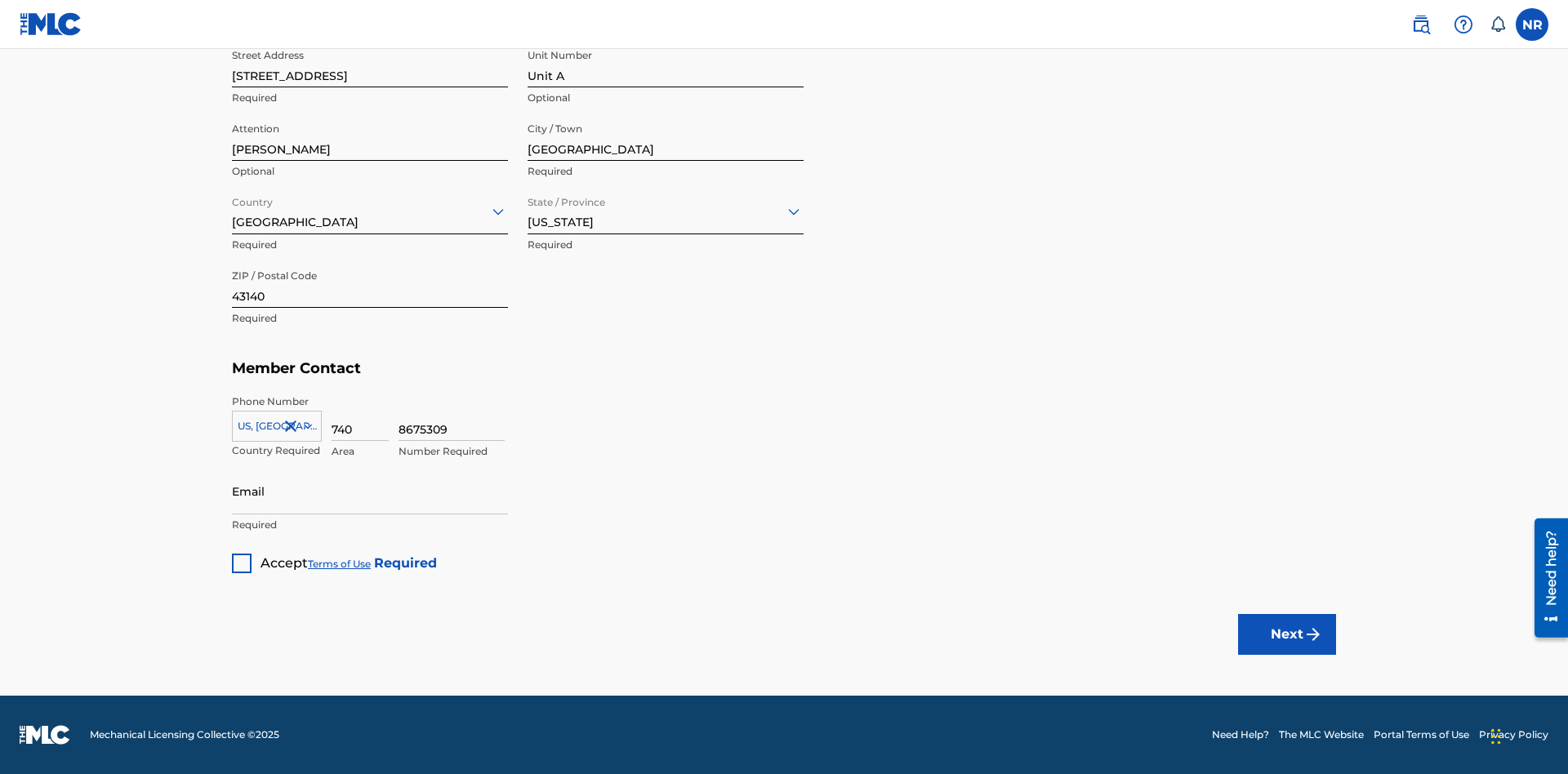
click at [370, 491] on input "Email" at bounding box center [370, 491] width 276 height 47
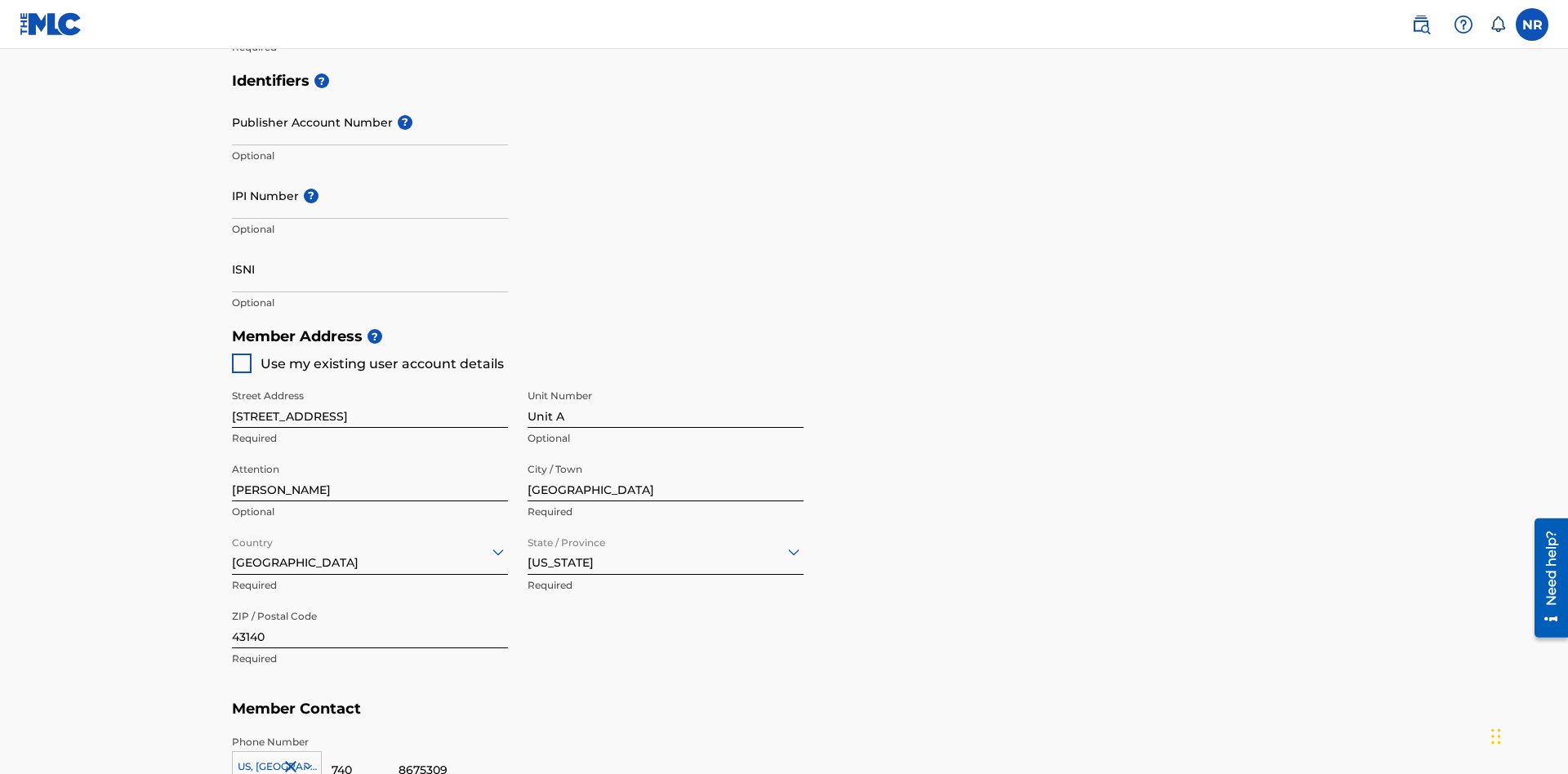
type input "SteveMiller@email.com"
click at [370, 122] on input "Publisher Account Number ?" at bounding box center [370, 122] width 276 height 47
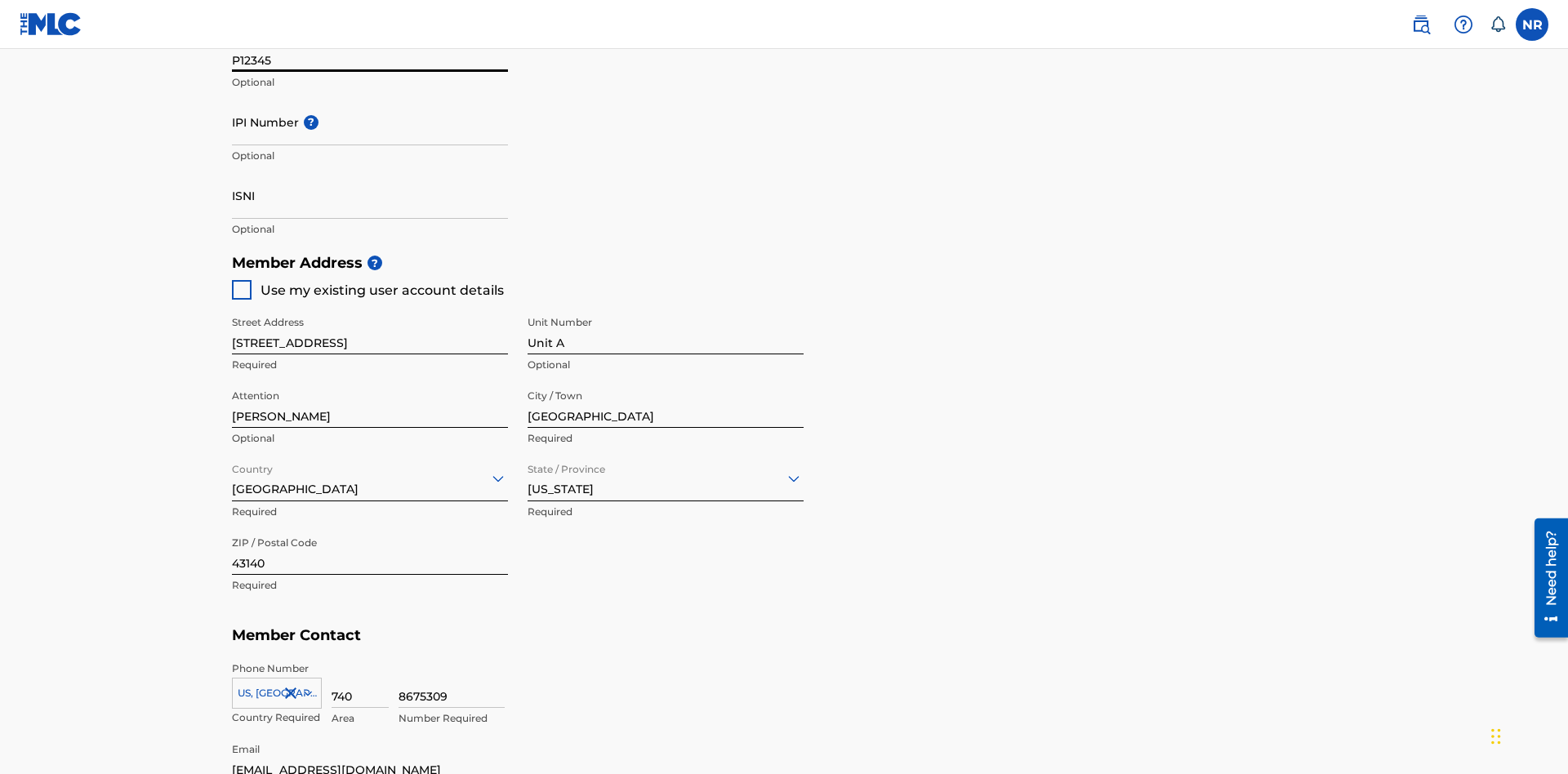
type input "P12345"
click at [370, 122] on input "IPI Number ?" at bounding box center [370, 122] width 276 height 47
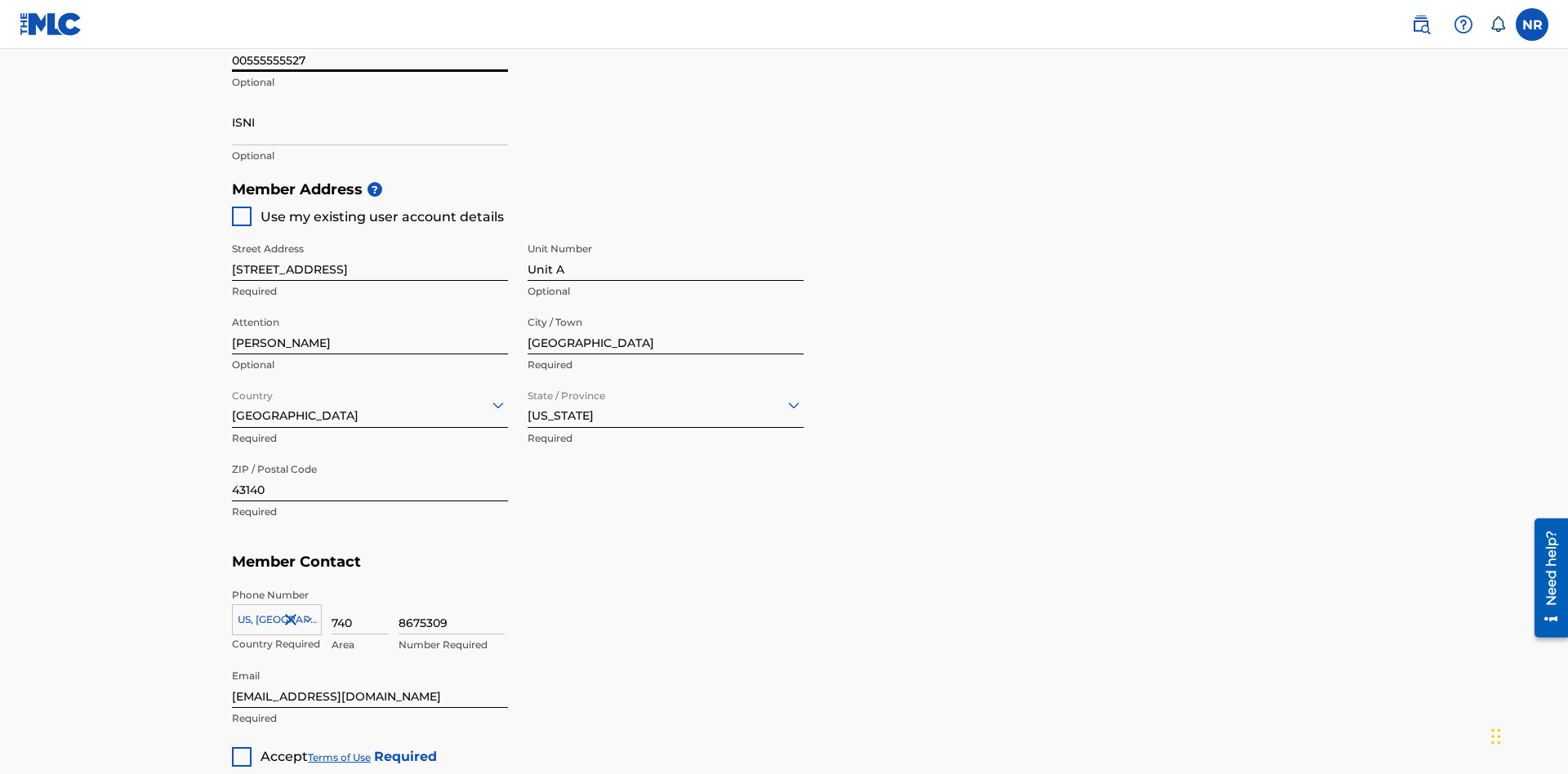
type input "00555555527"
click at [370, 122] on input "ISNI" at bounding box center [370, 122] width 276 height 47
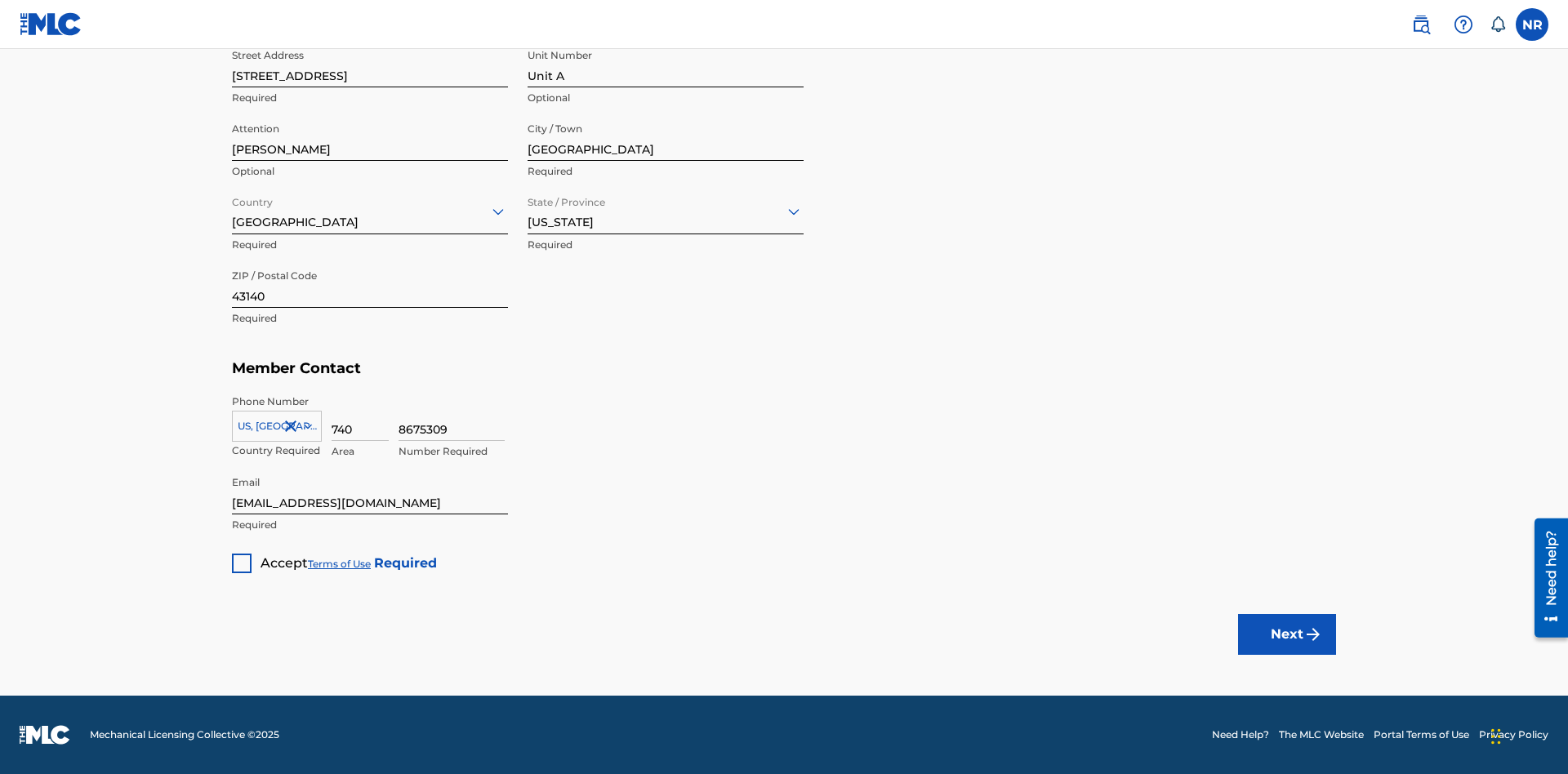
type input "1783704242094149"
click at [241, 563] on div at bounding box center [241, 563] width 19 height 19
click at [1287, 634] on button "Next" at bounding box center [1287, 635] width 98 height 41
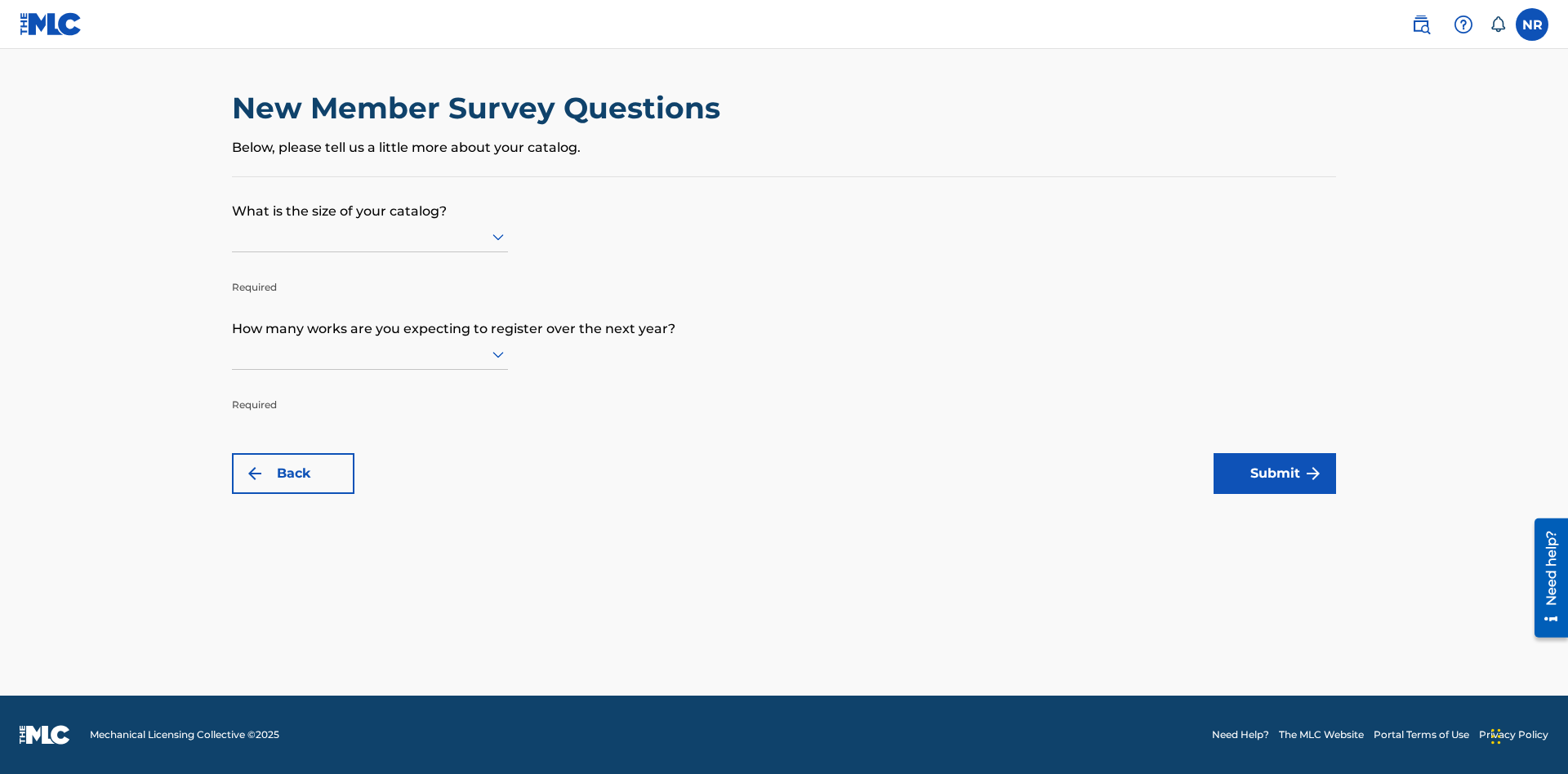
click at [233, 236] on input "text" at bounding box center [234, 236] width 4 height 18
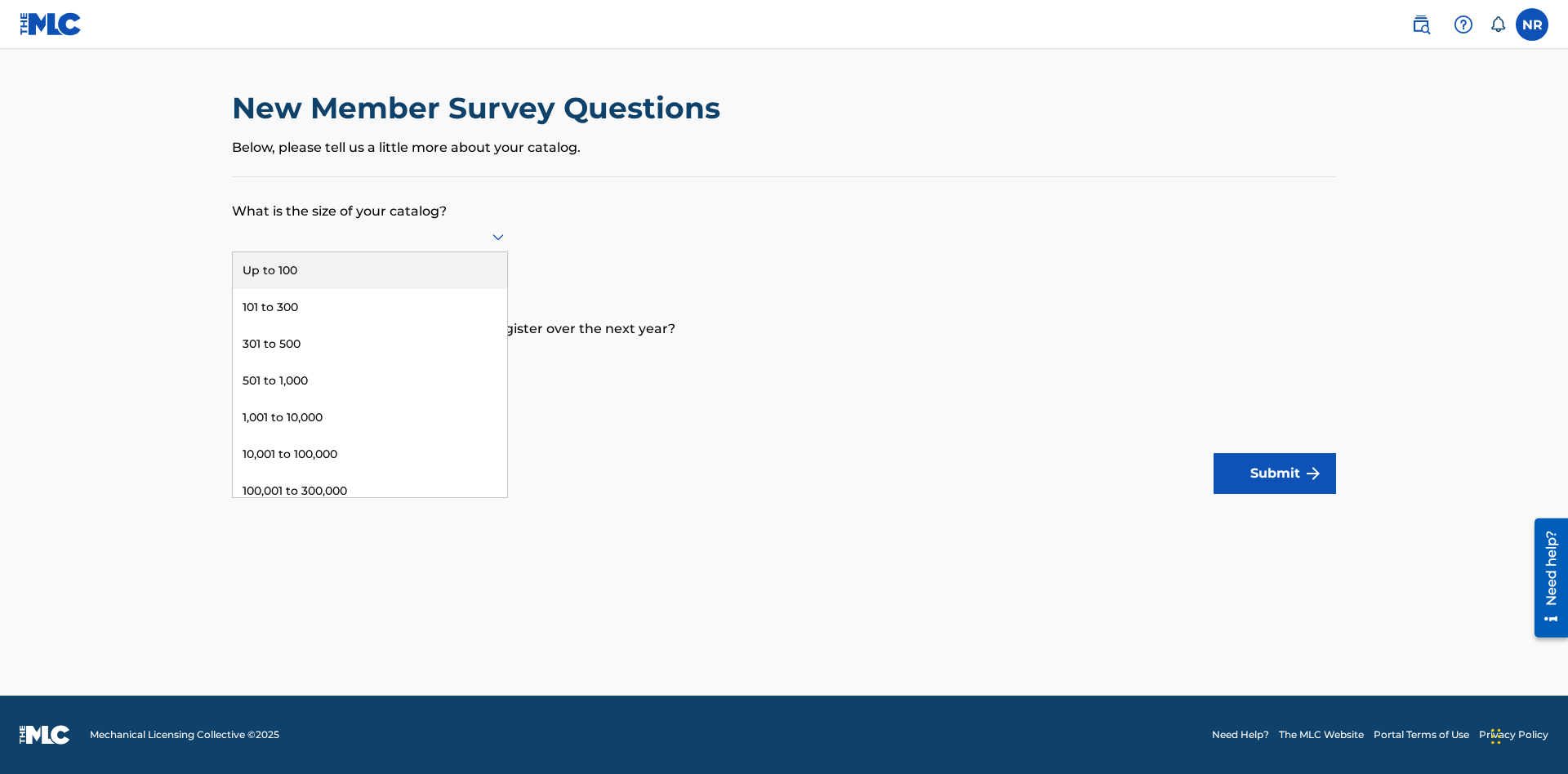
click at [370, 270] on div "Up to 100" at bounding box center [370, 271] width 275 height 37
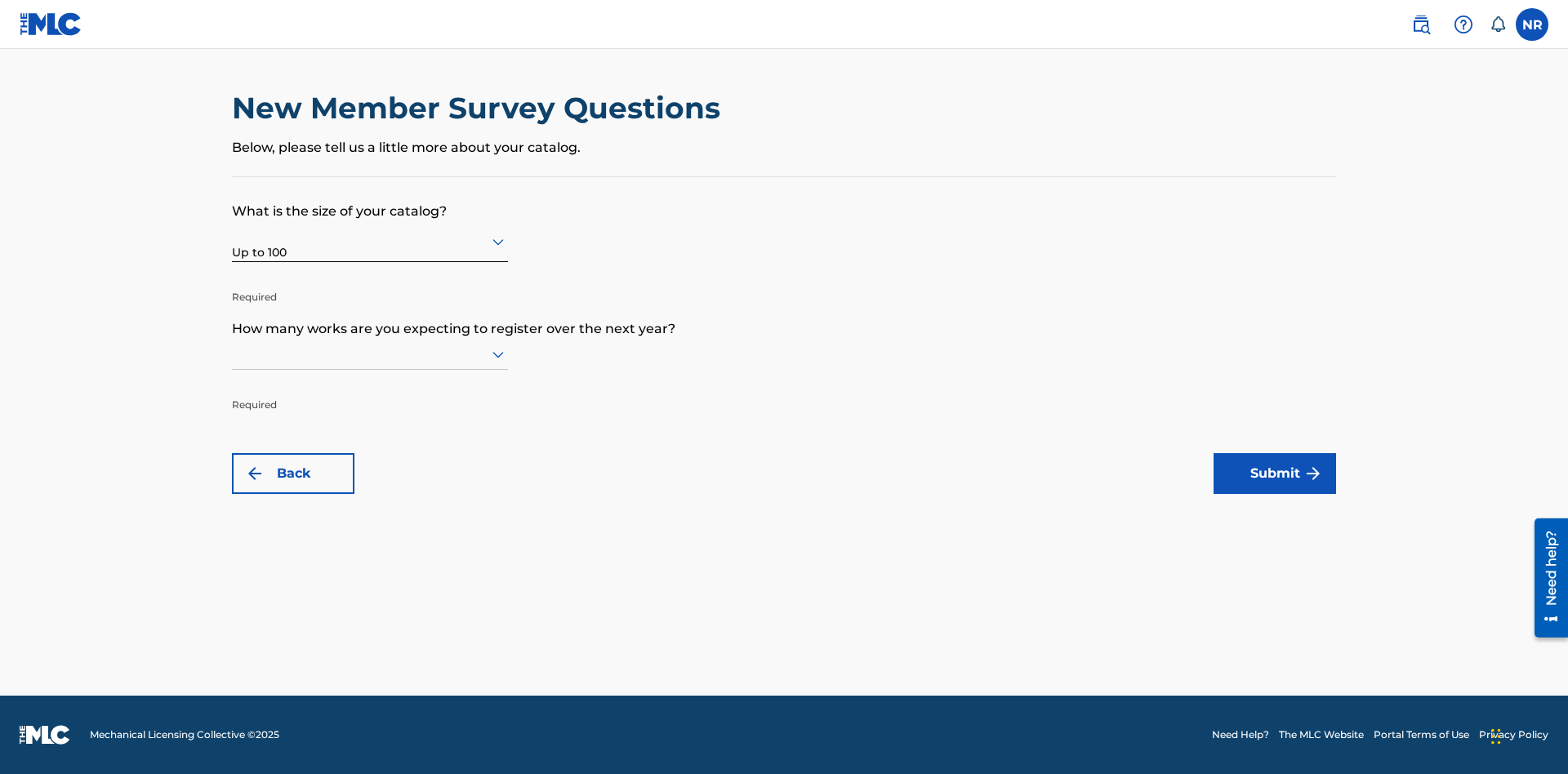
click at [233, 354] on input "text" at bounding box center [234, 354] width 4 height 18
click at [370, 571] on div "10,001 to 100,000" at bounding box center [370, 572] width 275 height 37
click at [1275, 474] on button "Submit" at bounding box center [1274, 474] width 123 height 41
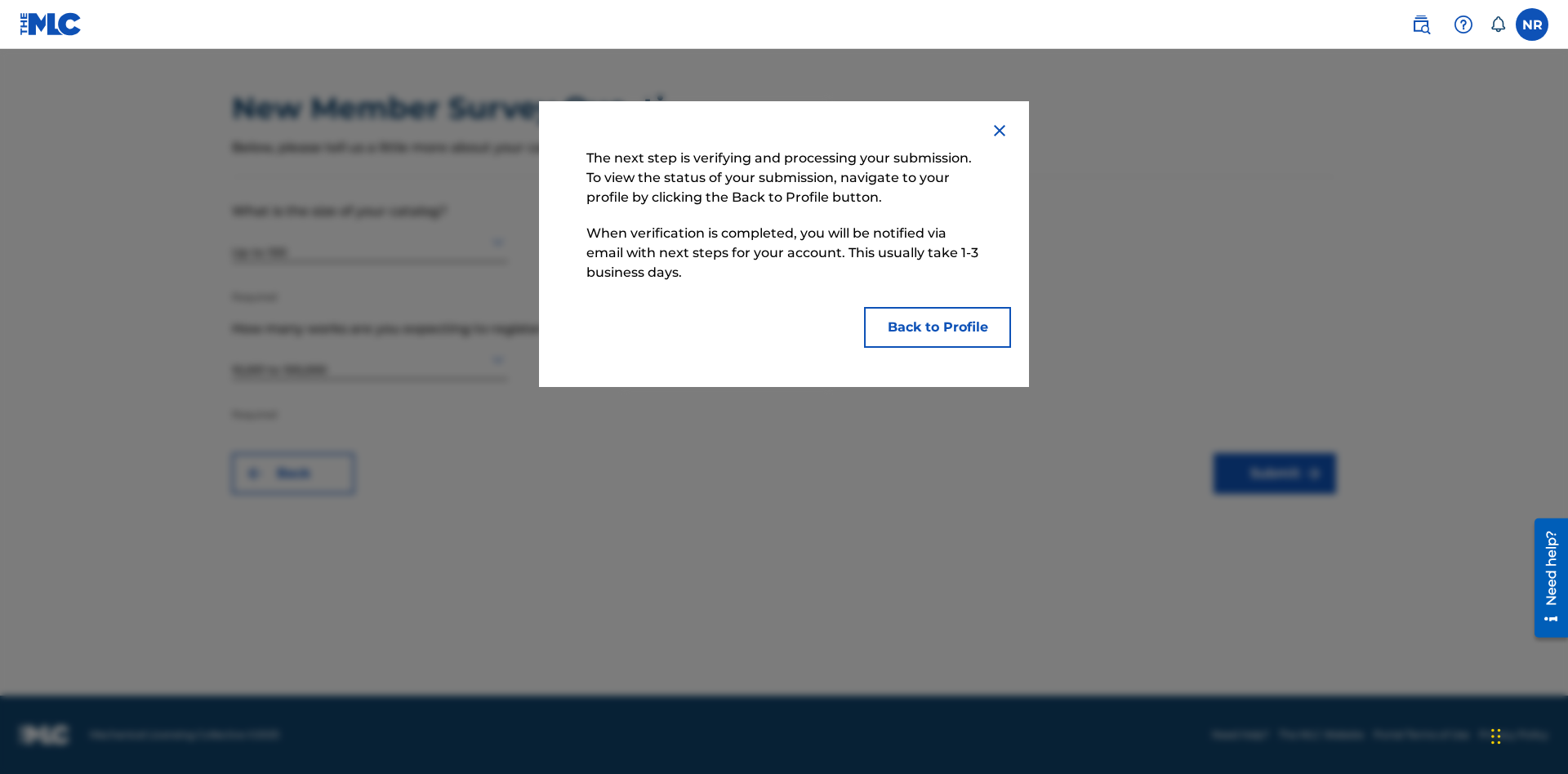
click at [938, 327] on button "Back to Profile" at bounding box center [938, 327] width 147 height 41
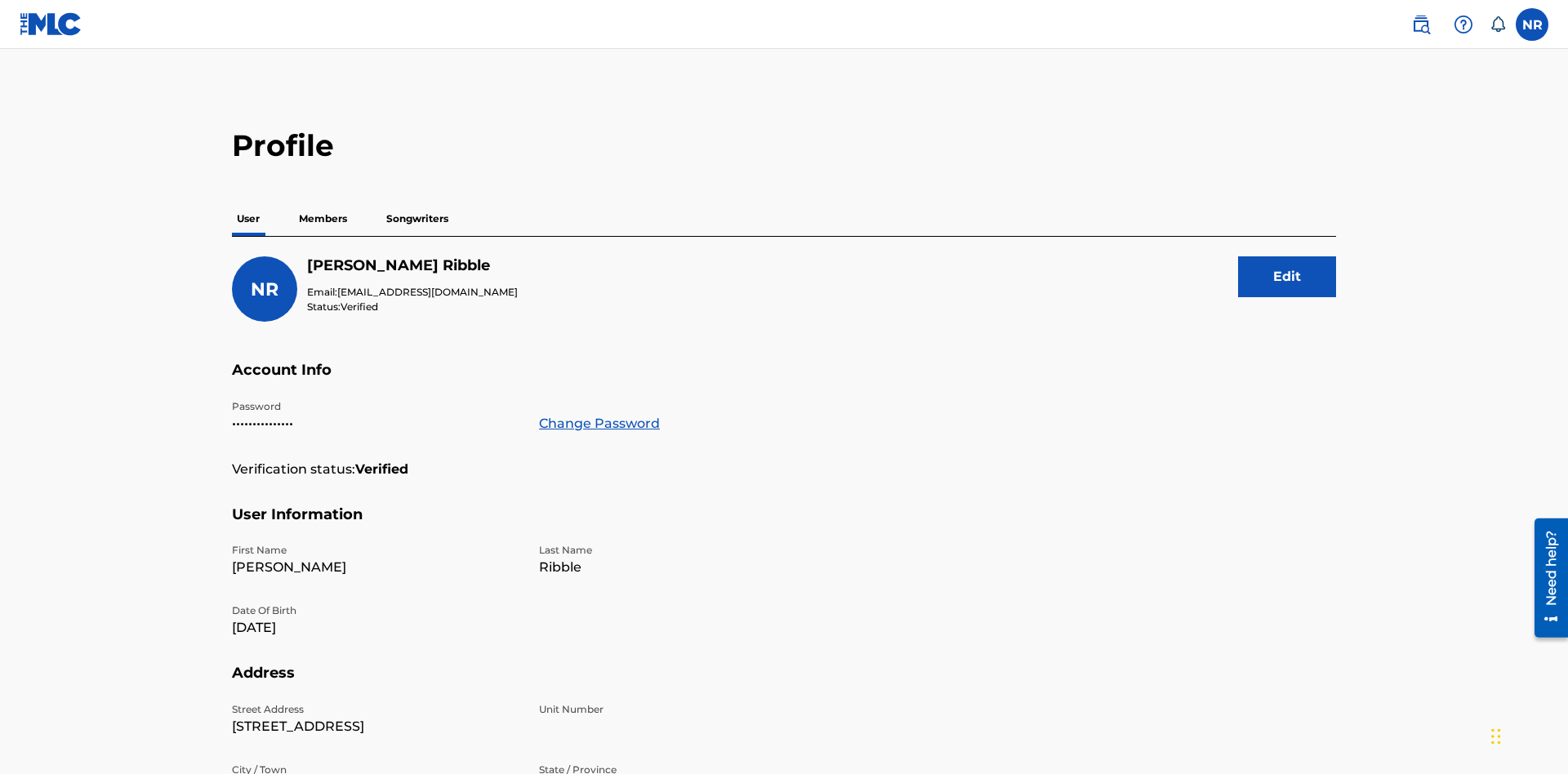
scroll to position [104, 0]
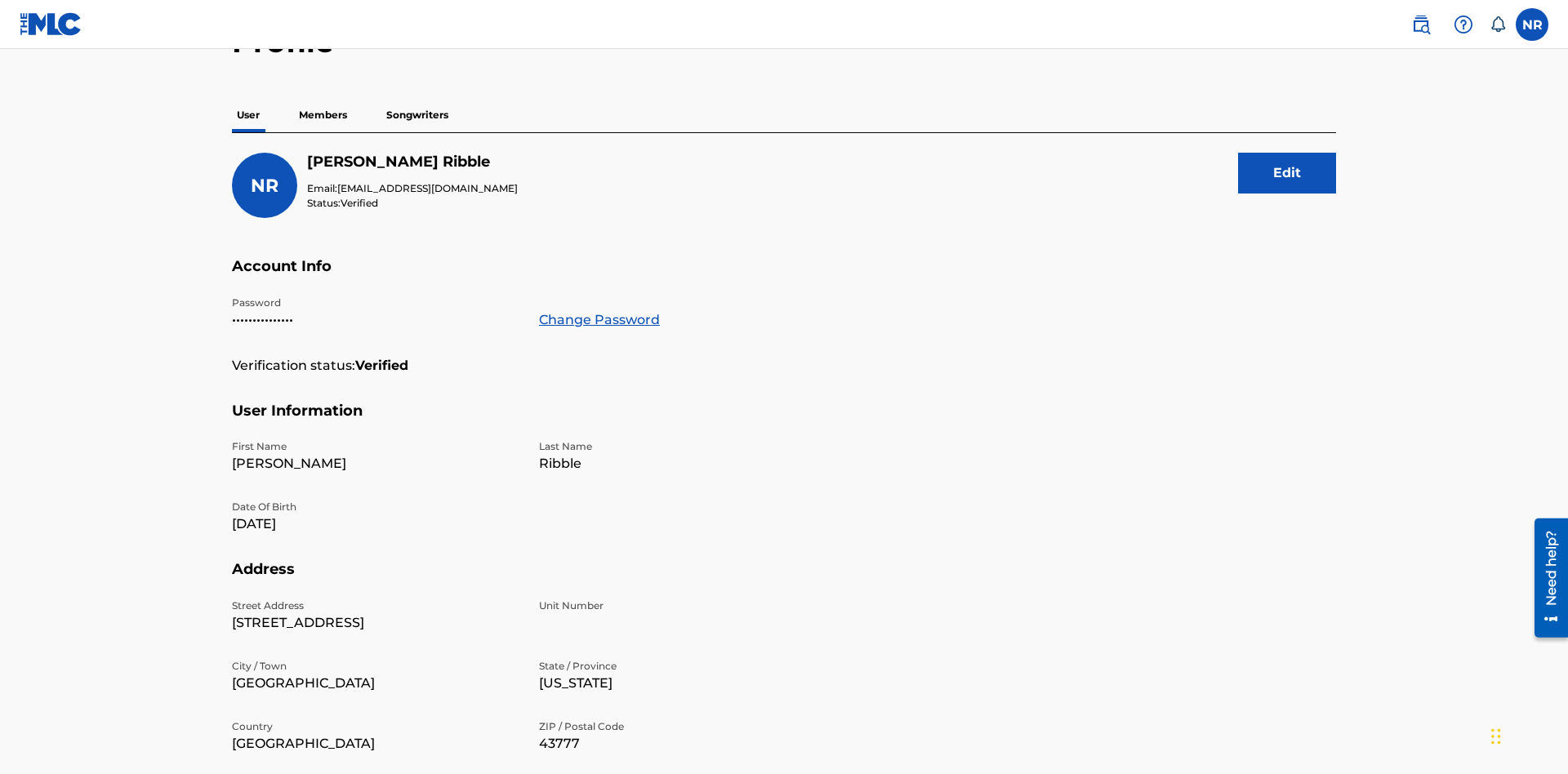
click at [323, 115] on p "Members" at bounding box center [322, 114] width 58 height 34
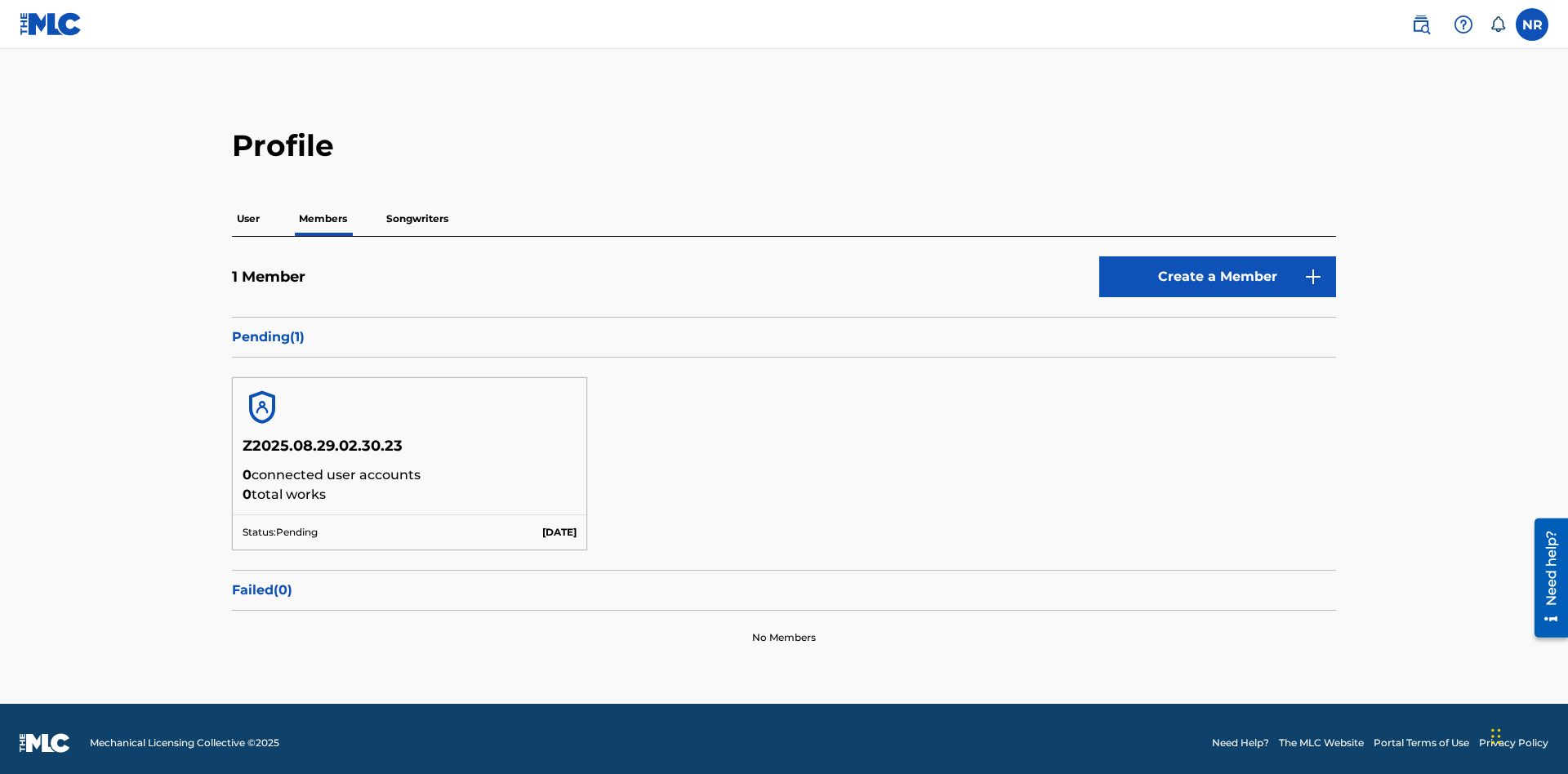
click at [1532, 24] on label at bounding box center [1531, 24] width 32 height 32
click at [1532, 25] on input "NR Nicole Ribble e53e6160-d7bf-4bdb-ae4d-4cf10d3840d3@mailslurp.biz Notificatio…" at bounding box center [1532, 25] width 0 height 0
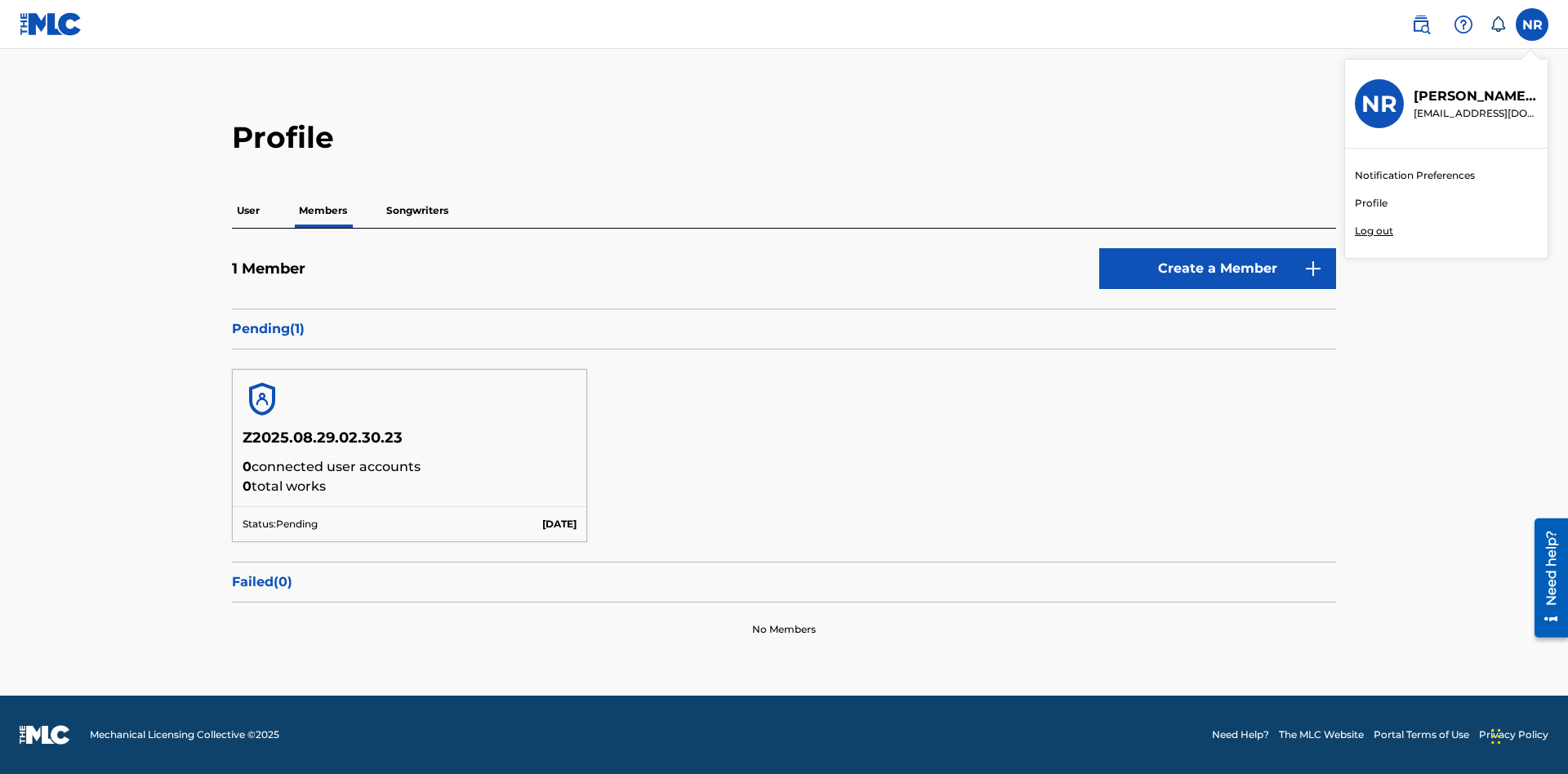
click at [1370, 204] on link "Profile" at bounding box center [1370, 204] width 32 height 15
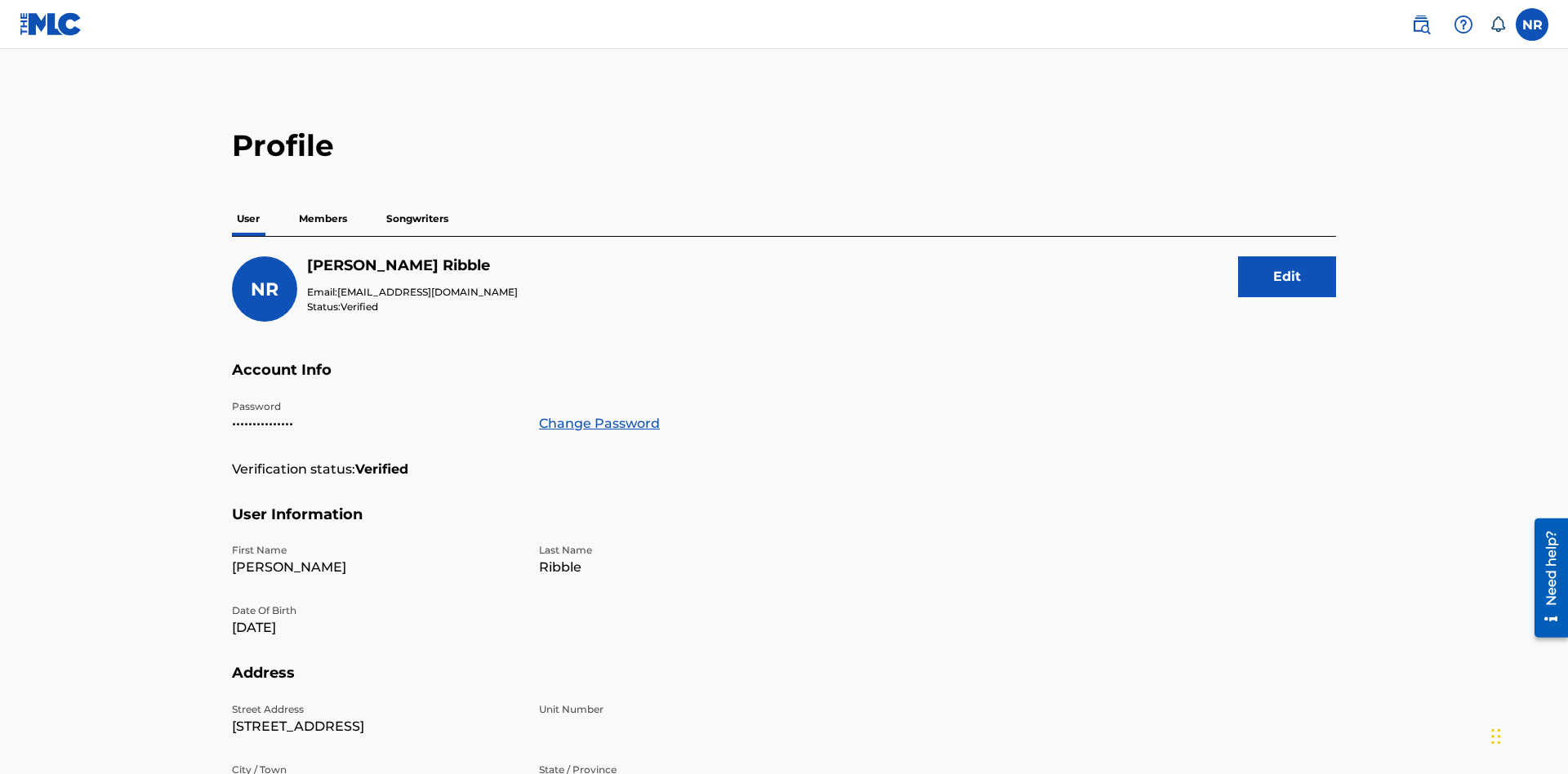
scroll to position [104, 0]
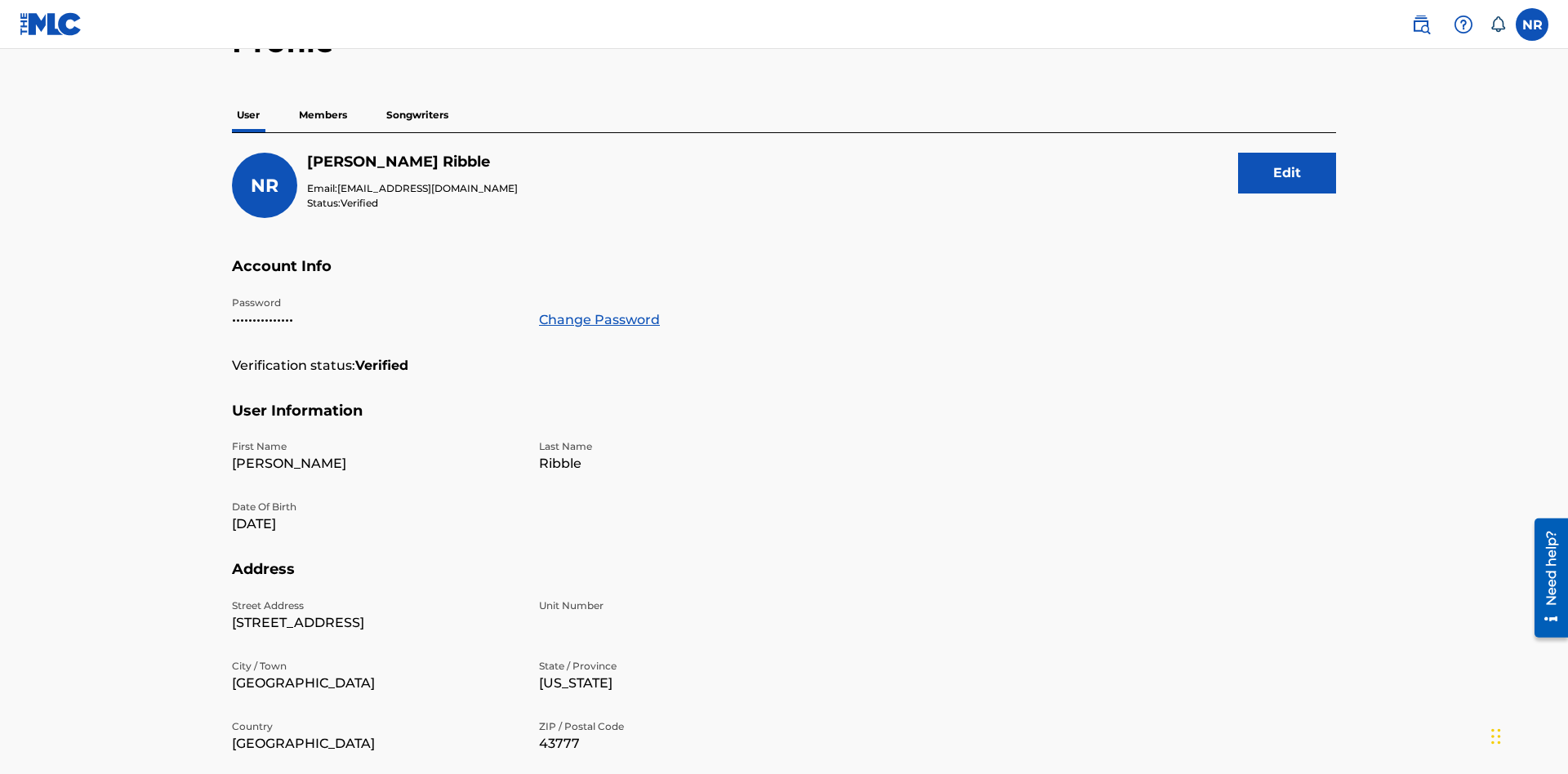
click at [323, 115] on p "Members" at bounding box center [322, 114] width 58 height 34
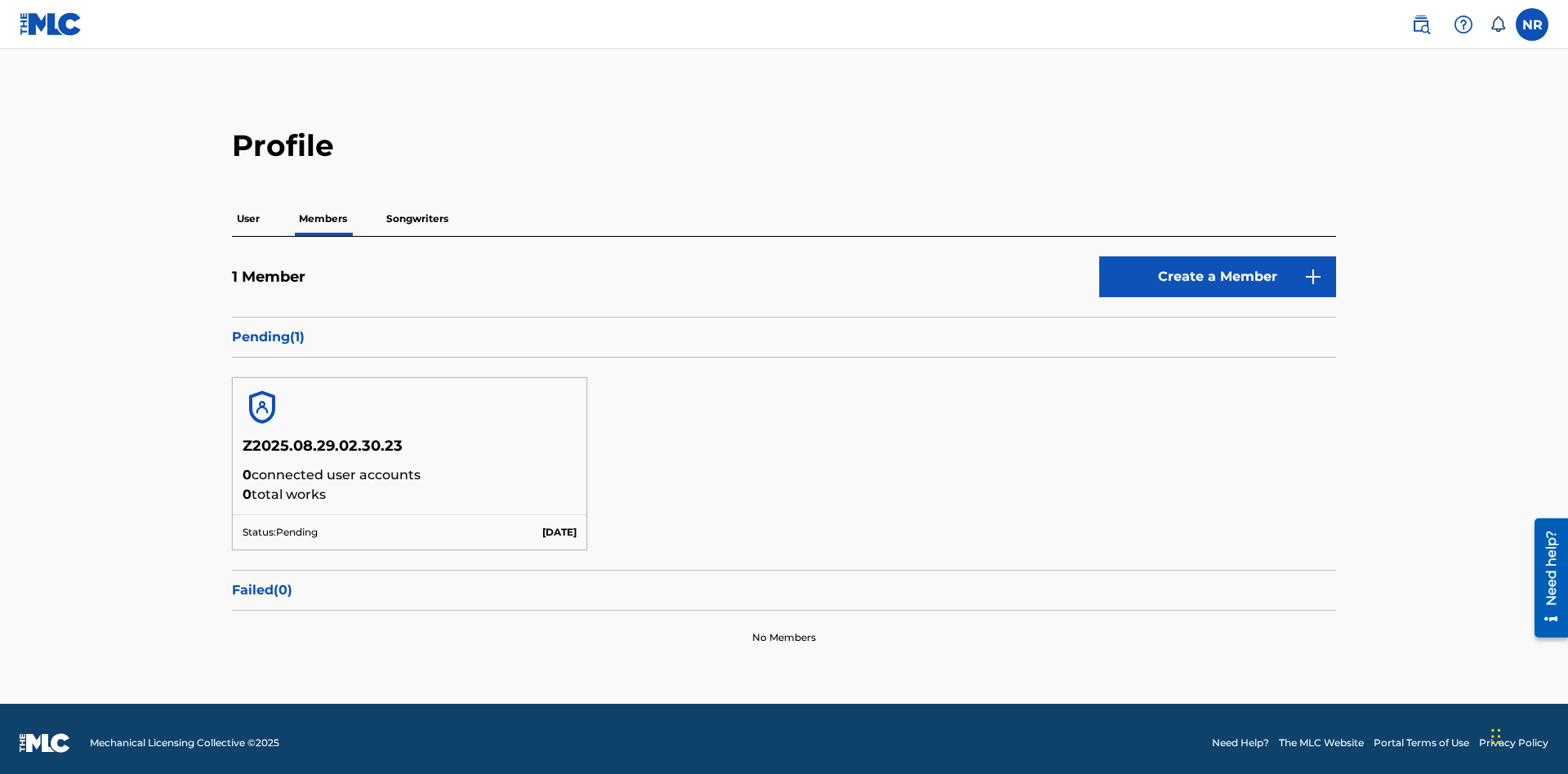
scroll to position [8, 0]
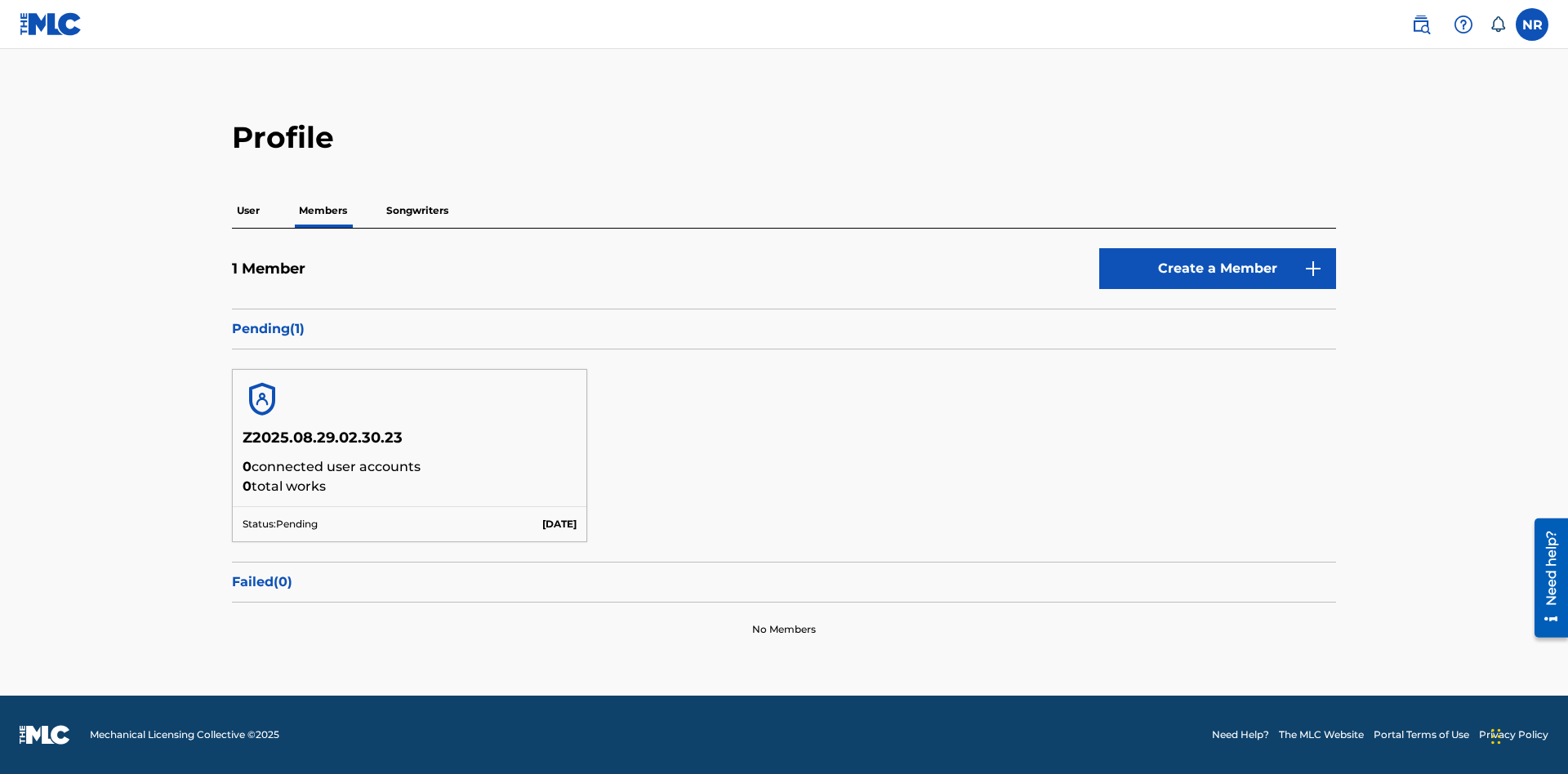
click at [1218, 269] on link "Create a Member" at bounding box center [1217, 268] width 237 height 41
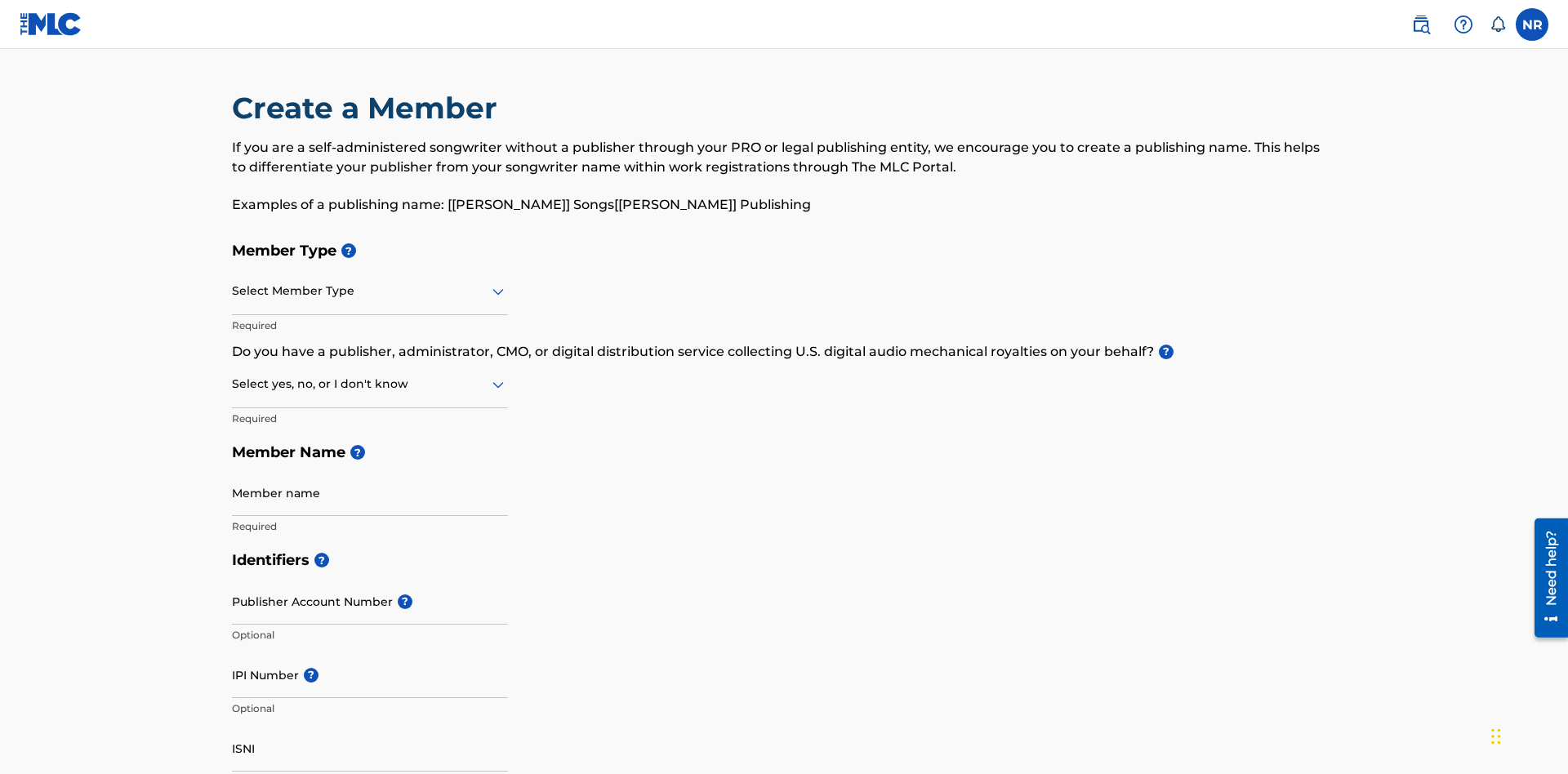
scroll to position [184, 0]
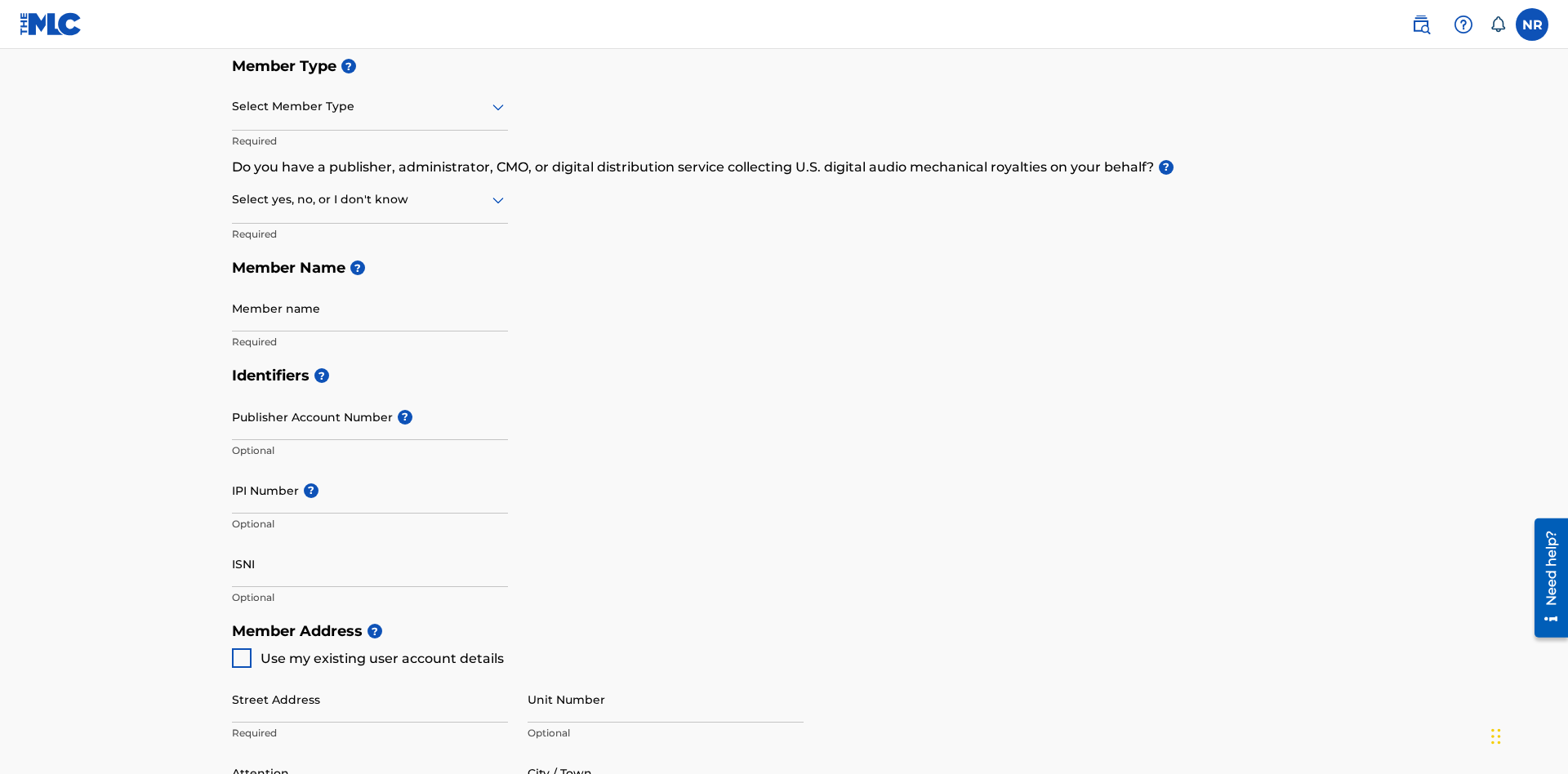
click at [233, 106] on input "text" at bounding box center [234, 106] width 4 height 18
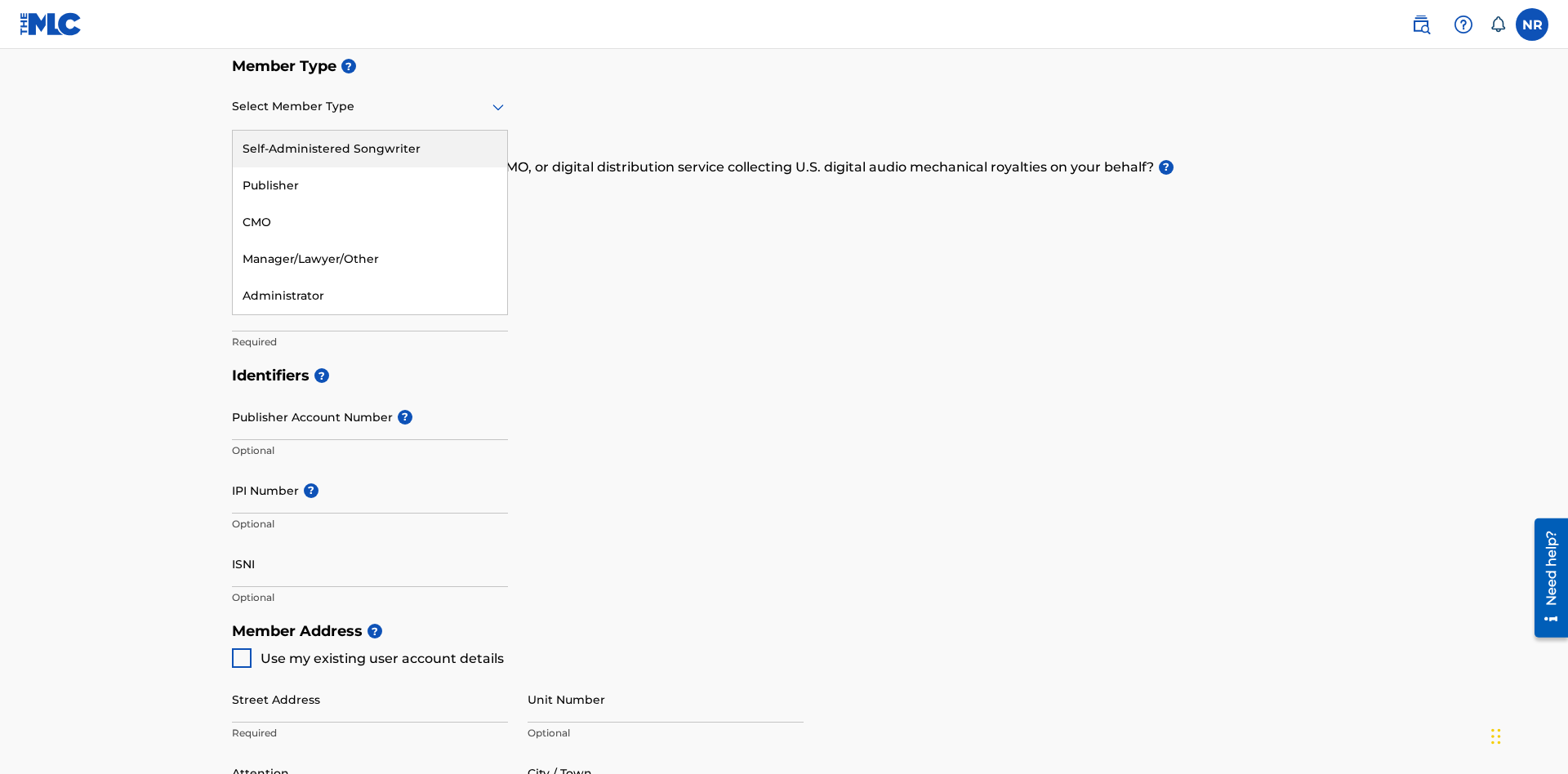
click at [370, 148] on div "Self-Administered Songwriter" at bounding box center [370, 149] width 275 height 37
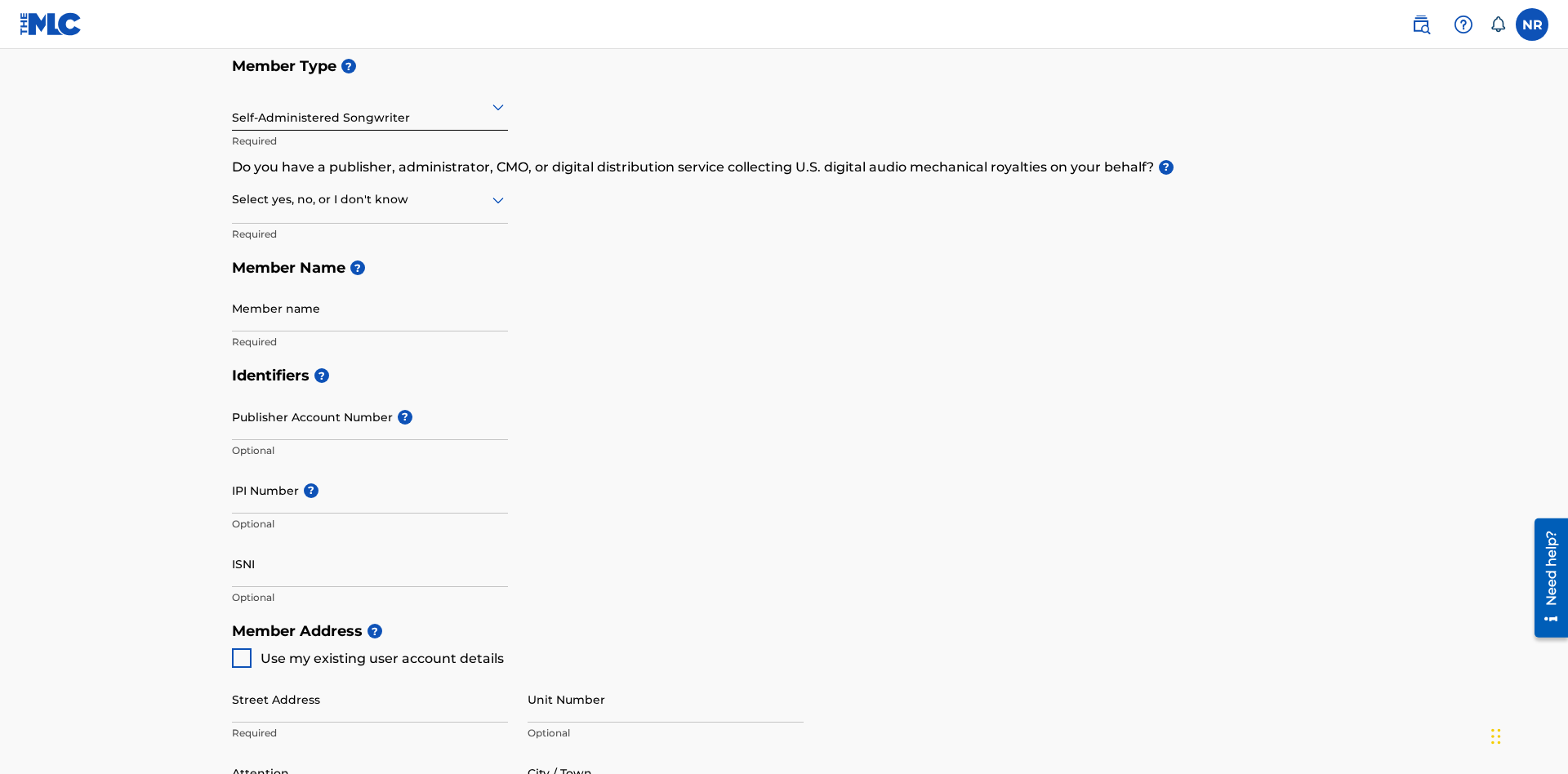
scroll to position [277, 0]
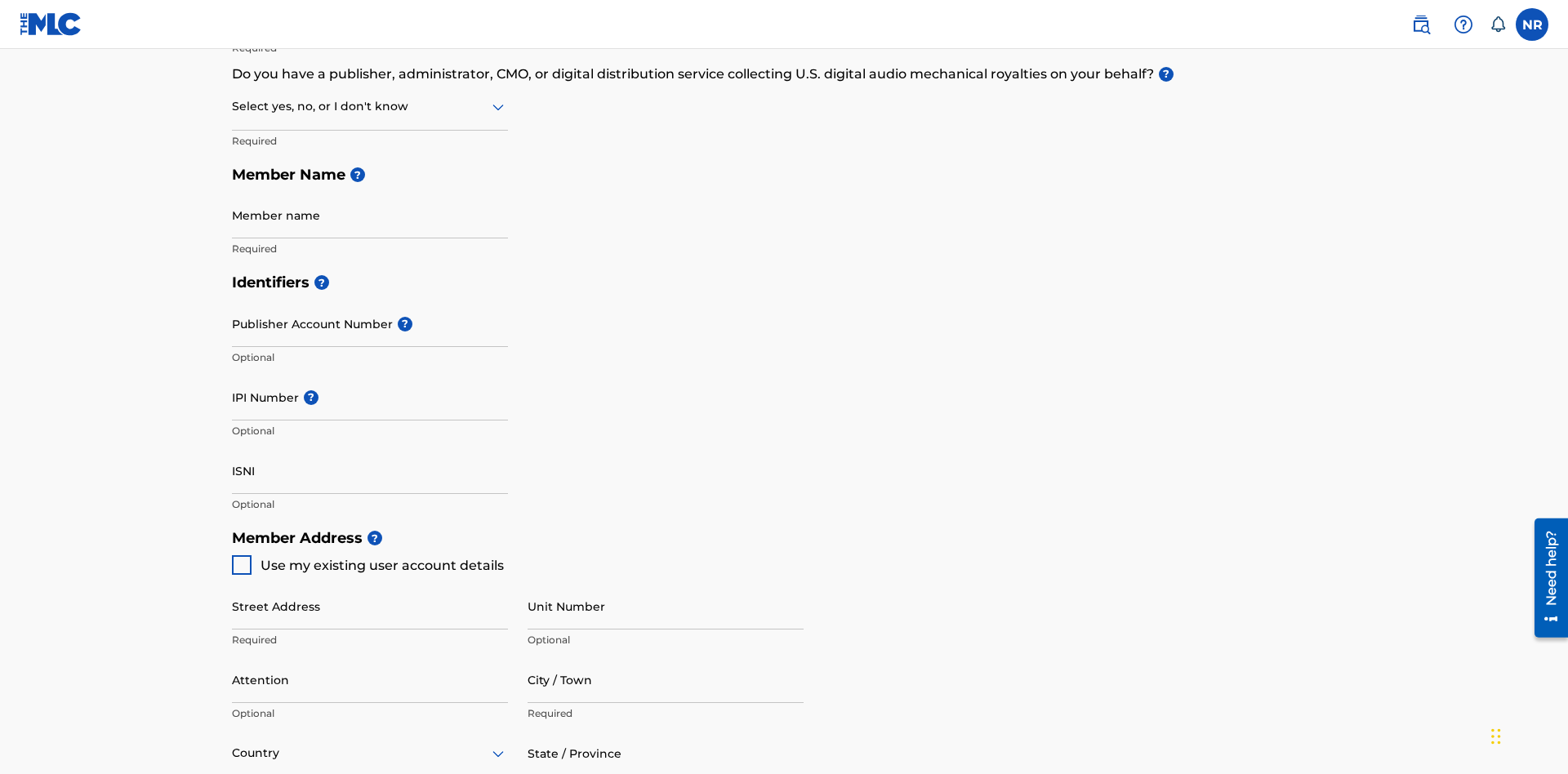
click at [233, 106] on input "text" at bounding box center [234, 106] width 4 height 18
click at [370, 185] on div "No" at bounding box center [370, 186] width 275 height 37
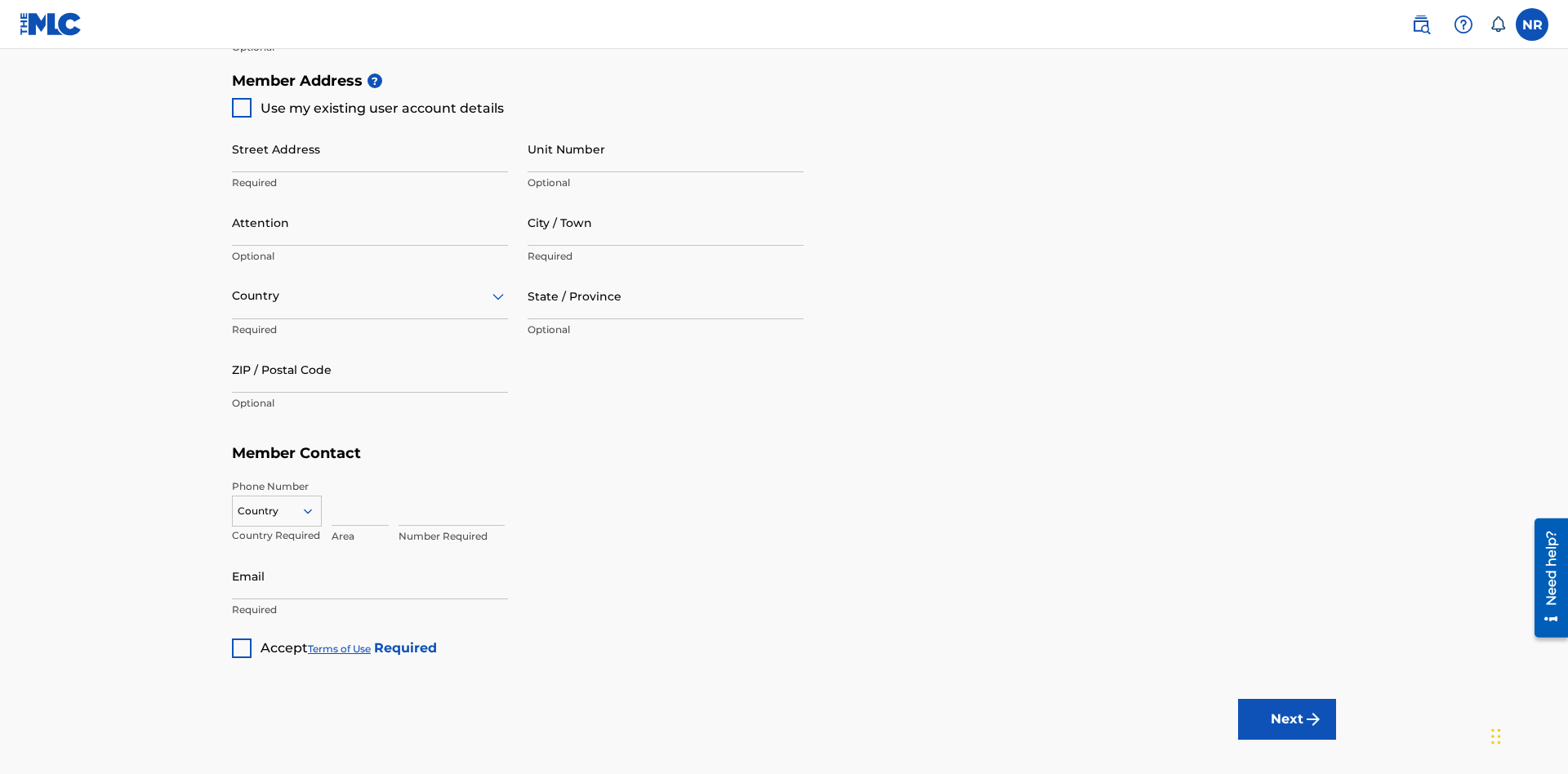
click at [367, 108] on span "Use my existing user account details" at bounding box center [382, 108] width 243 height 16
type input "9909 Elks Run Rd"
type input "Roseville"
type input "43777"
type input "740"
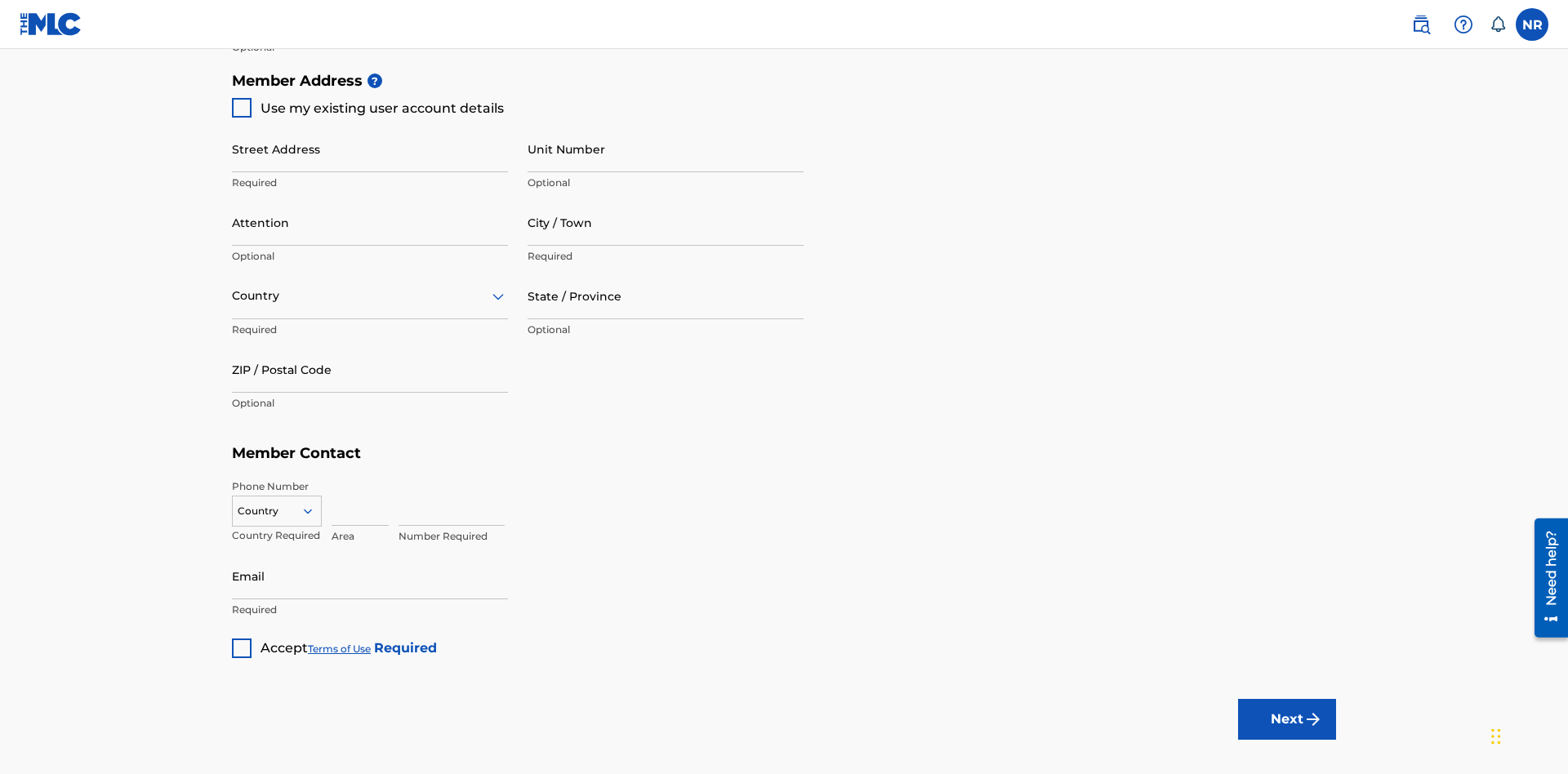
type input "8086351"
type input "[EMAIL_ADDRESS][DOMAIN_NAME]"
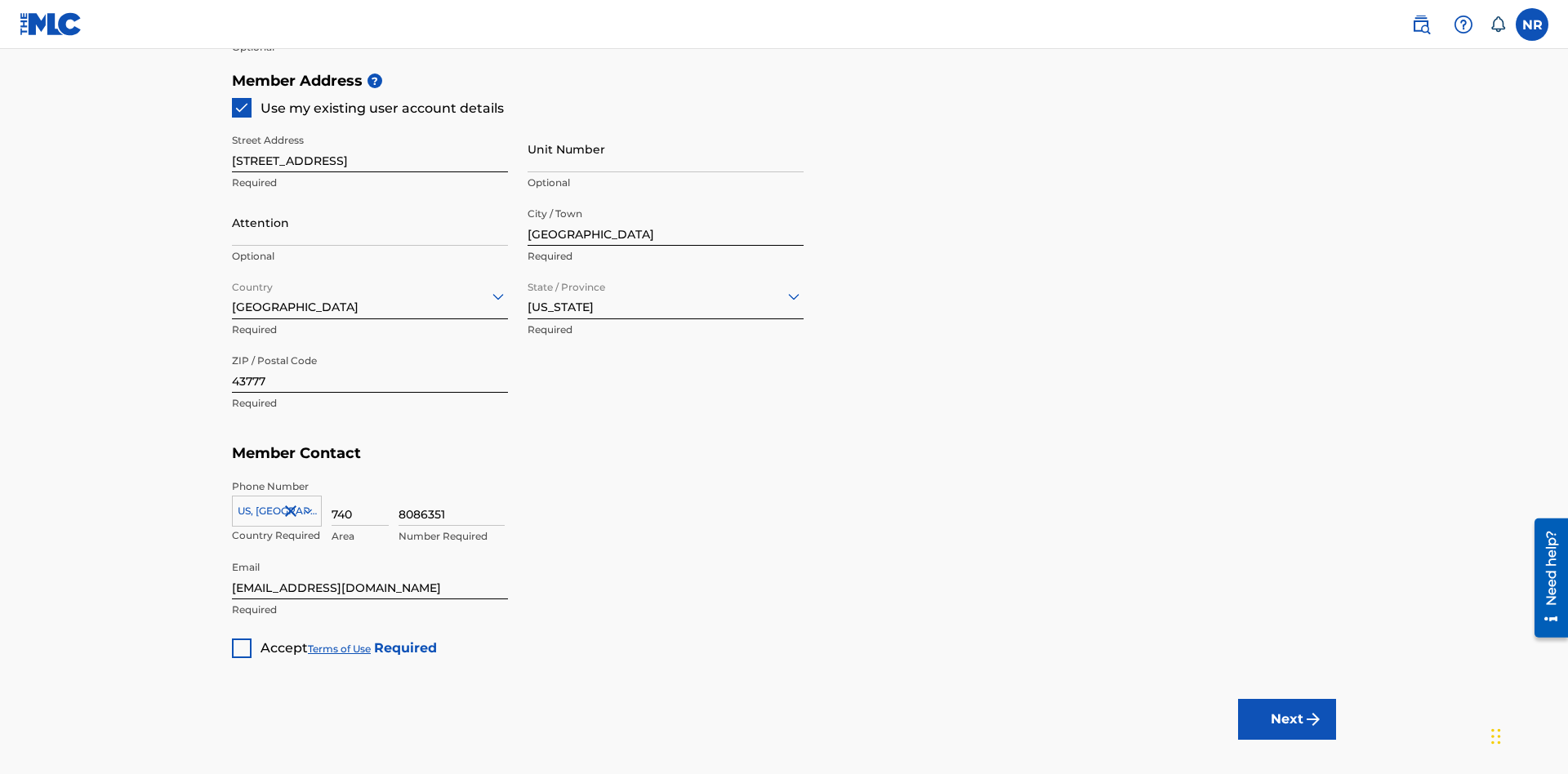
scroll to position [371, 0]
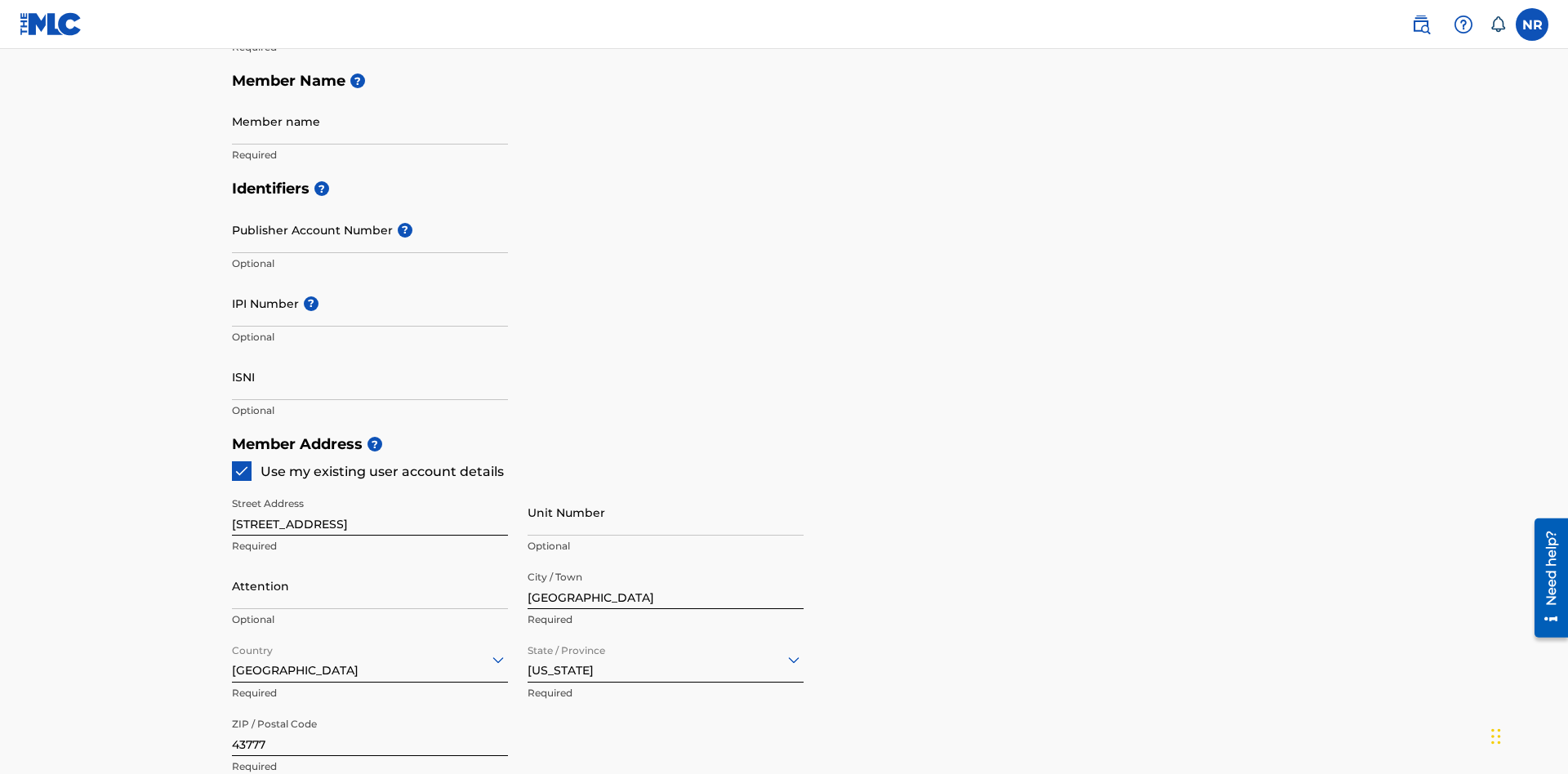
click at [370, 121] on input "Member name" at bounding box center [370, 121] width 276 height 47
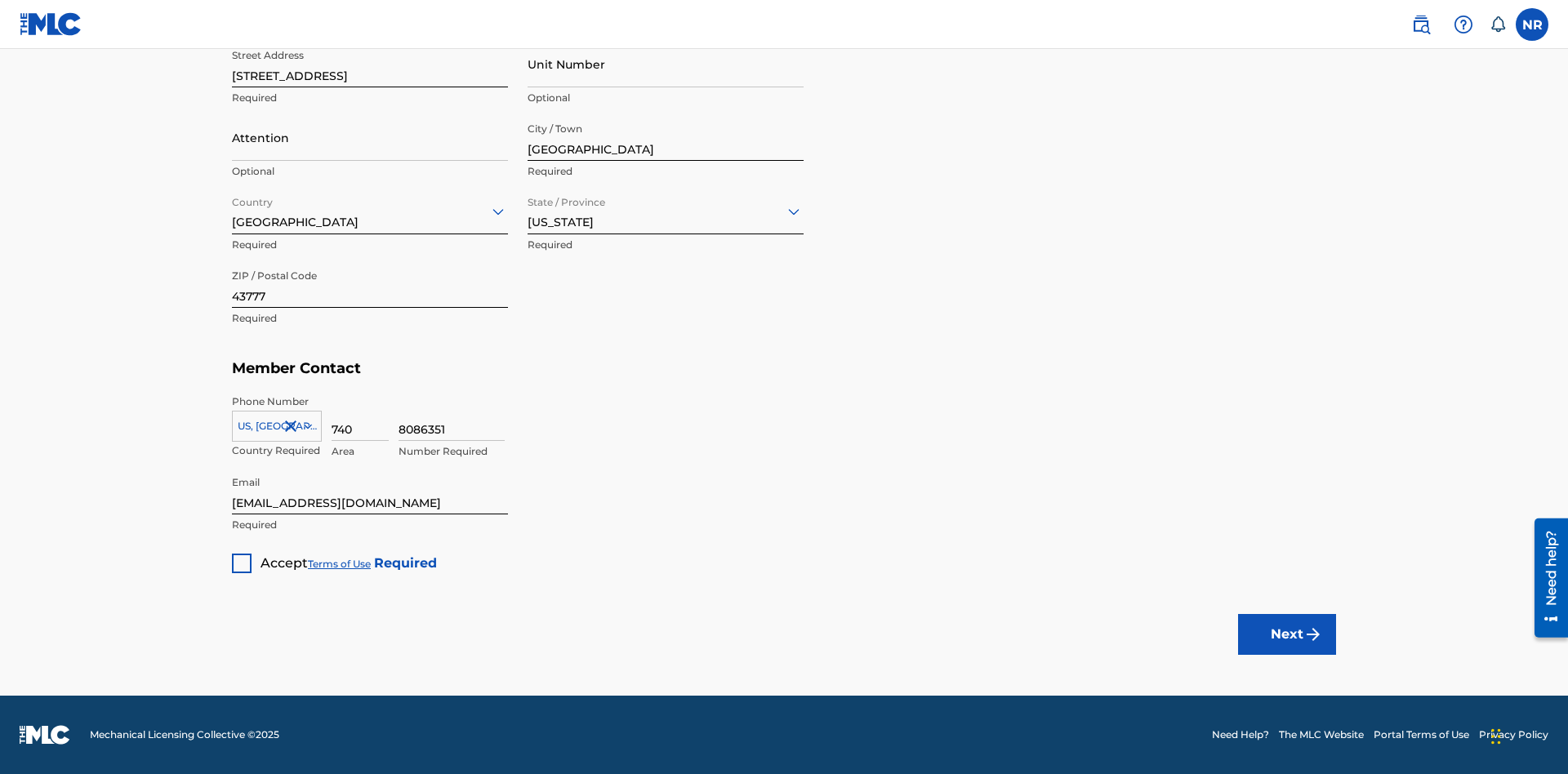
type input "Z2025.08.29.02.31.15"
click at [241, 563] on div at bounding box center [241, 563] width 19 height 19
click at [1287, 634] on button "Next" at bounding box center [1287, 635] width 98 height 41
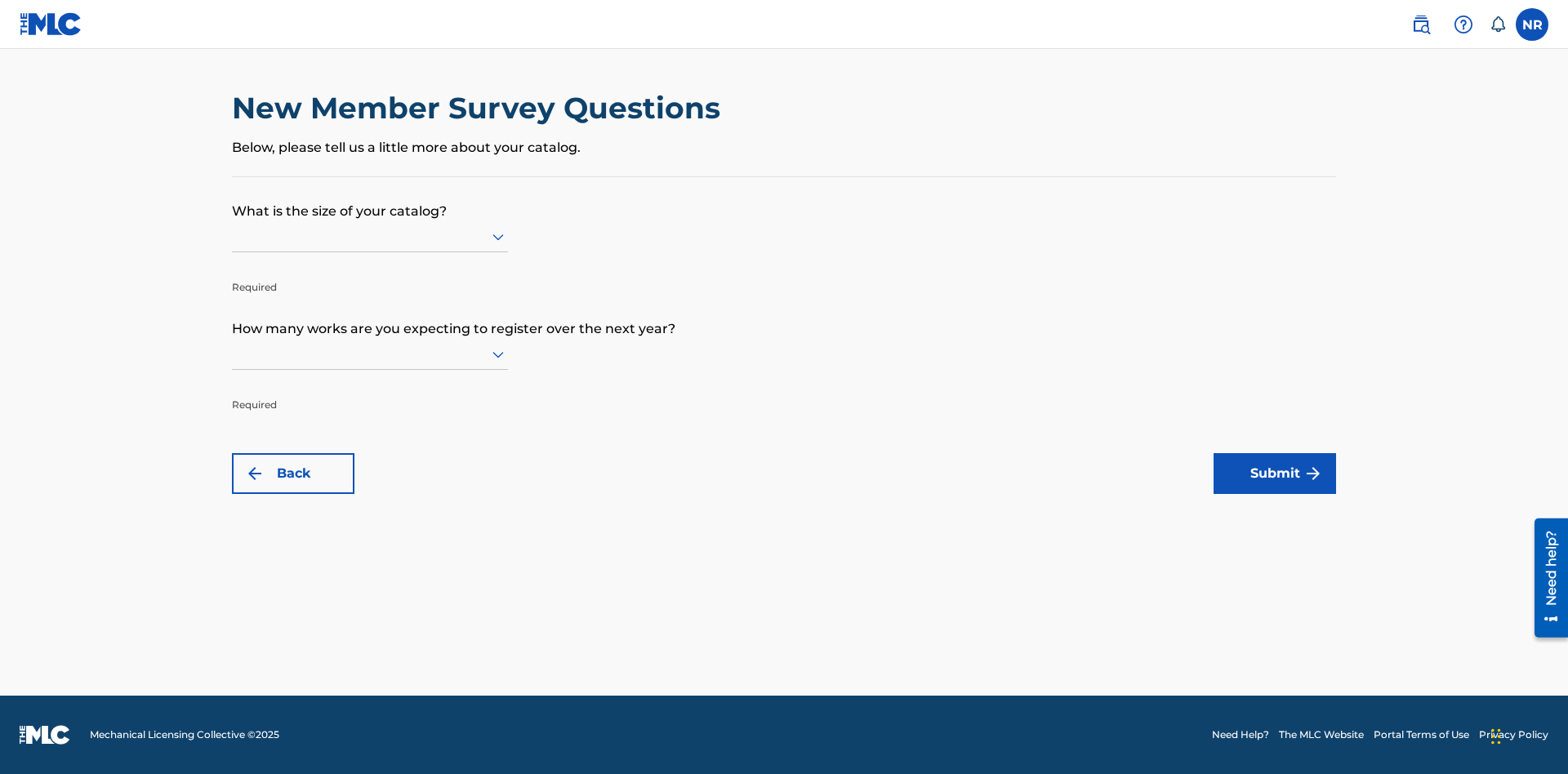
click at [233, 236] on input "text" at bounding box center [234, 236] width 4 height 18
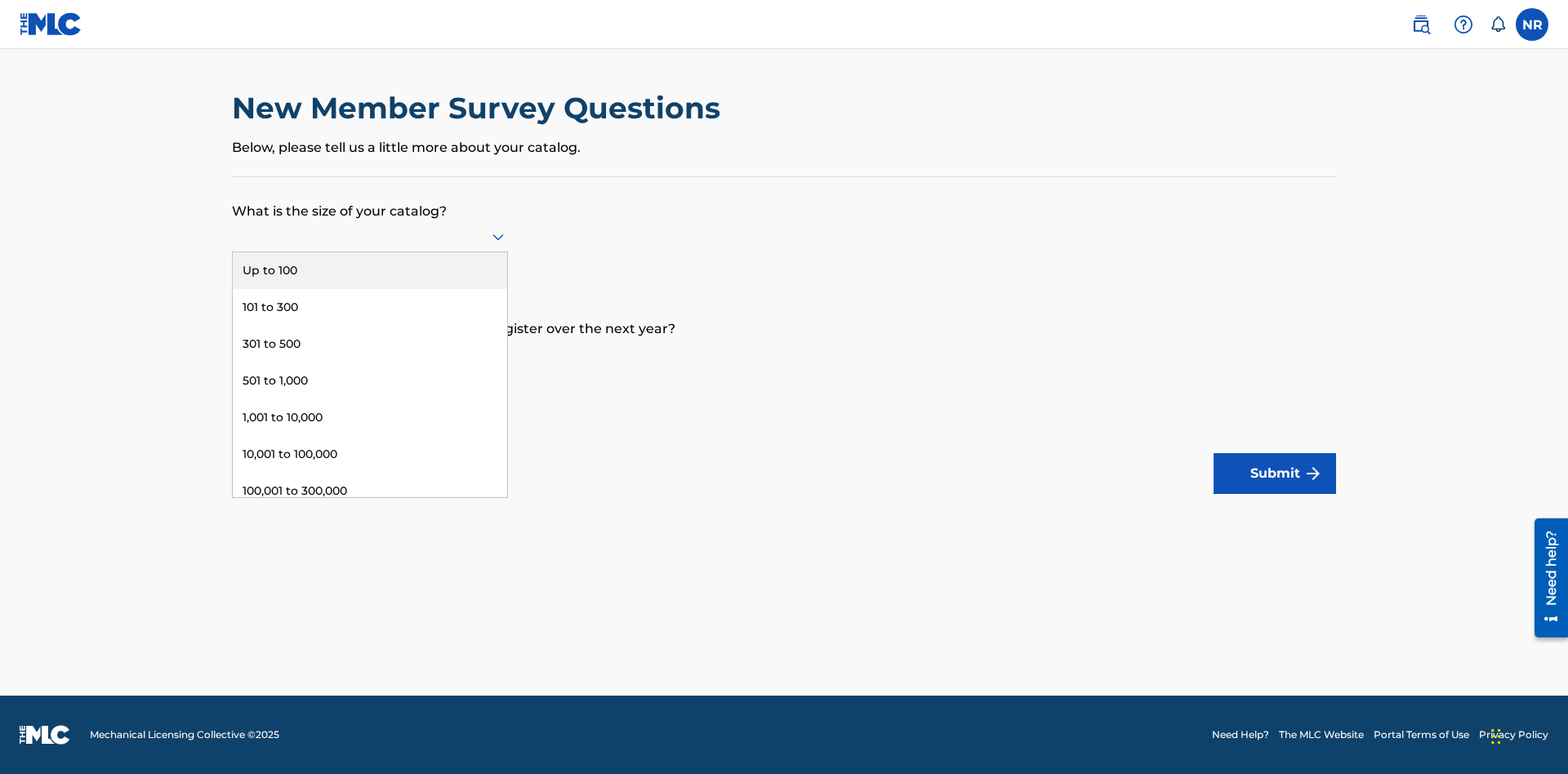
click at [370, 417] on div "1,001 to 10,000" at bounding box center [370, 417] width 275 height 37
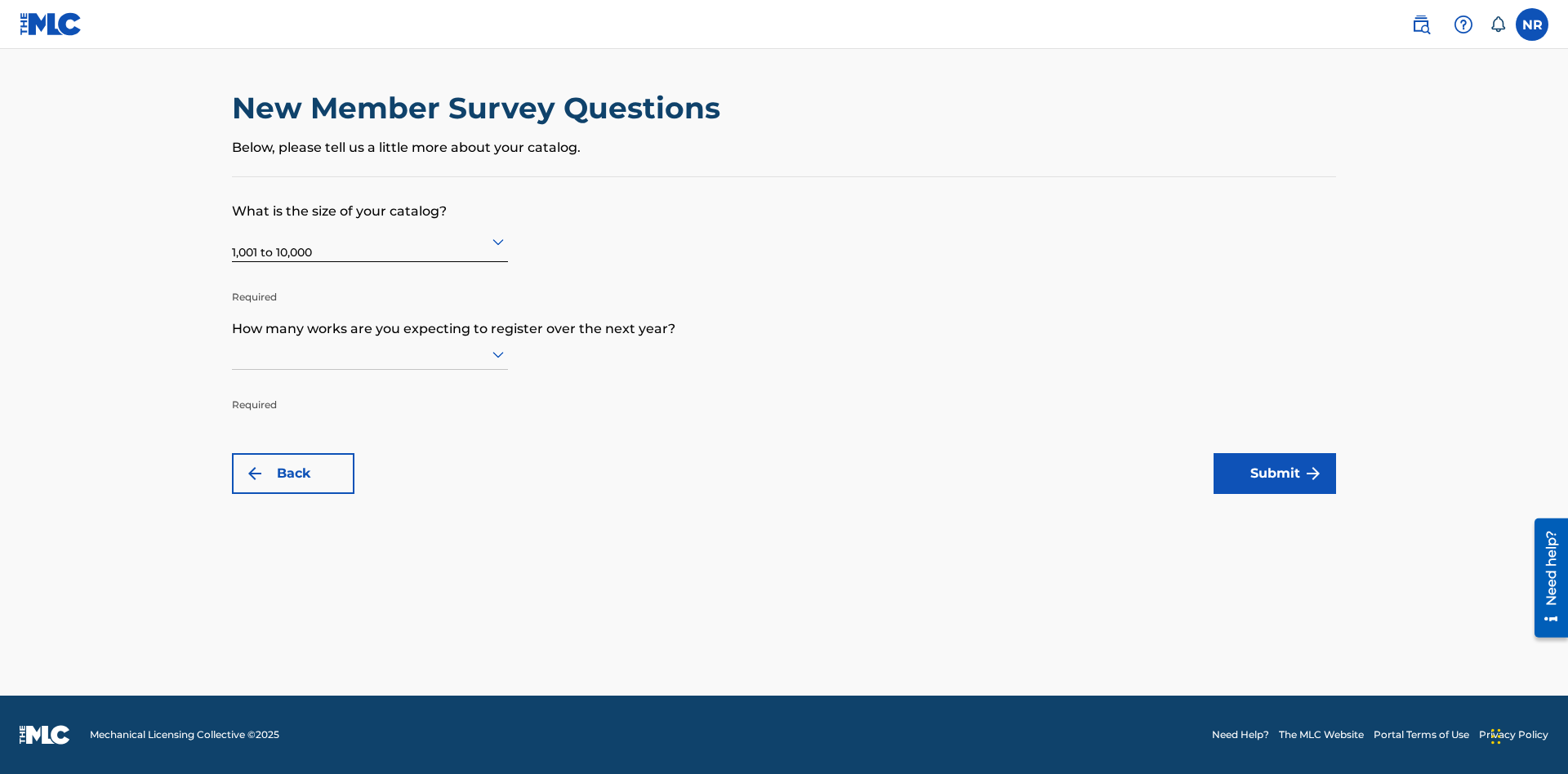
click at [233, 354] on input "text" at bounding box center [234, 354] width 4 height 18
click at [370, 388] on div "Up to 100" at bounding box center [370, 389] width 275 height 37
click at [1275, 474] on button "Submit" at bounding box center [1274, 474] width 123 height 41
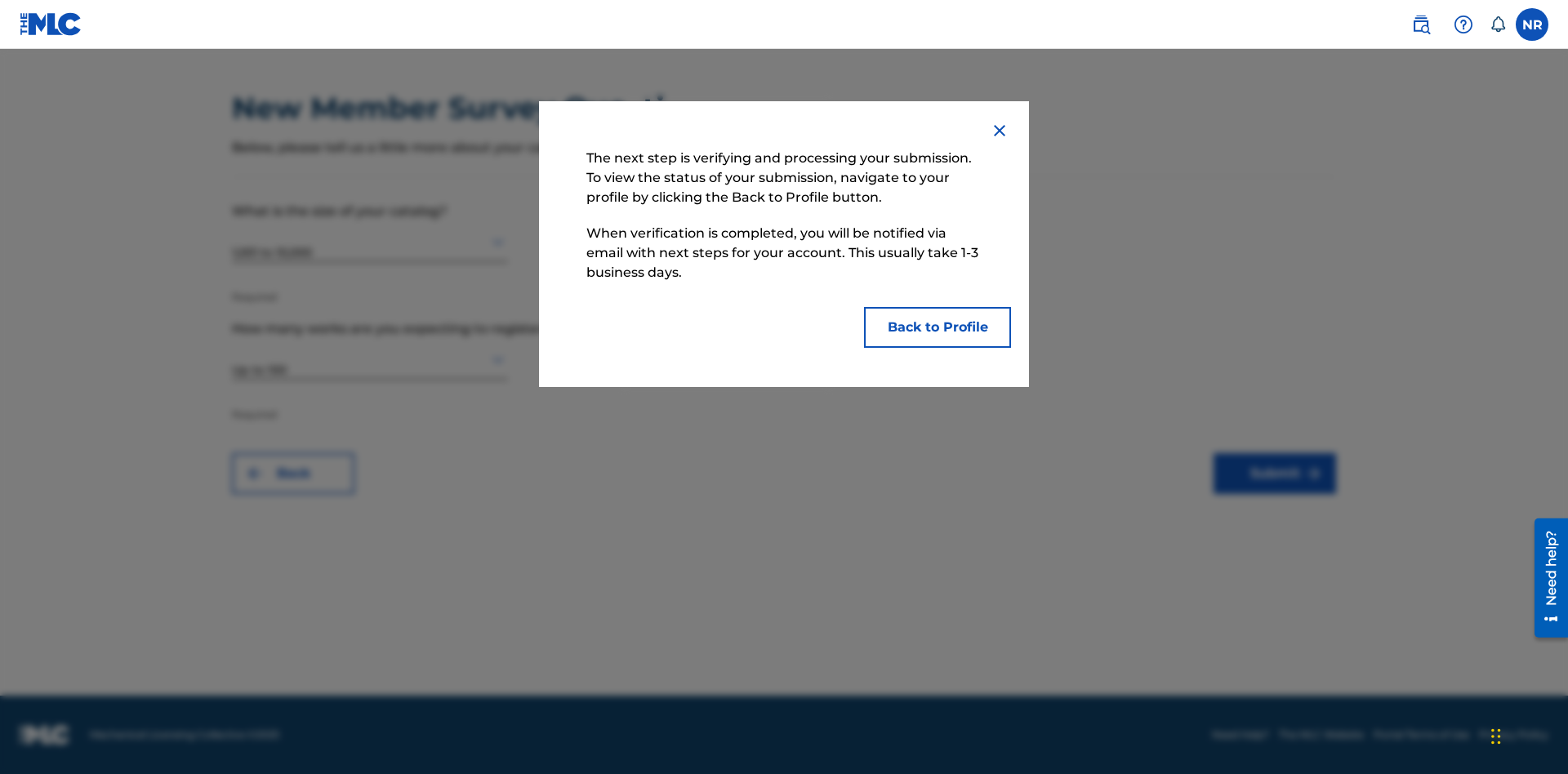
click at [938, 327] on button "Back to Profile" at bounding box center [938, 327] width 147 height 41
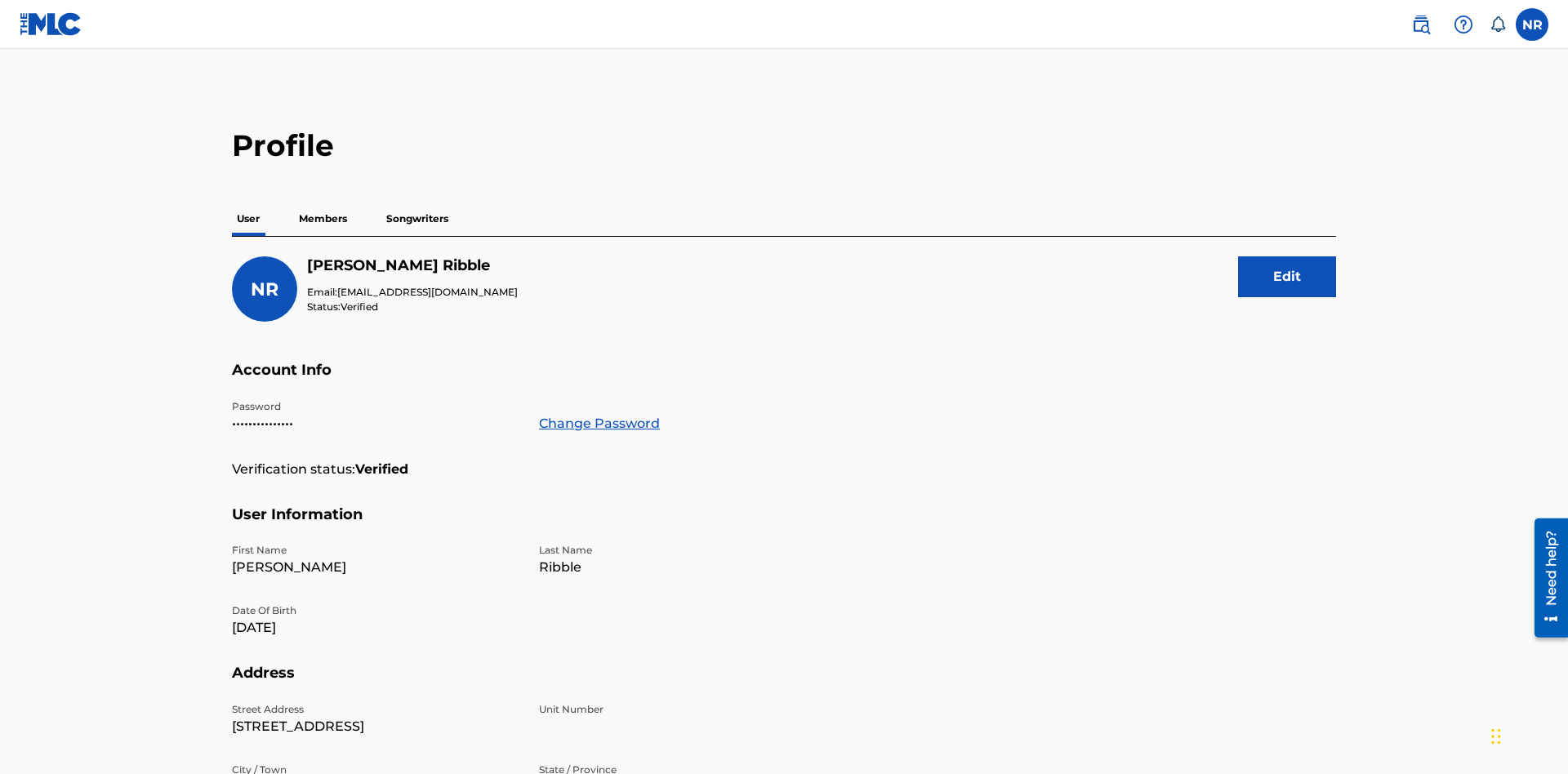
scroll to position [104, 0]
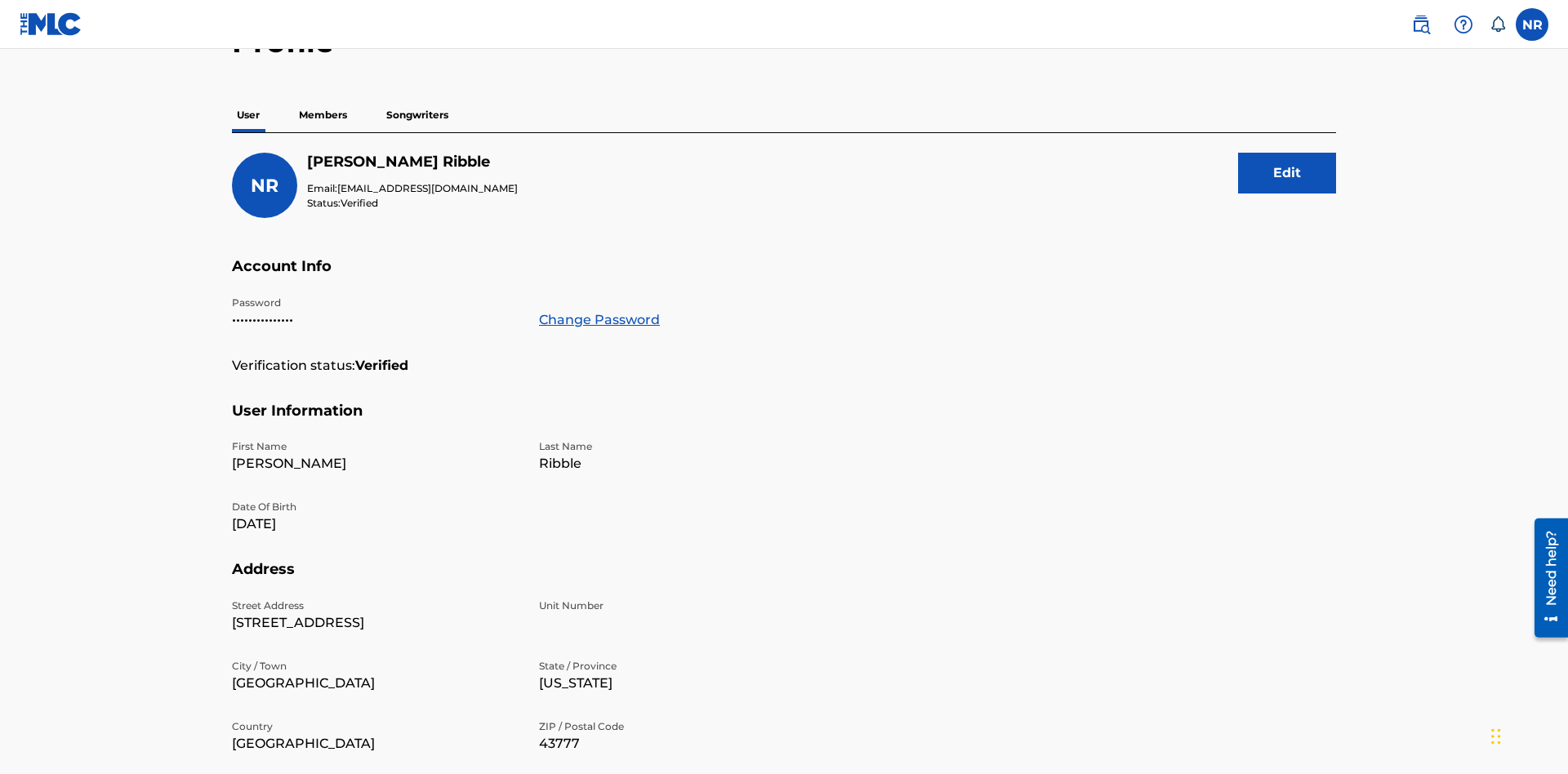
click at [323, 115] on p "Members" at bounding box center [322, 114] width 58 height 34
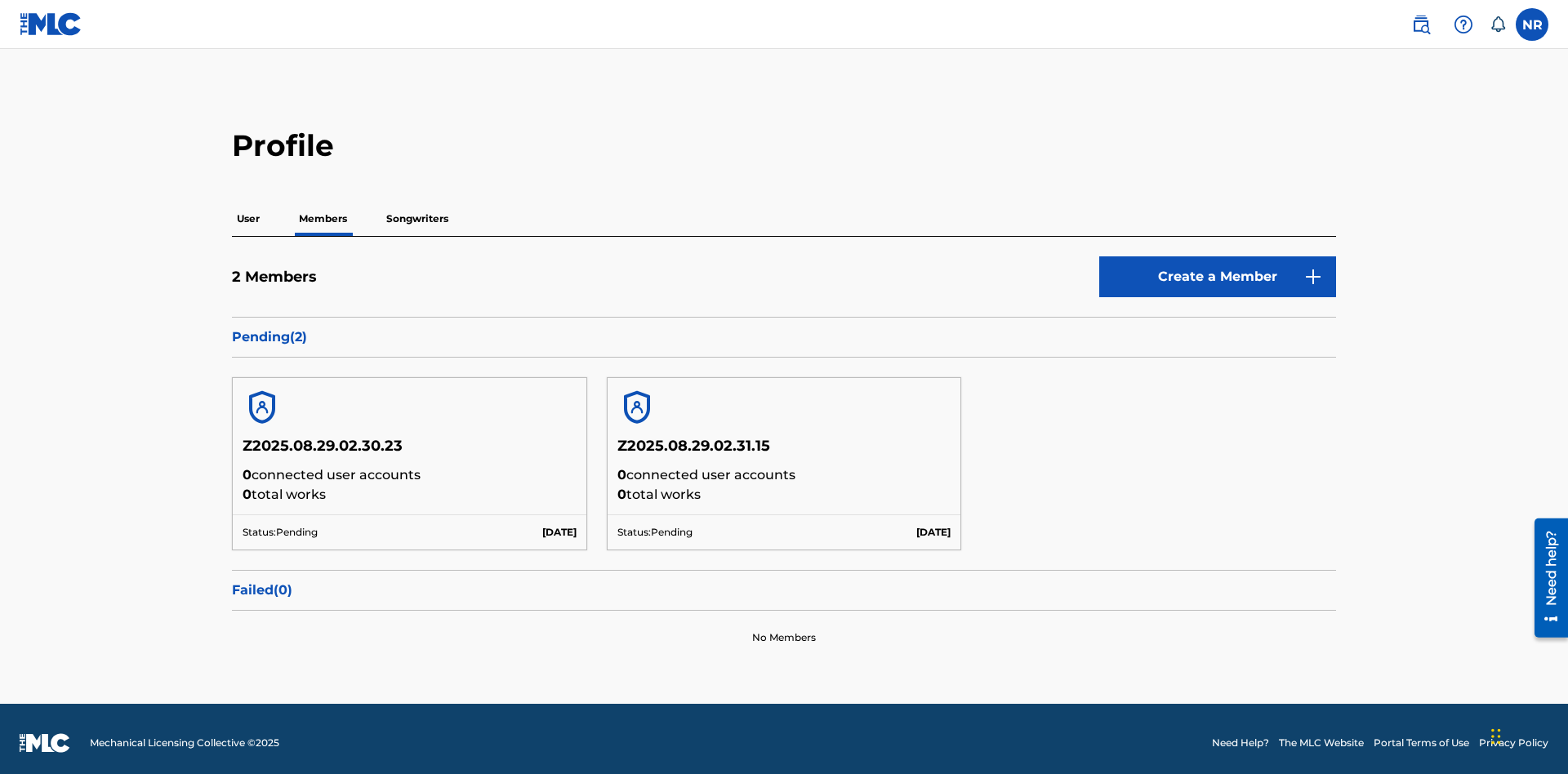
scroll to position [8, 0]
